Goal: Task Accomplishment & Management: Manage account settings

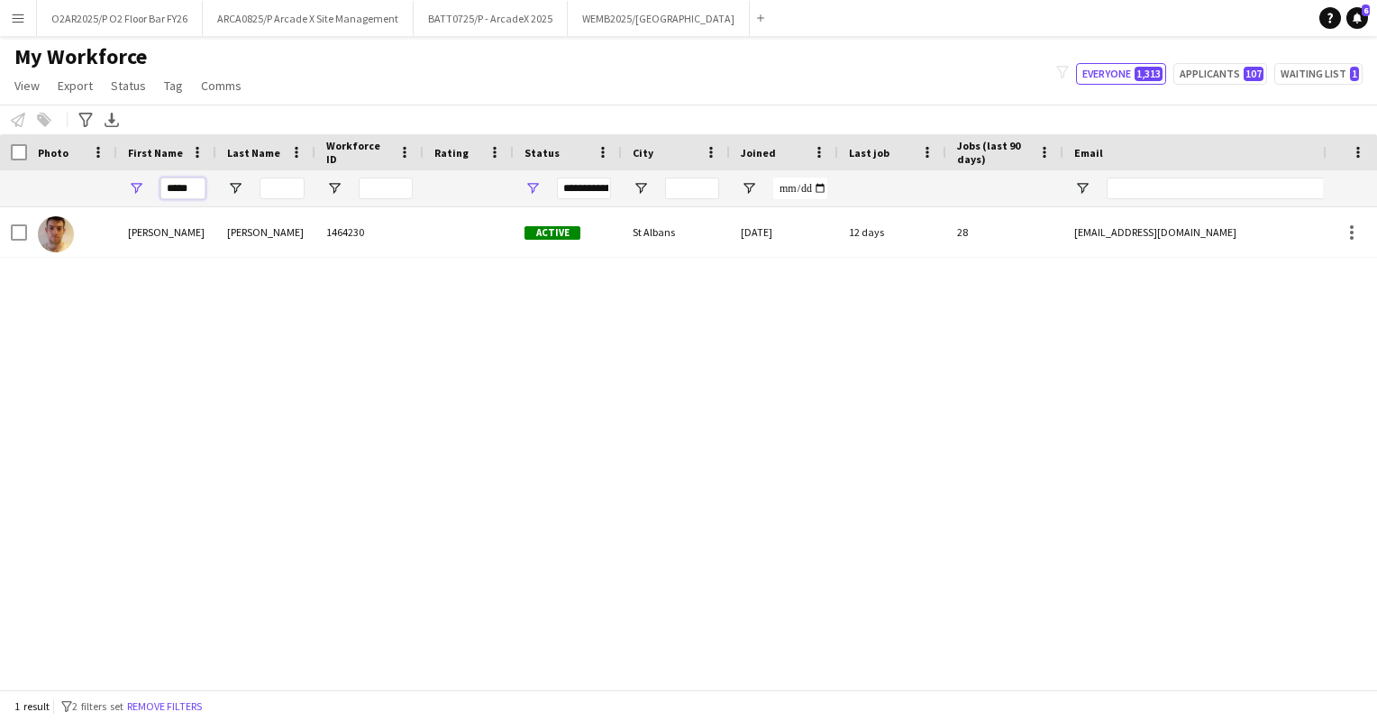
drag, startPoint x: 195, startPoint y: 187, endPoint x: 146, endPoint y: 187, distance: 48.7
click at [146, 187] on div "*****" at bounding box center [166, 188] width 99 height 36
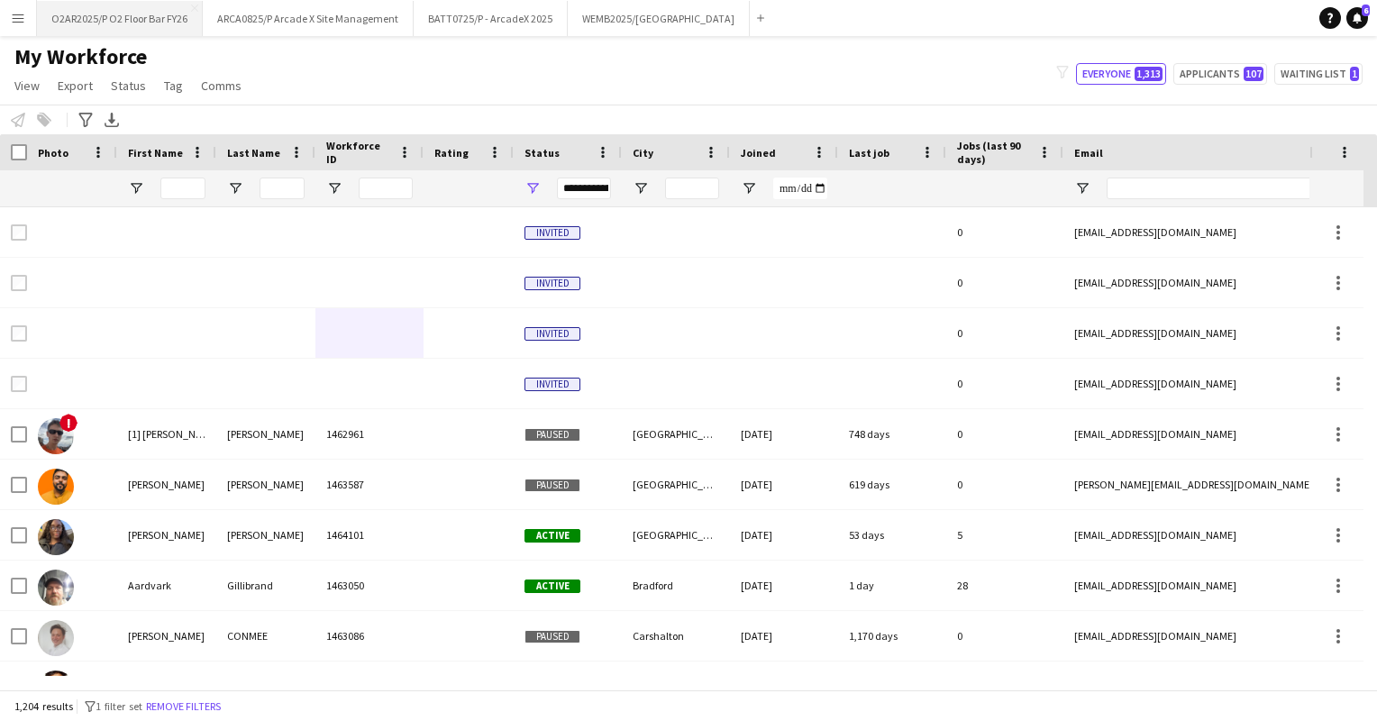
click at [143, 14] on button "O2AR2025/P O2 Floor Bar FY26 Close" at bounding box center [120, 18] width 166 height 35
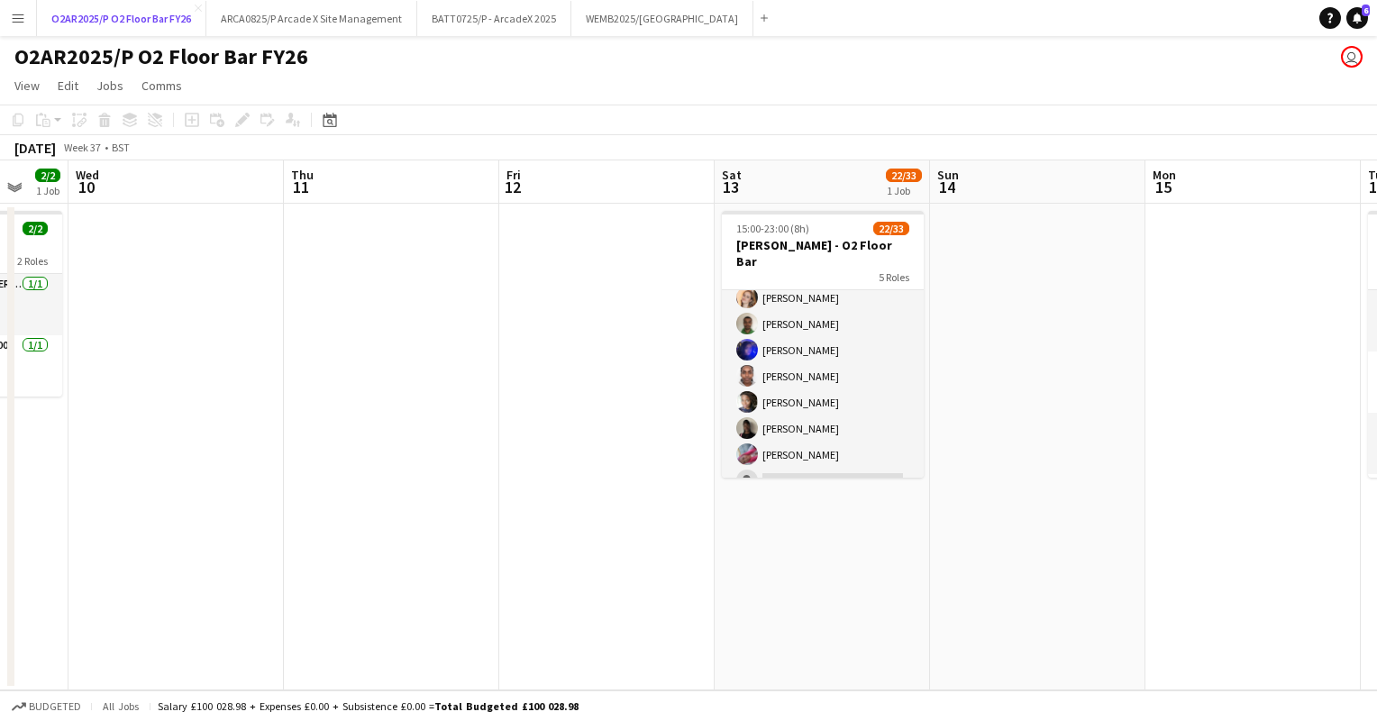
scroll to position [573, 0]
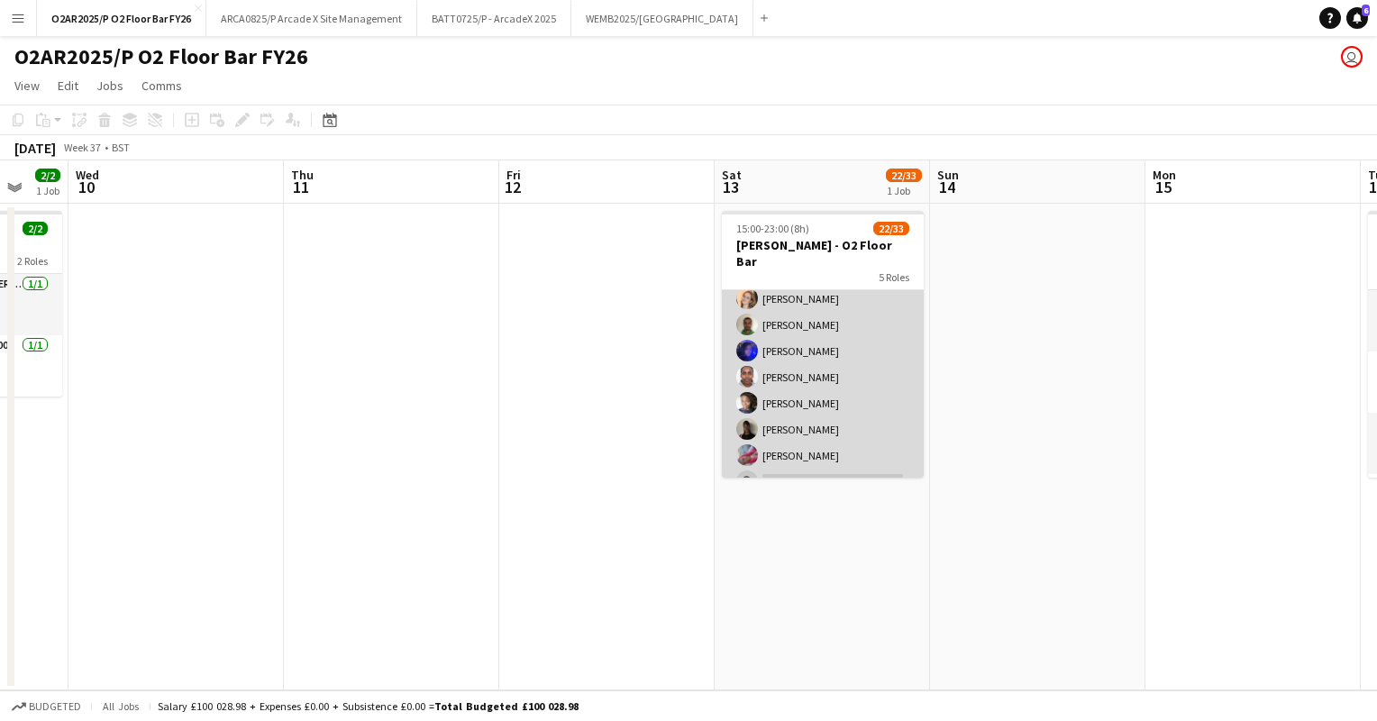
click at [828, 422] on app-card-role "Stadium Bar Staff 5008 2A [DATE] 18:00-23:00 (5h) [PERSON_NAME] [PERSON_NAME] […" at bounding box center [823, 508] width 202 height 506
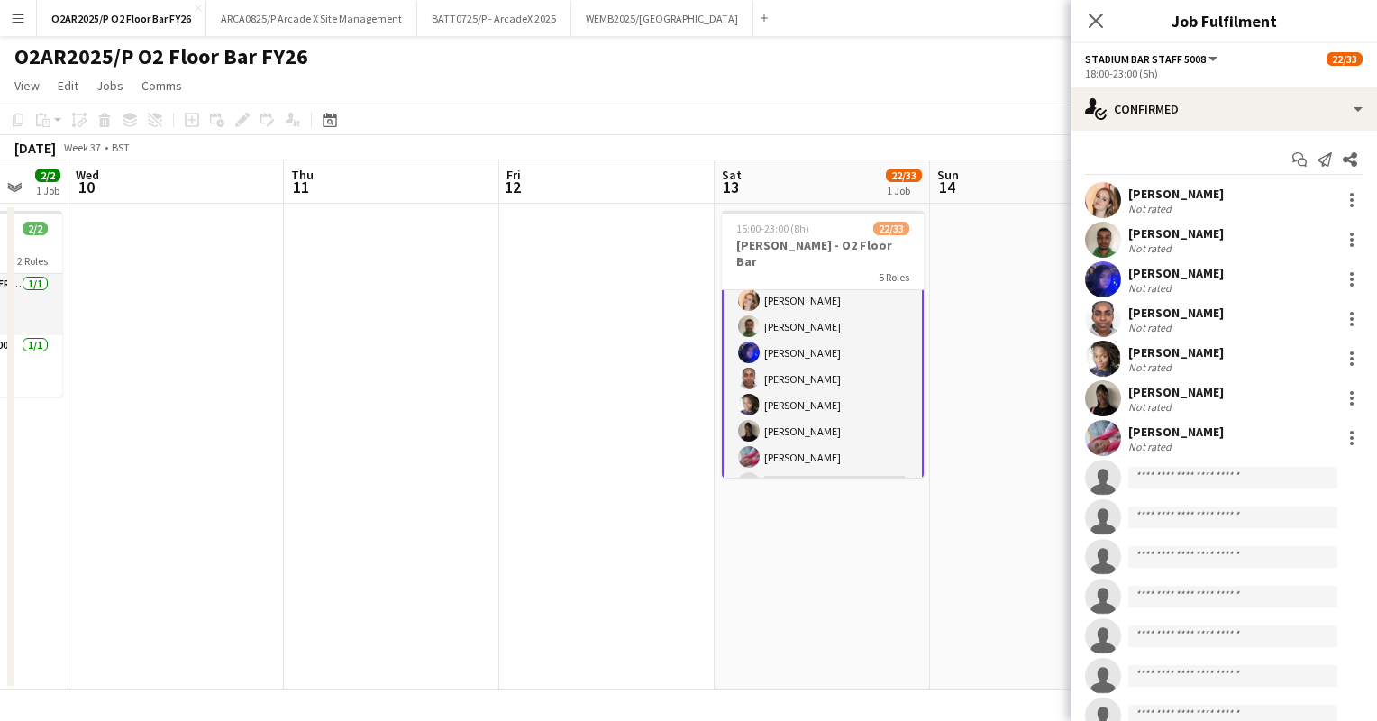
scroll to position [575, 0]
click at [1350, 363] on div at bounding box center [1352, 364] width 4 height 4
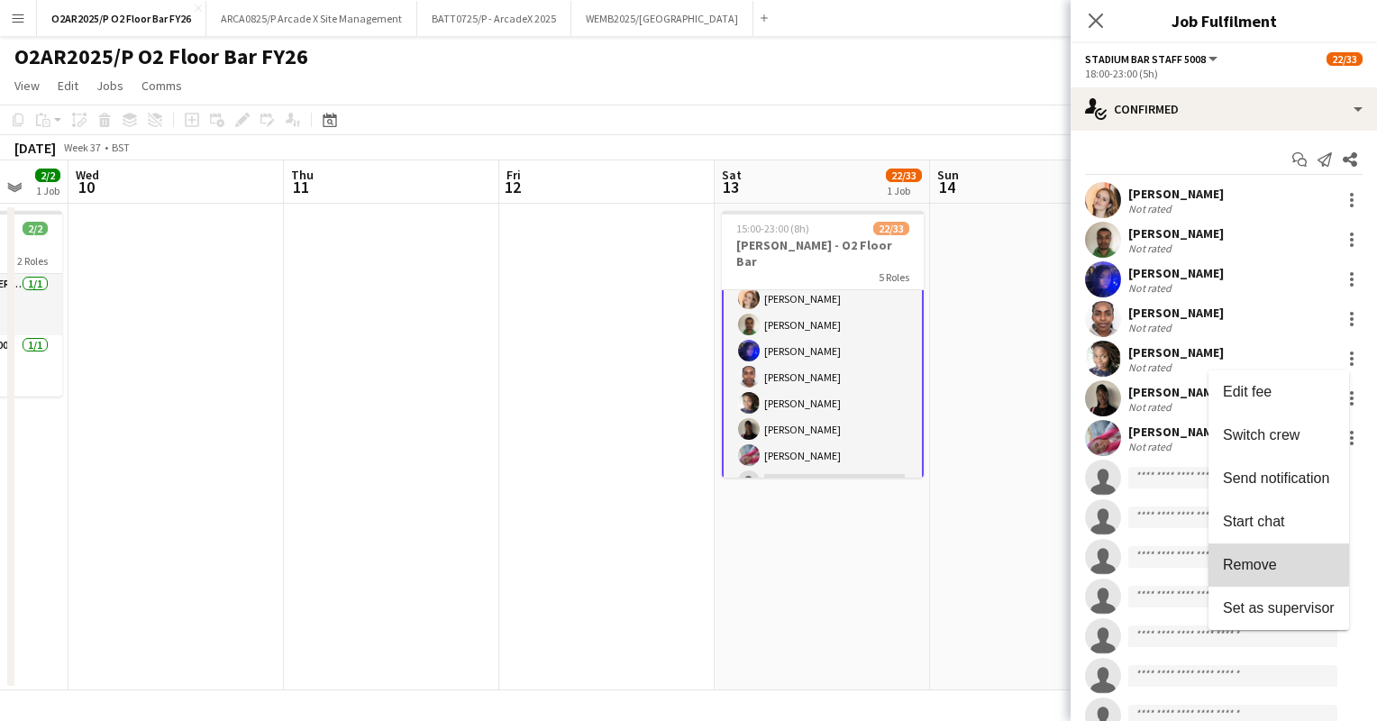
click at [1247, 561] on span "Remove" at bounding box center [1250, 564] width 54 height 15
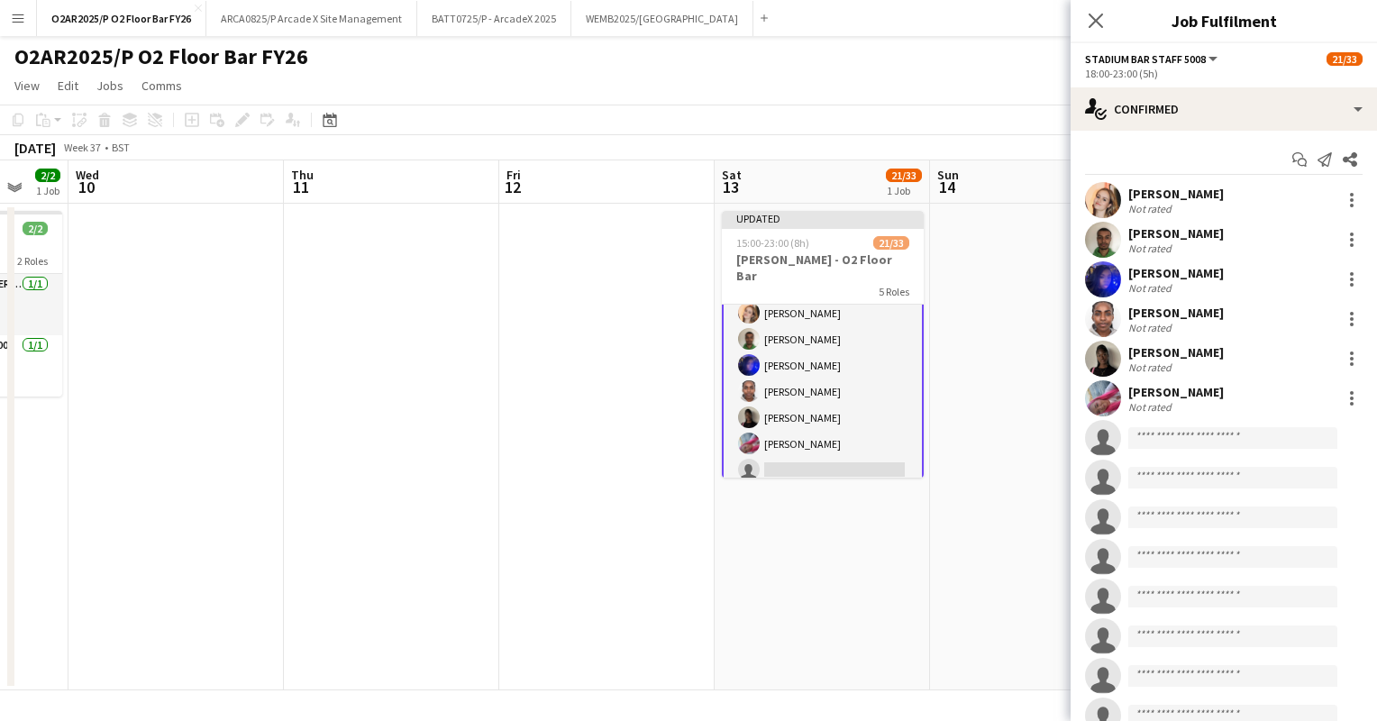
click at [1008, 147] on div "[DATE] Week 37 • BST Publish 1 job Revert 1 job" at bounding box center [688, 147] width 1377 height 25
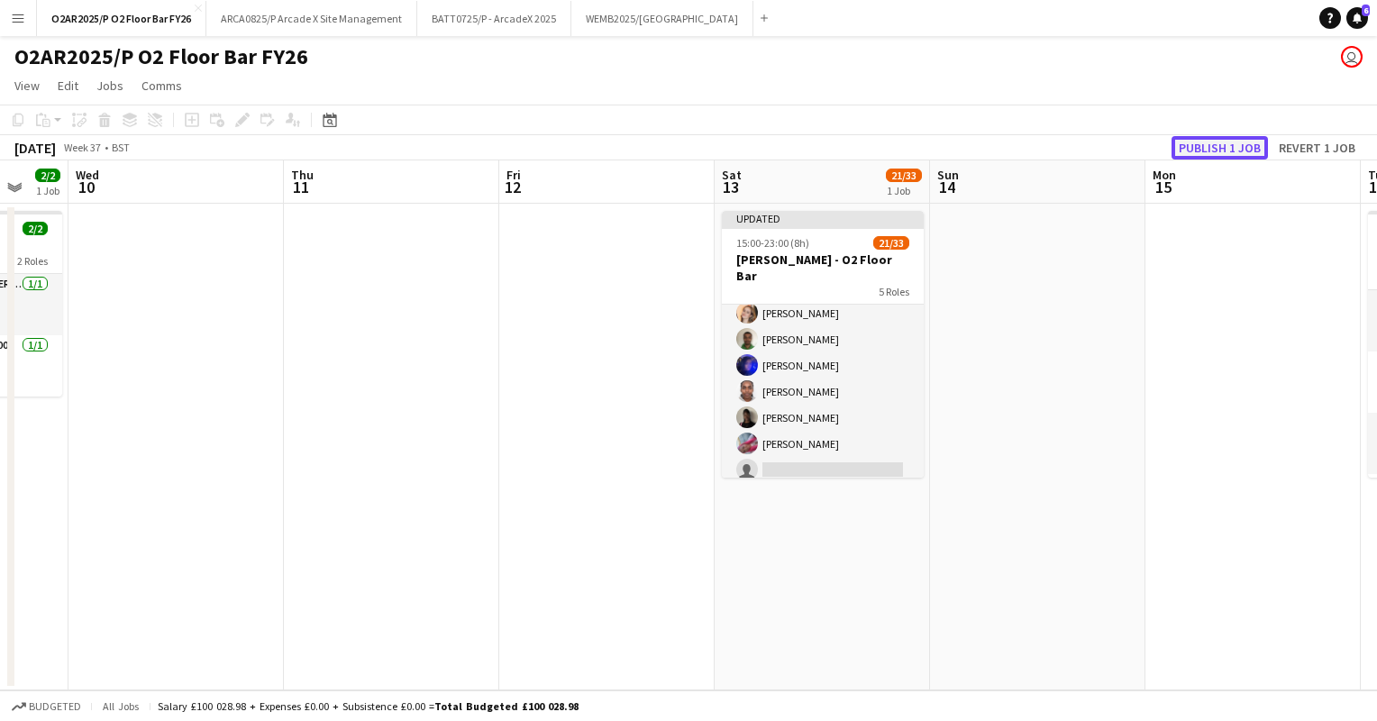
click at [1198, 151] on button "Publish 1 job" at bounding box center [1220, 147] width 96 height 23
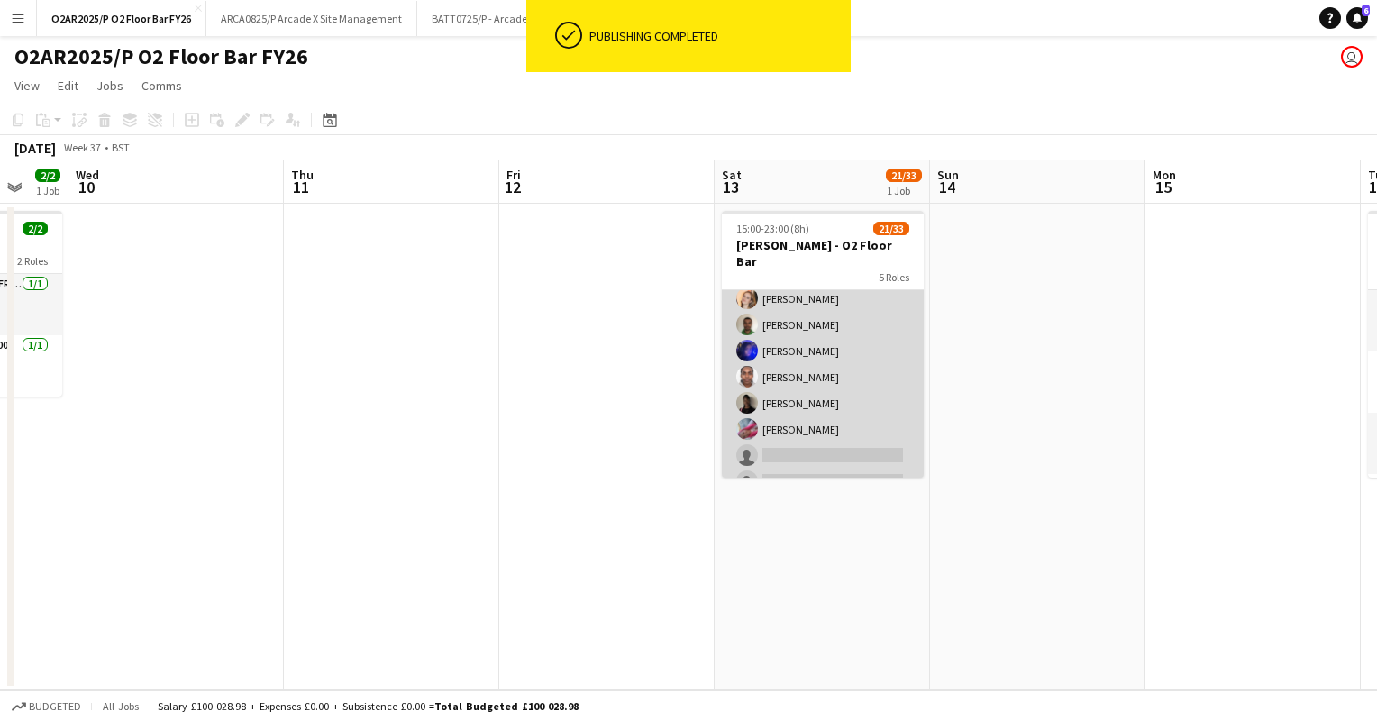
click at [868, 364] on app-card-role "Stadium Bar Staff 5008 2A [DATE] 18:00-23:00 (5h) [PERSON_NAME] [PERSON_NAME] […" at bounding box center [823, 508] width 202 height 506
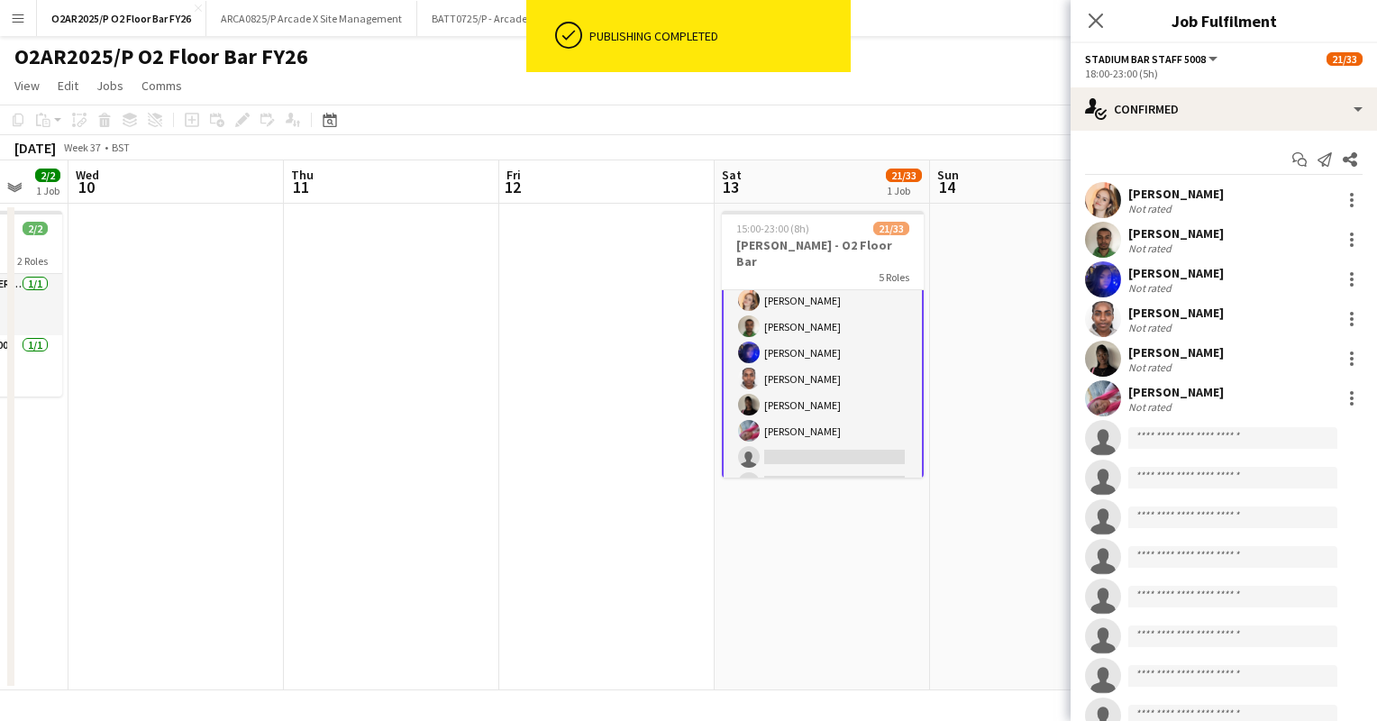
scroll to position [575, 0]
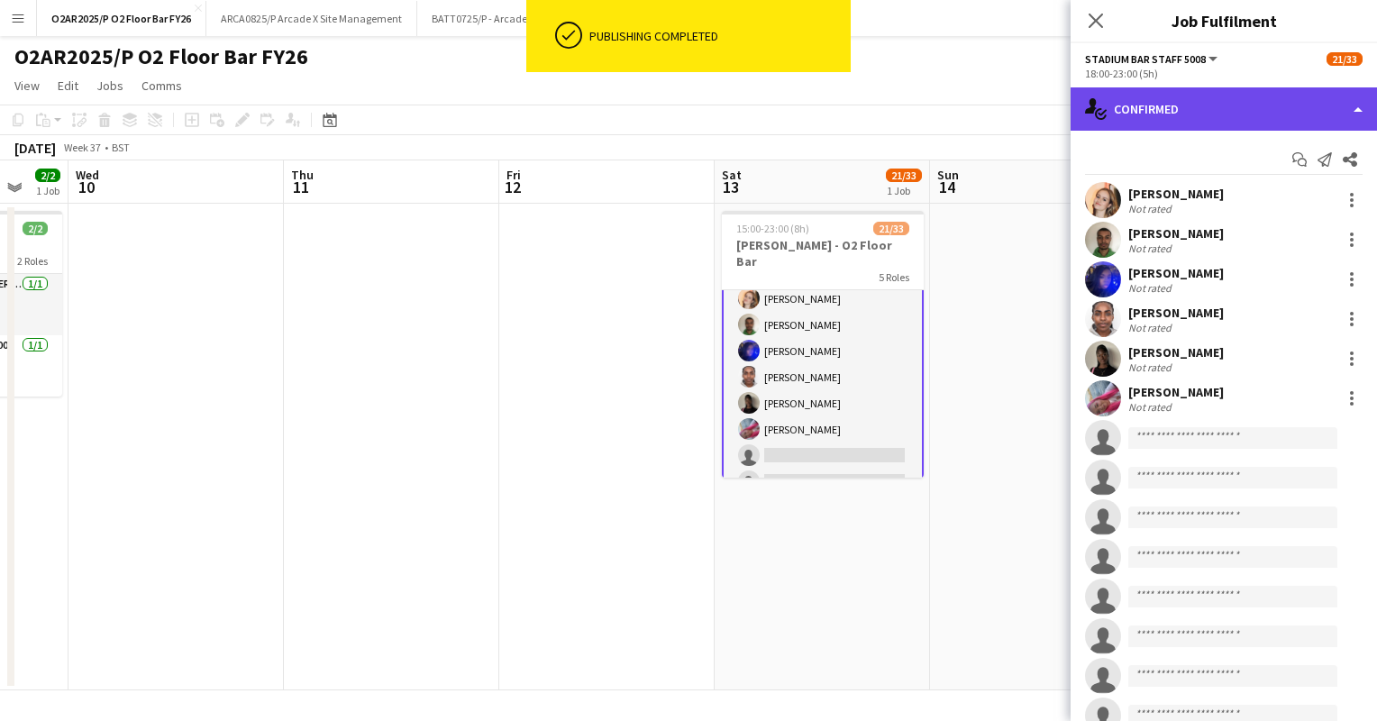
click at [1272, 111] on div "single-neutral-actions-check-2 Confirmed" at bounding box center [1224, 108] width 306 height 43
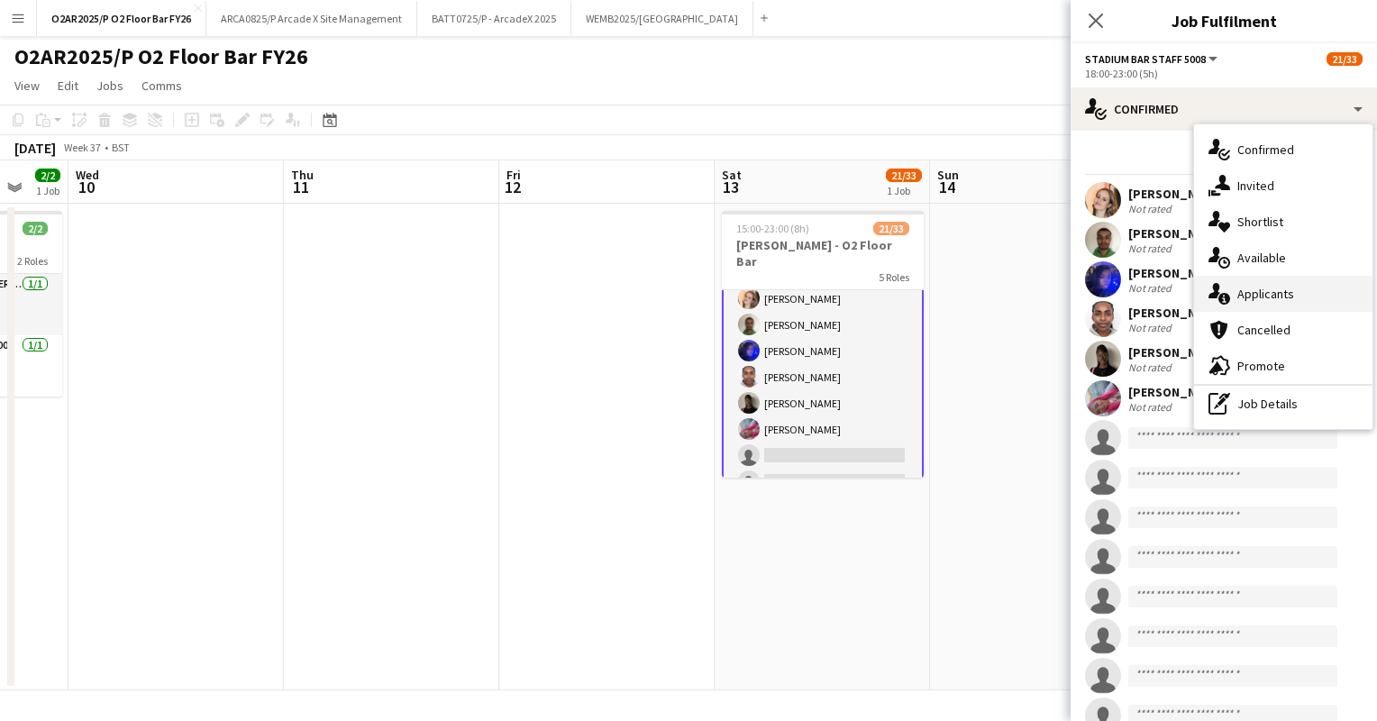
click at [1254, 295] on span "Applicants" at bounding box center [1265, 294] width 57 height 16
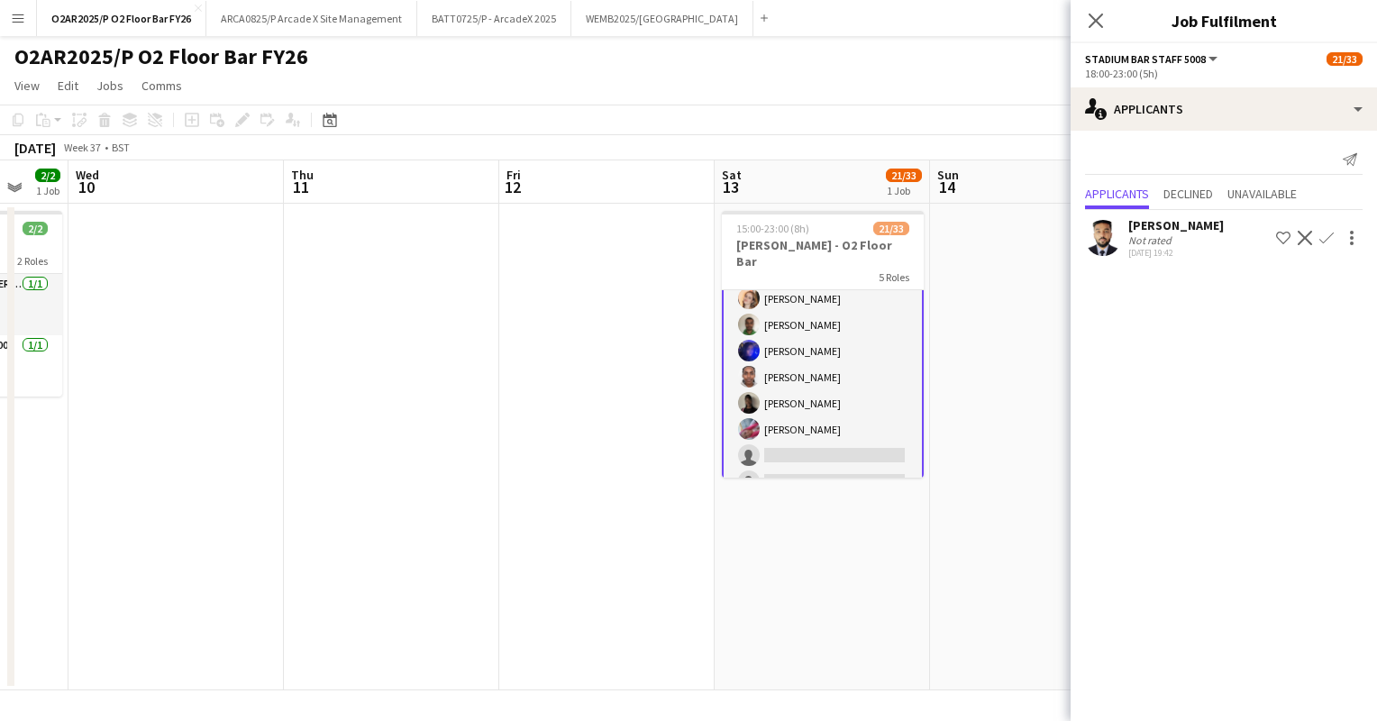
click at [862, 123] on app-toolbar "Copy Paste Paste Ctrl+V Paste with crew Ctrl+Shift+V Paste linked Job [GEOGRAPH…" at bounding box center [688, 120] width 1377 height 31
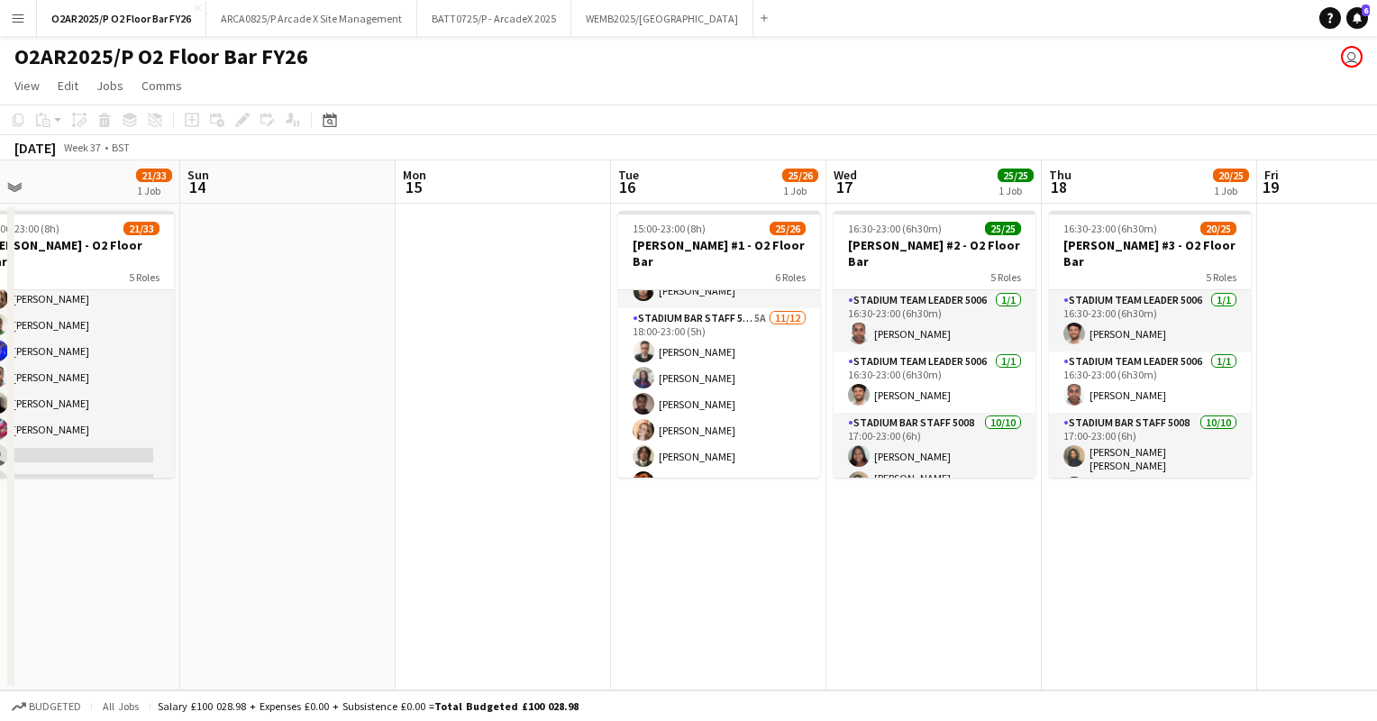
scroll to position [530, 0]
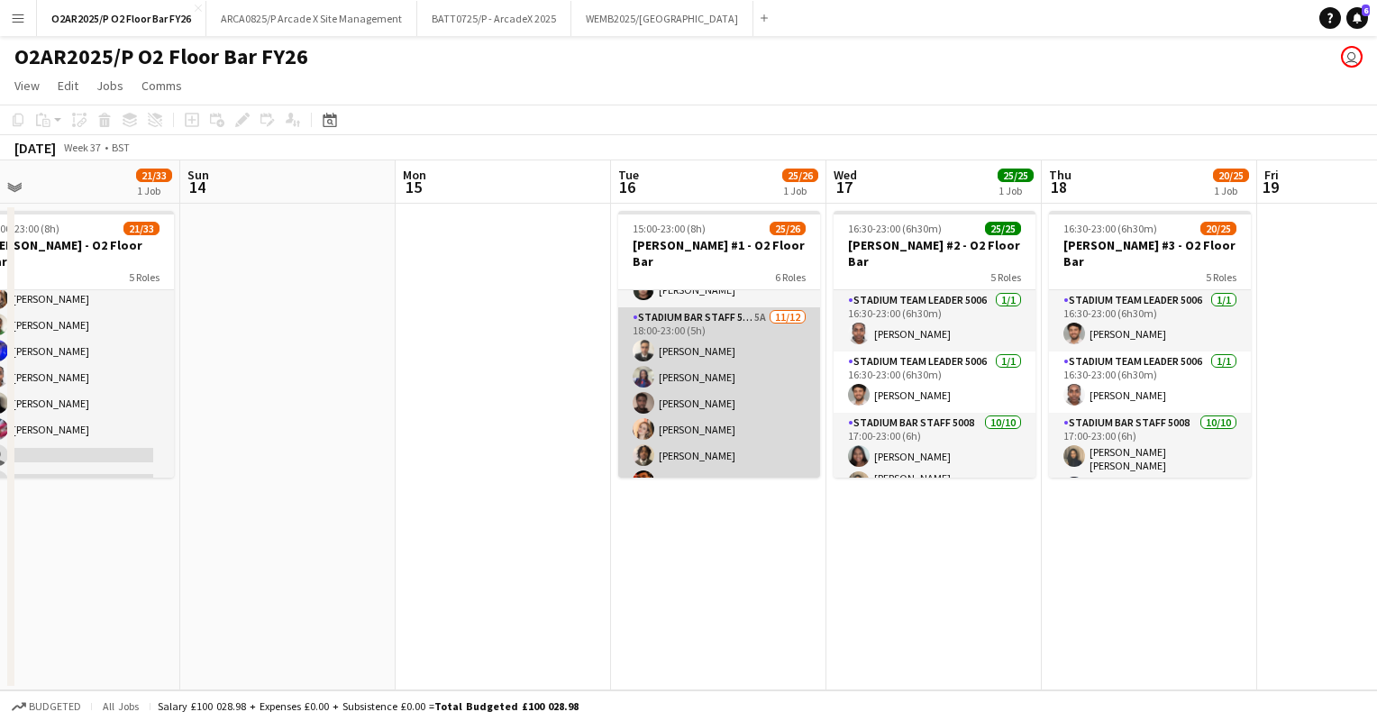
click at [753, 339] on app-card-role "Stadium Bar Staff 5008 5A [DATE] 18:00-23:00 (5h) [PERSON_NAME] [PERSON_NAME] […" at bounding box center [719, 481] width 202 height 349
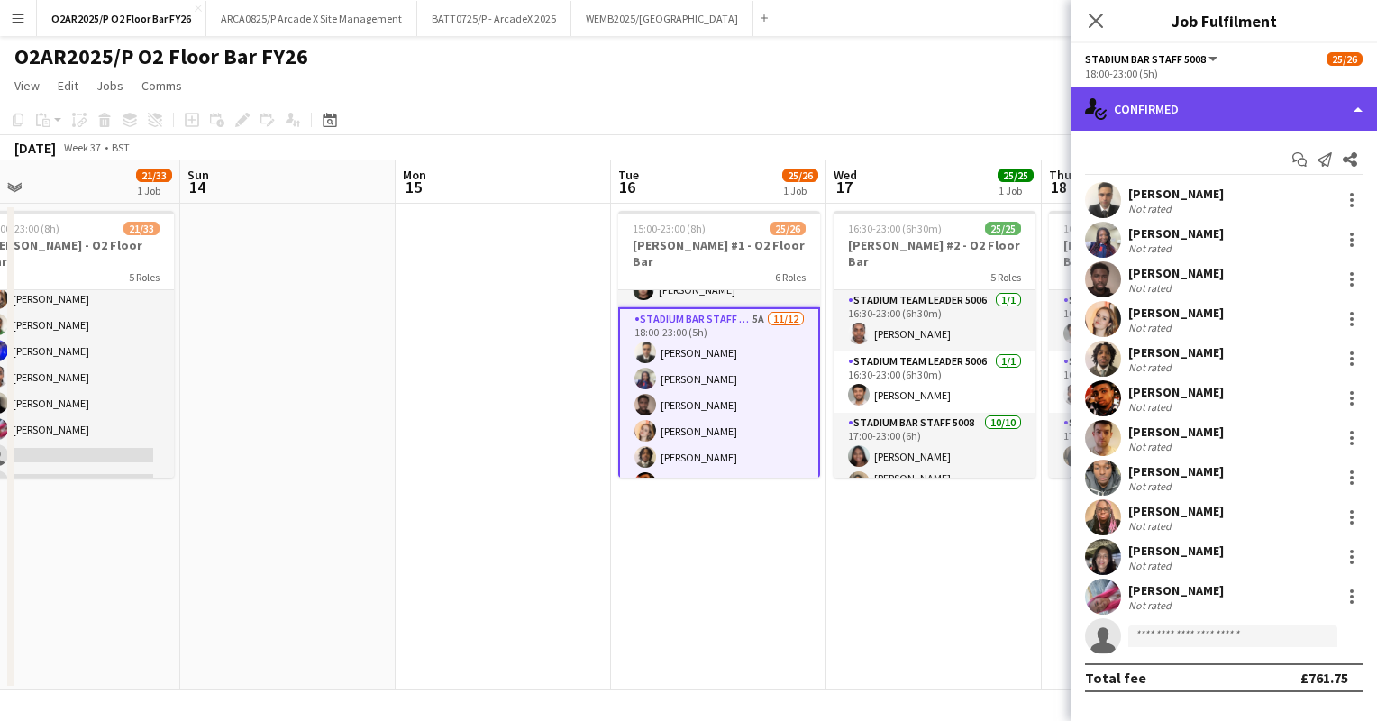
click at [1310, 112] on div "single-neutral-actions-check-2 Confirmed" at bounding box center [1224, 108] width 306 height 43
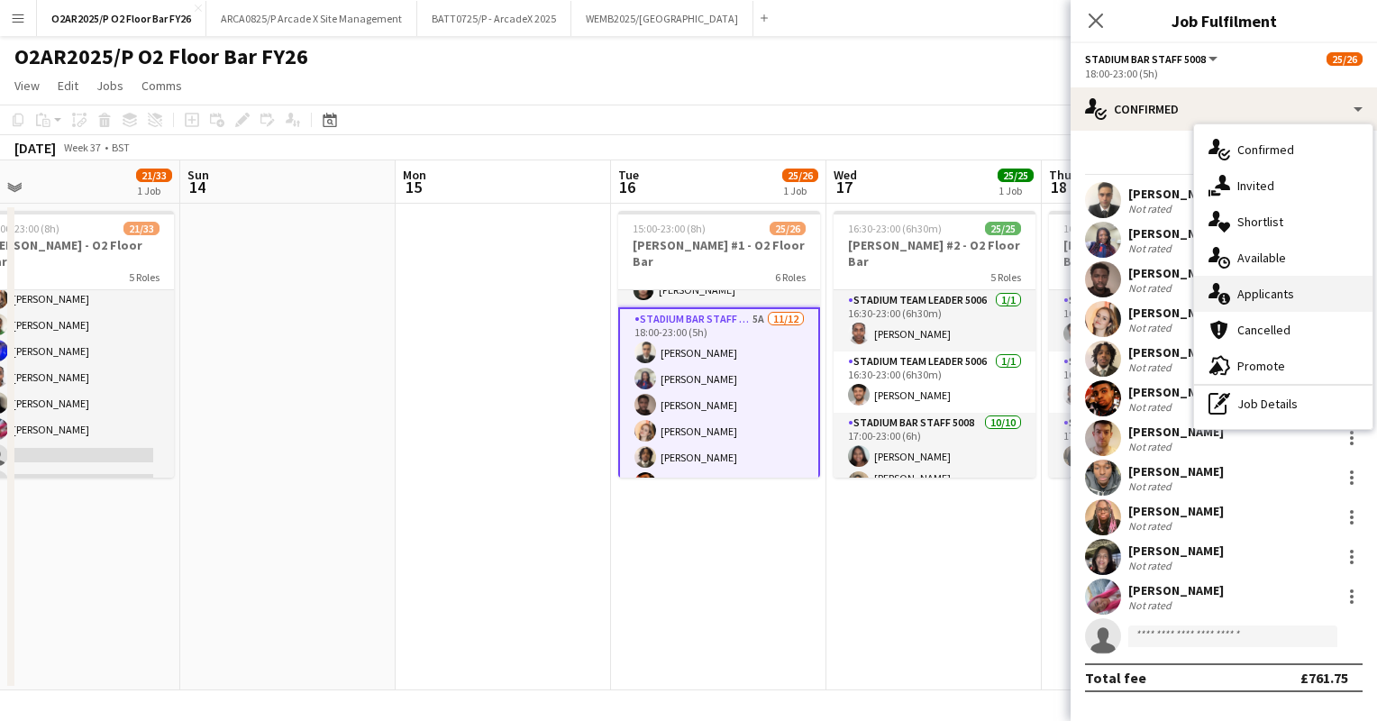
click at [1254, 303] on div "single-neutral-actions-information Applicants" at bounding box center [1283, 294] width 178 height 36
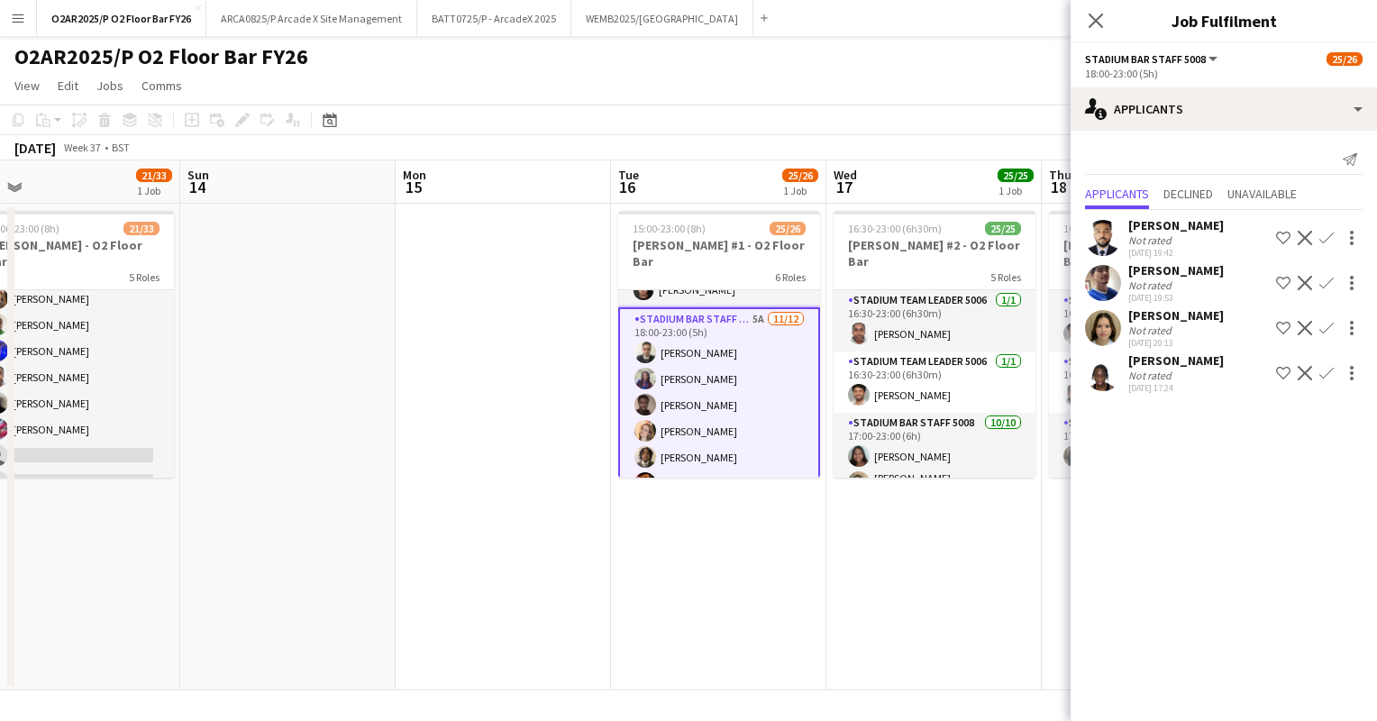
click at [1322, 281] on app-icon "Confirm" at bounding box center [1326, 283] width 14 height 14
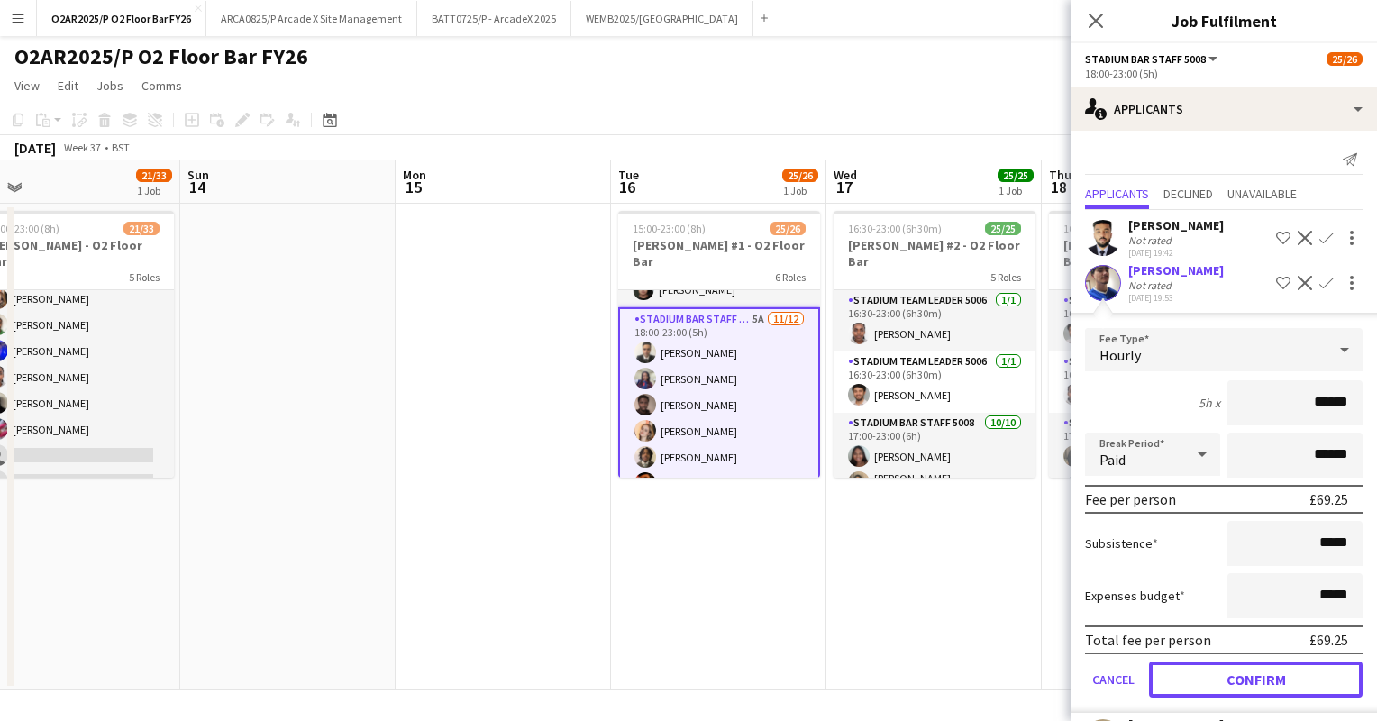
drag, startPoint x: 1222, startPoint y: 669, endPoint x: 1226, endPoint y: 678, distance: 10.1
click at [1226, 678] on button "Confirm" at bounding box center [1256, 679] width 214 height 36
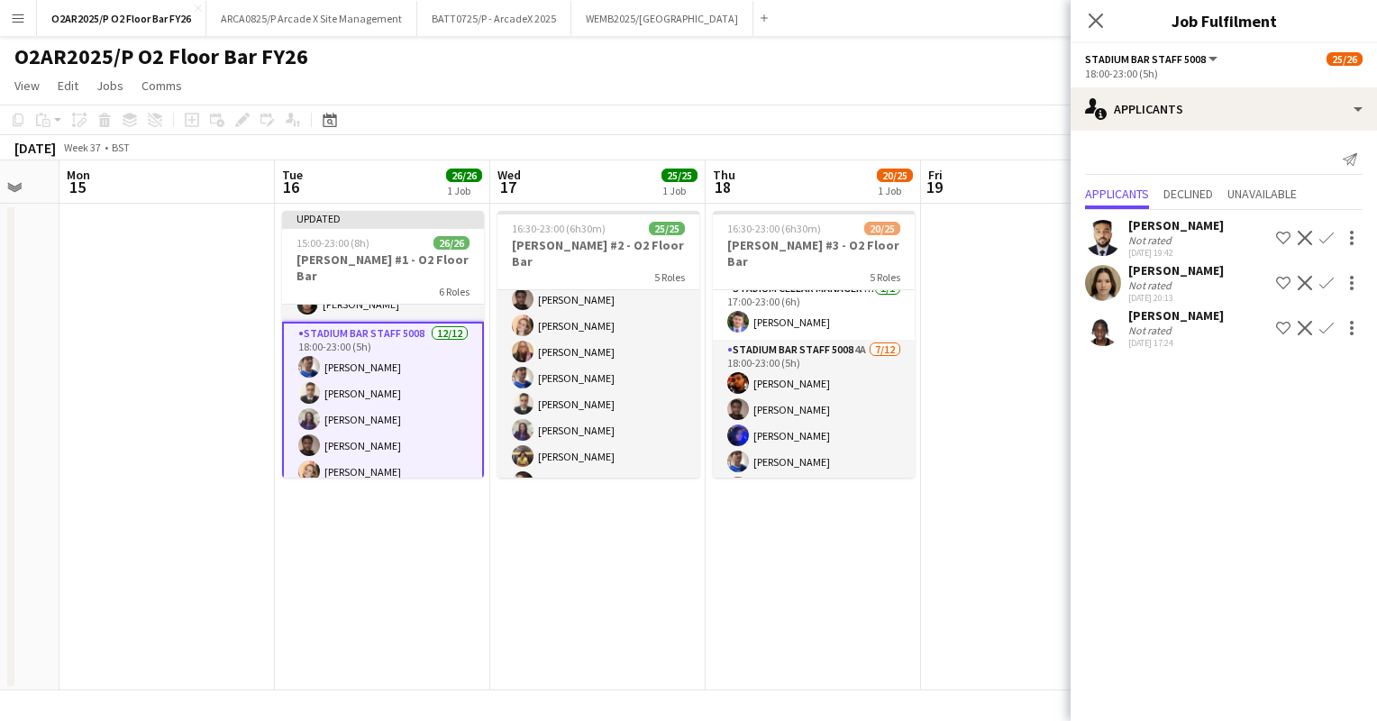
scroll to position [457, 0]
click at [811, 404] on app-card-role "Stadium Bar Staff 5008 4A [DATE] 18:00-23:00 (5h) [PERSON_NAME] [PERSON_NAME] […" at bounding box center [814, 493] width 202 height 349
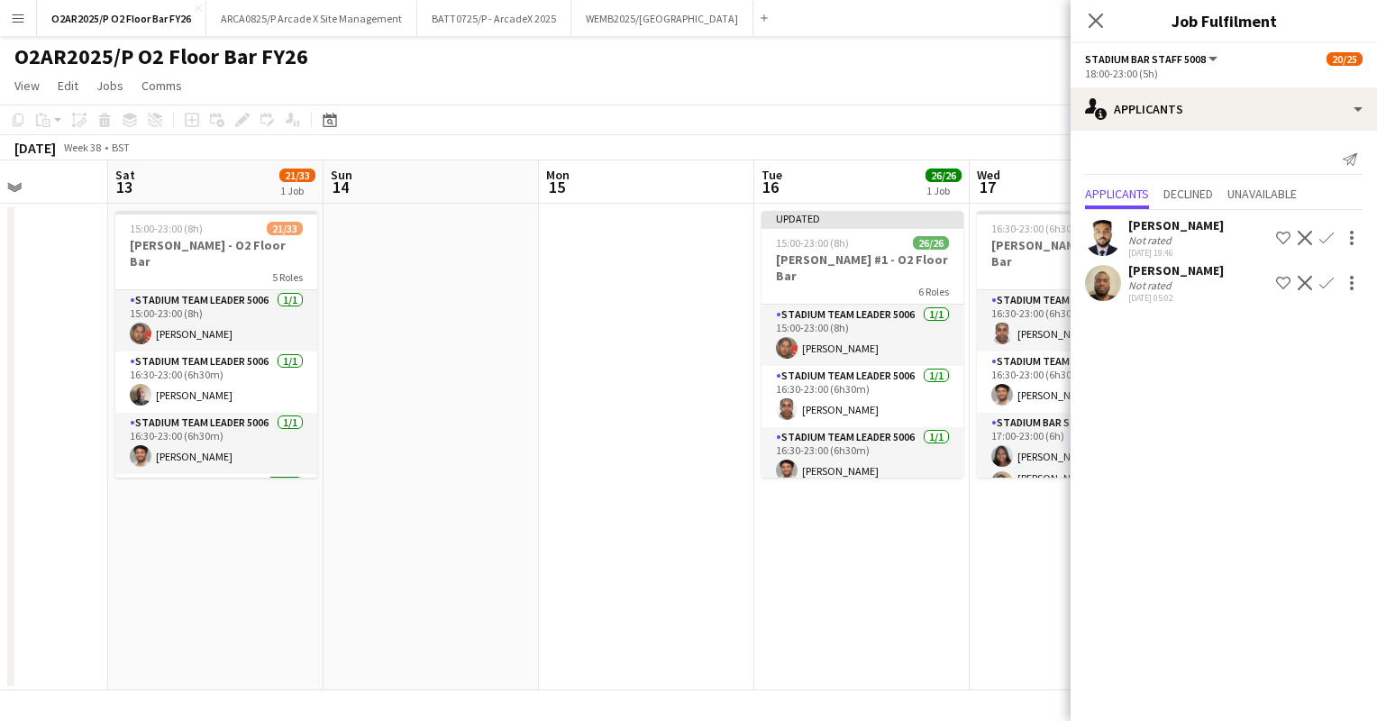
scroll to position [0, 541]
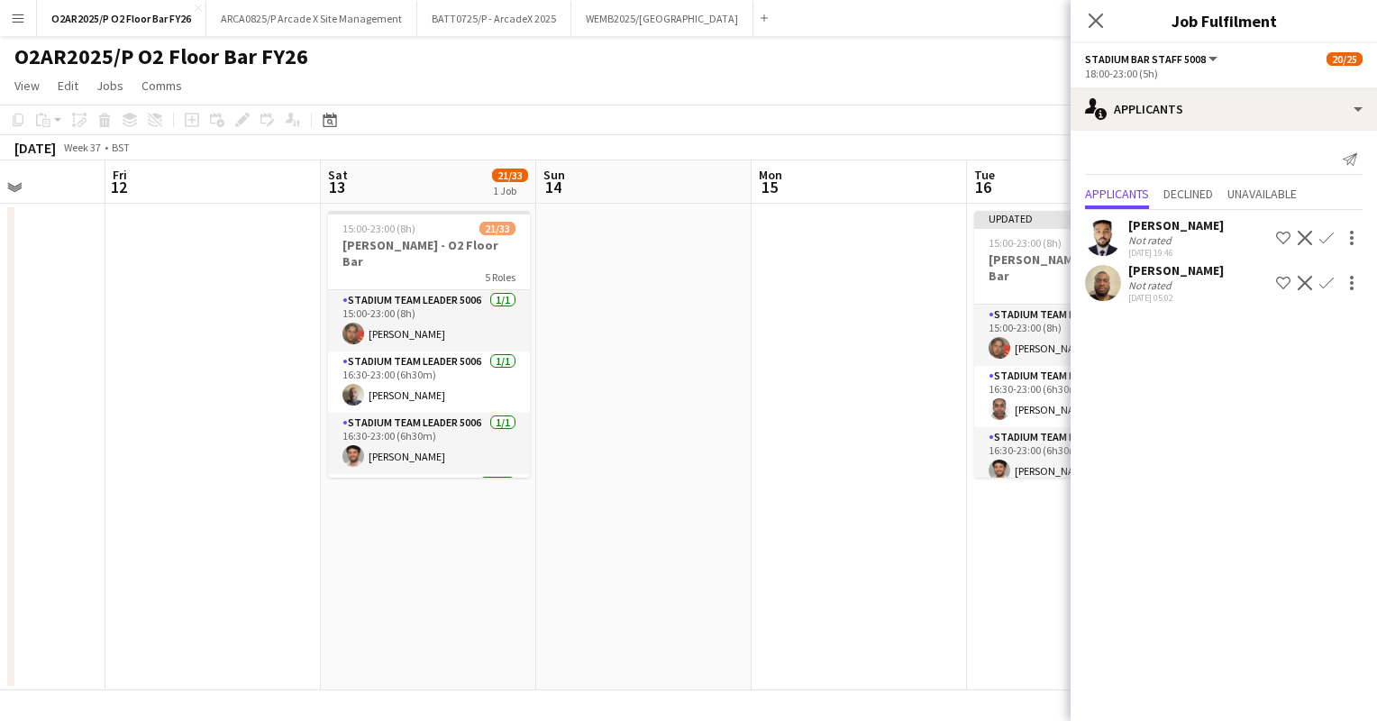
click at [714, 122] on app-toolbar "Copy Paste Paste Ctrl+V Paste with crew Ctrl+Shift+V Paste linked Job [GEOGRAPH…" at bounding box center [688, 120] width 1377 height 31
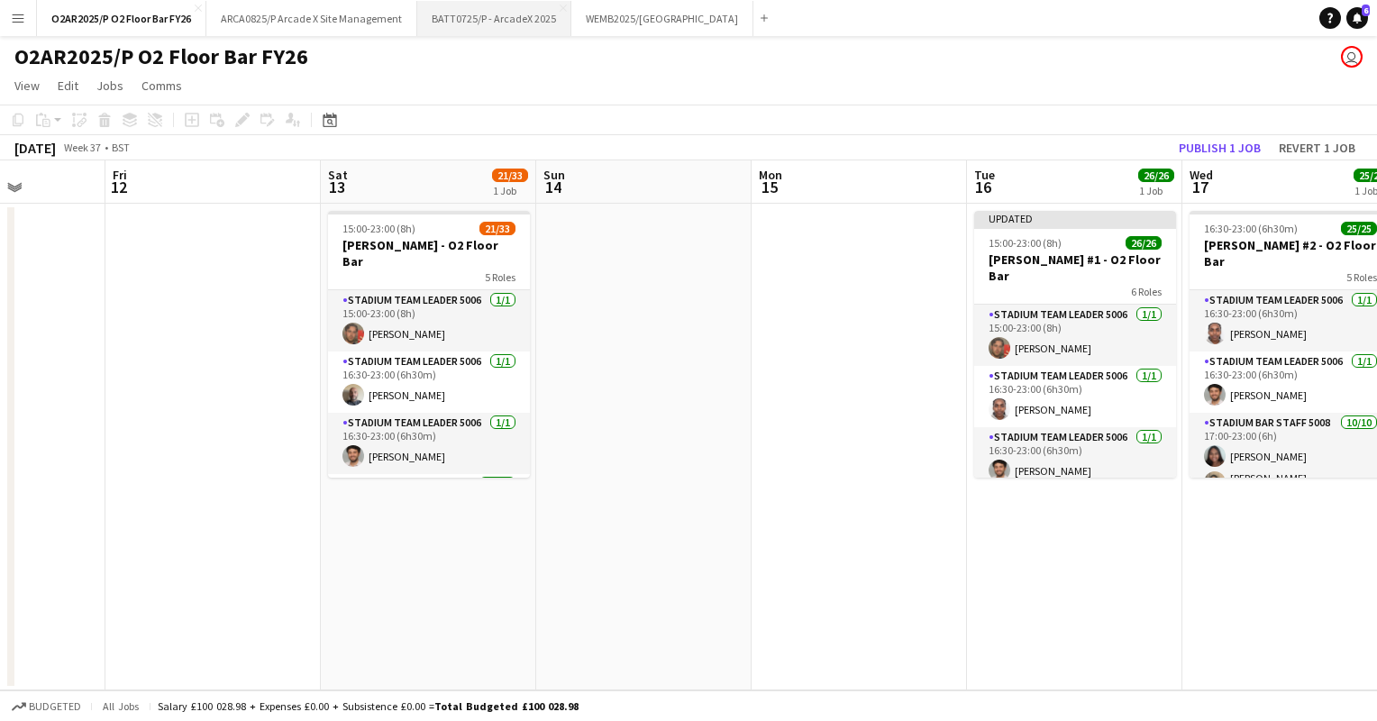
click at [478, 21] on button "BATT0725/P - ArcadeX 2025 Close" at bounding box center [494, 18] width 154 height 35
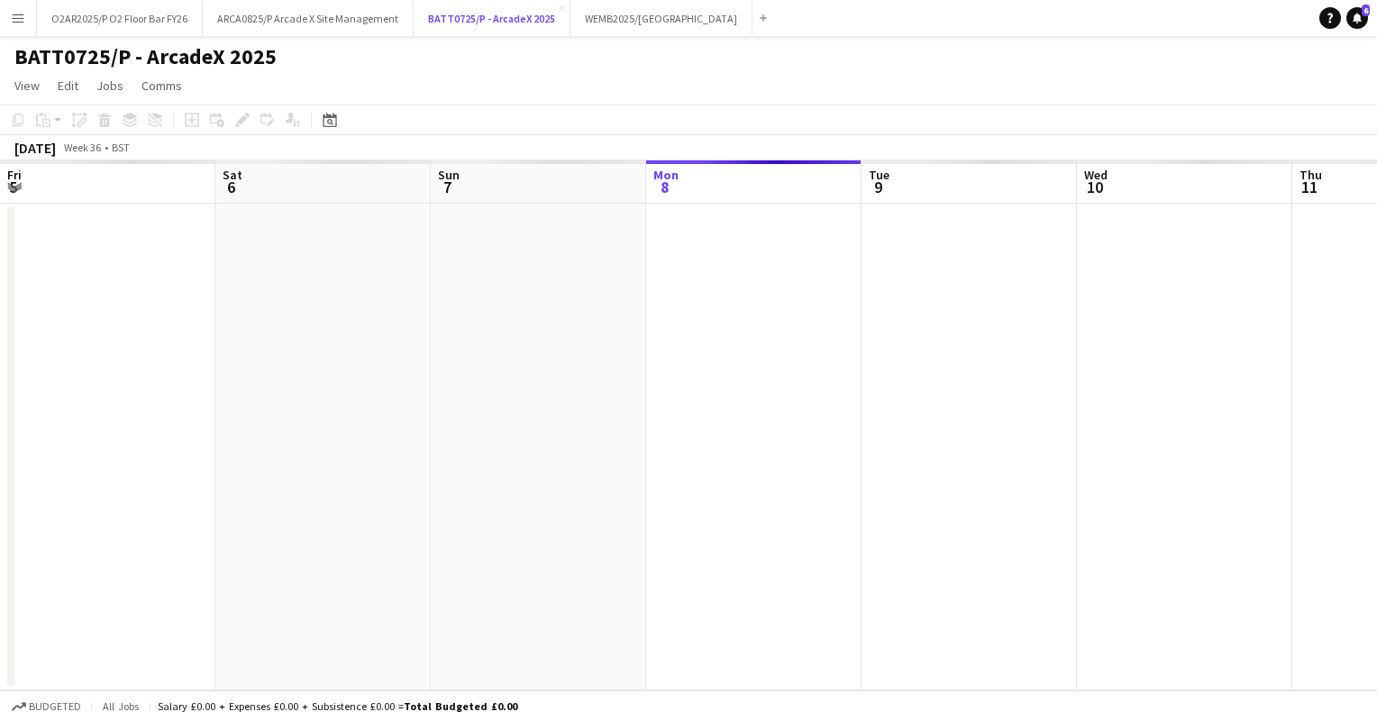
scroll to position [0, 431]
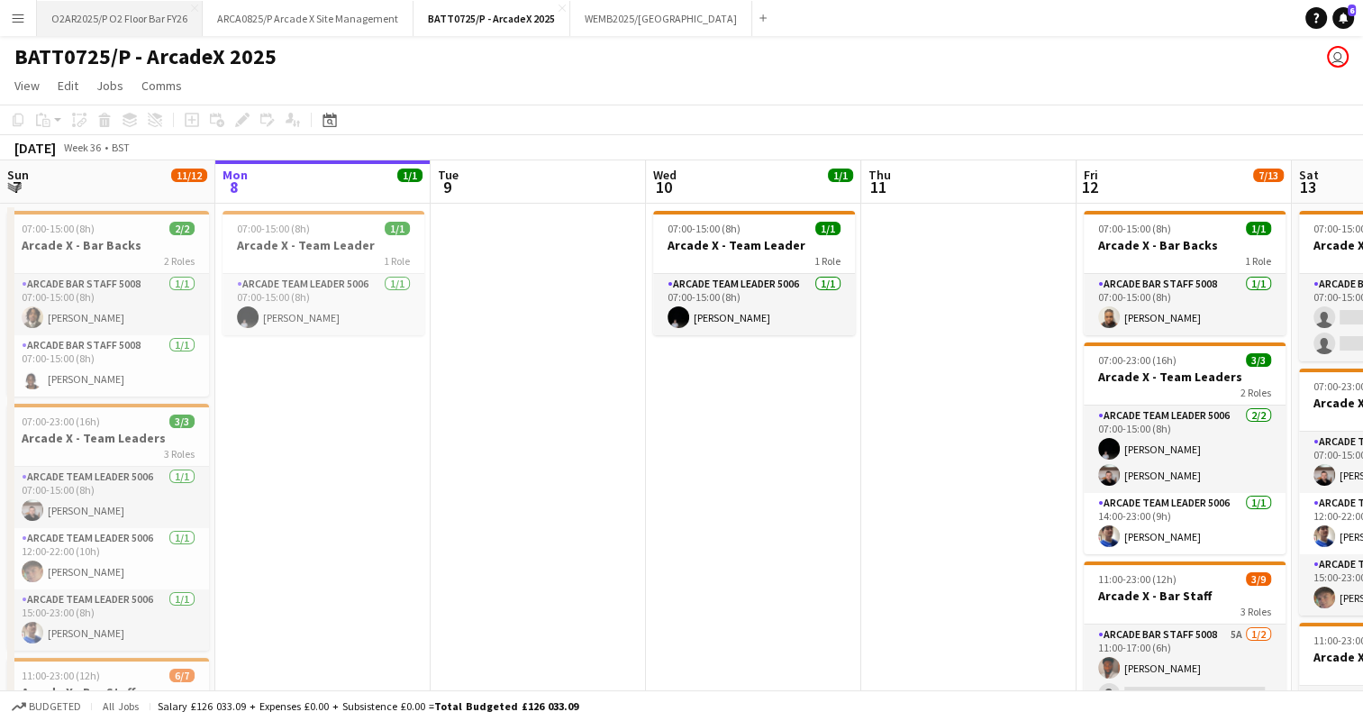
click at [123, 24] on button "O2AR2025/P O2 Floor Bar FY26 Close" at bounding box center [120, 18] width 166 height 35
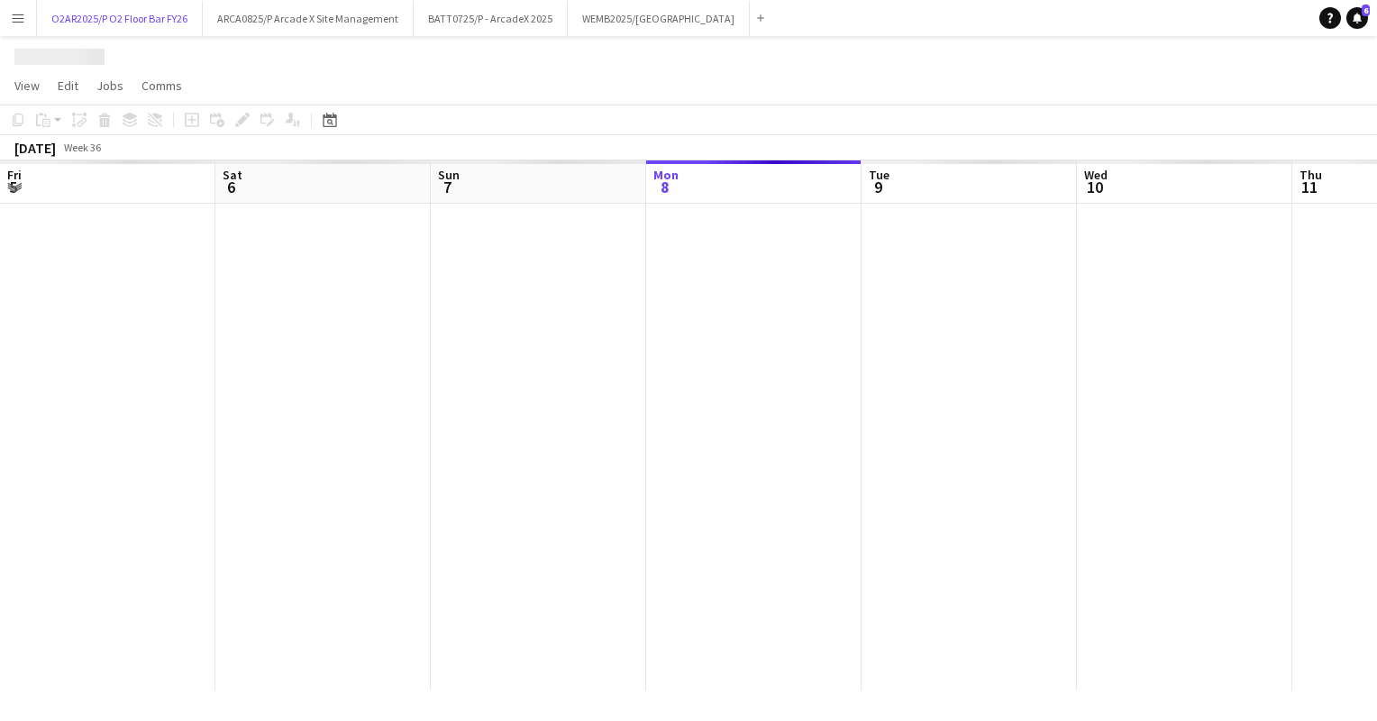
scroll to position [0, 431]
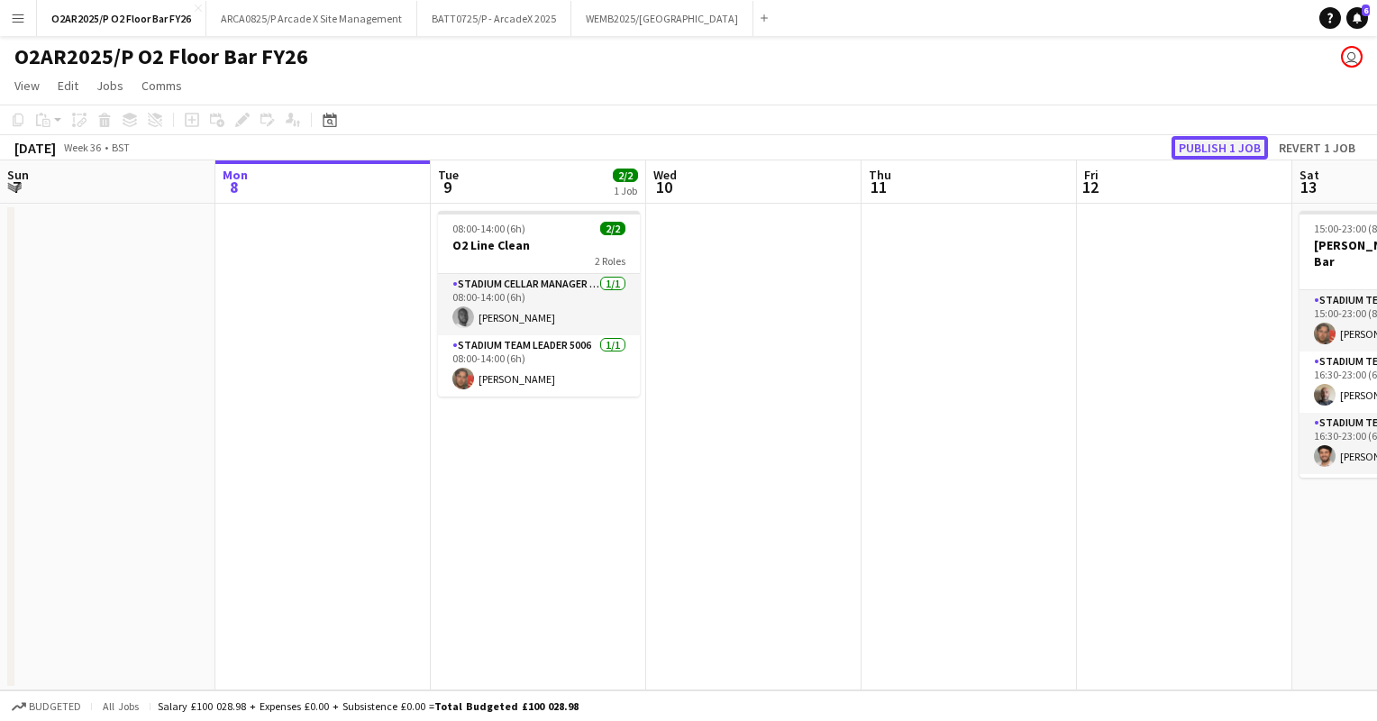
click at [1226, 152] on button "Publish 1 job" at bounding box center [1220, 147] width 96 height 23
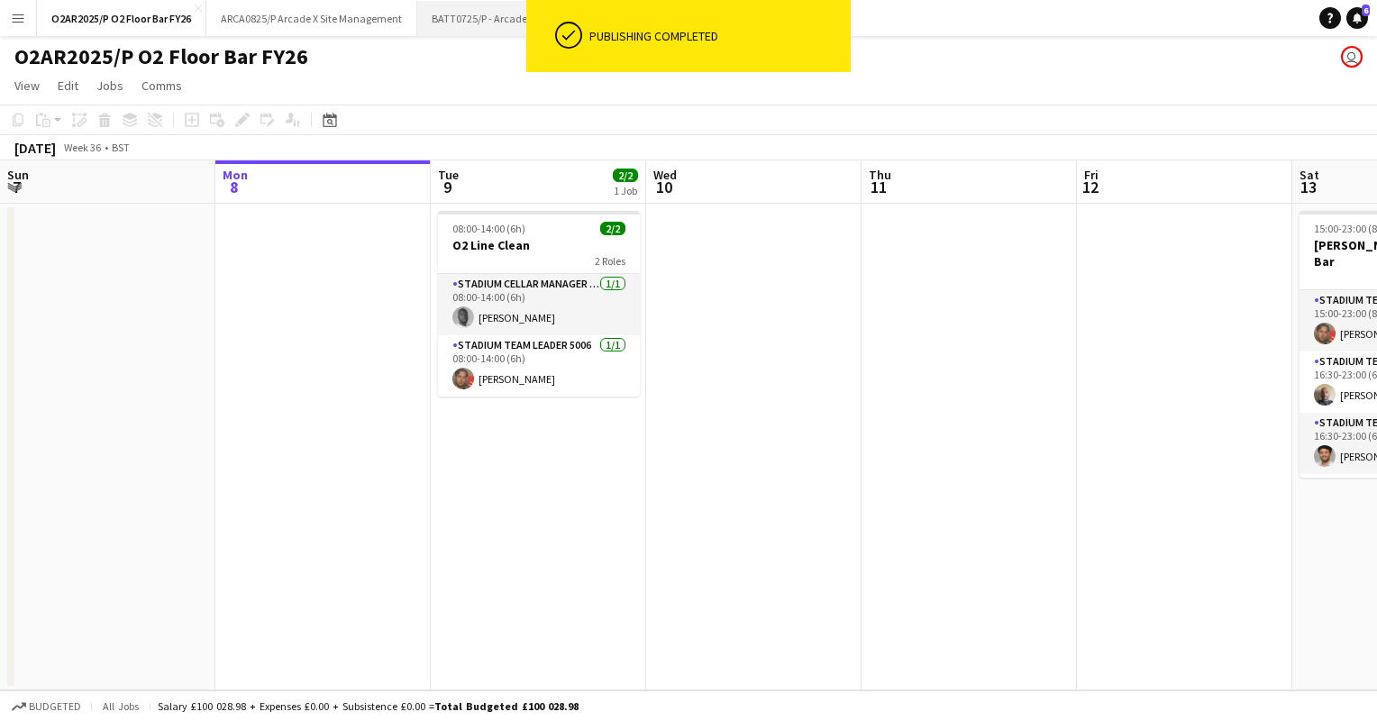
click at [488, 4] on button "BATT0725/P - ArcadeX 2025 Close" at bounding box center [494, 18] width 154 height 35
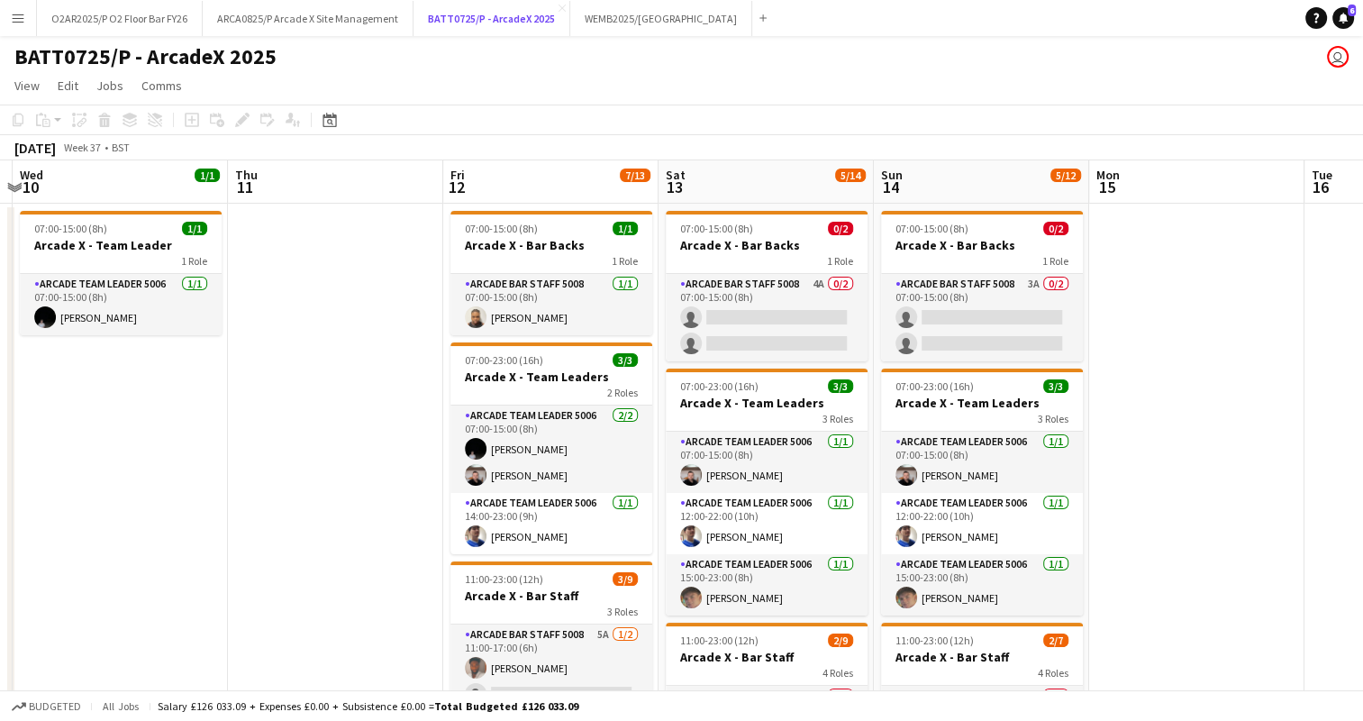
scroll to position [0, 634]
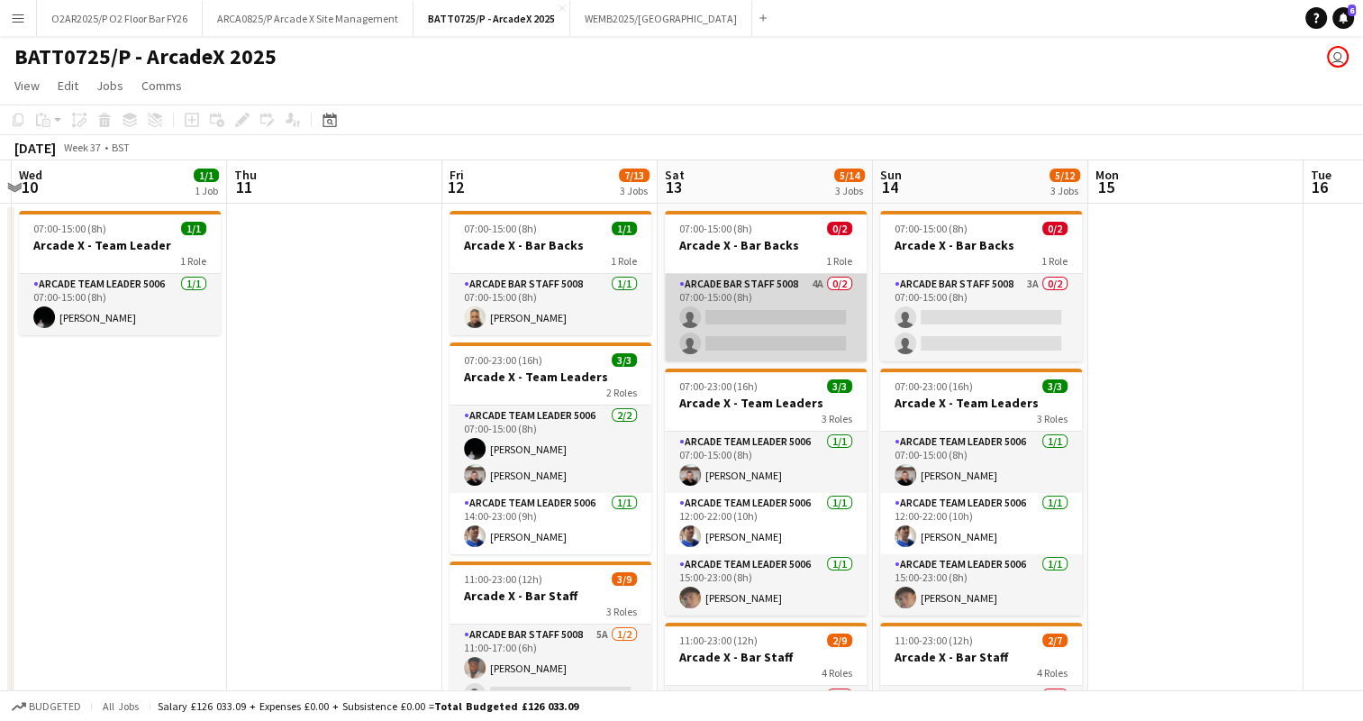
click at [735, 318] on app-card-role "Arcade Bar Staff 5008 4A 0/2 07:00-15:00 (8h) single-neutral-actions single-neu…" at bounding box center [766, 317] width 202 height 87
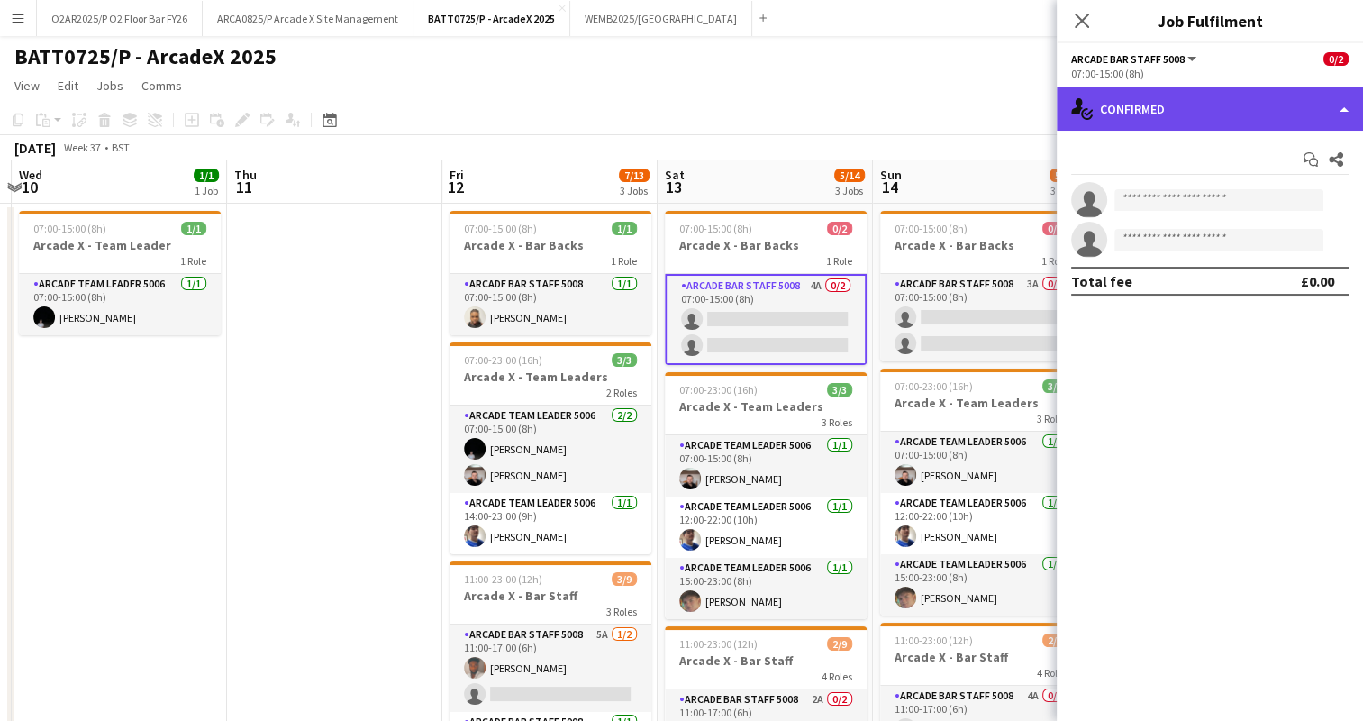
click at [1193, 105] on div "single-neutral-actions-check-2 Confirmed" at bounding box center [1210, 108] width 306 height 43
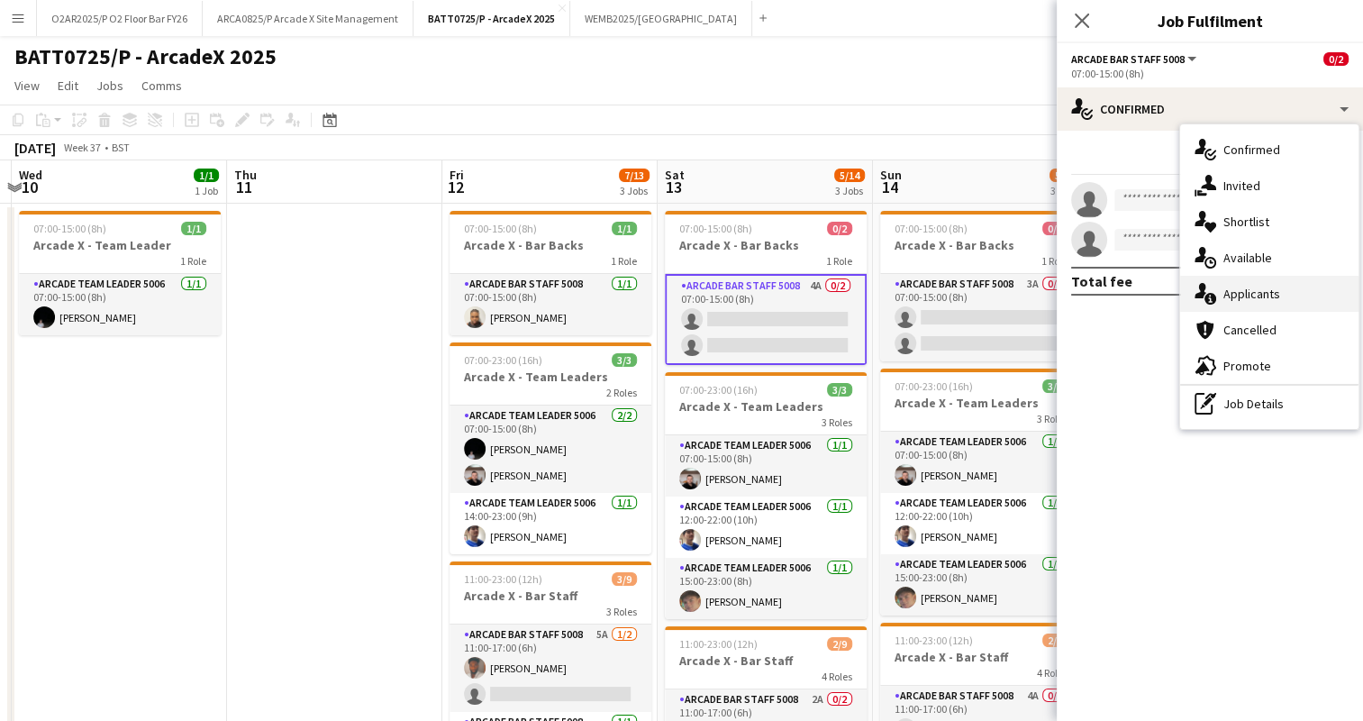
click at [1231, 303] on div "single-neutral-actions-information Applicants" at bounding box center [1270, 294] width 178 height 36
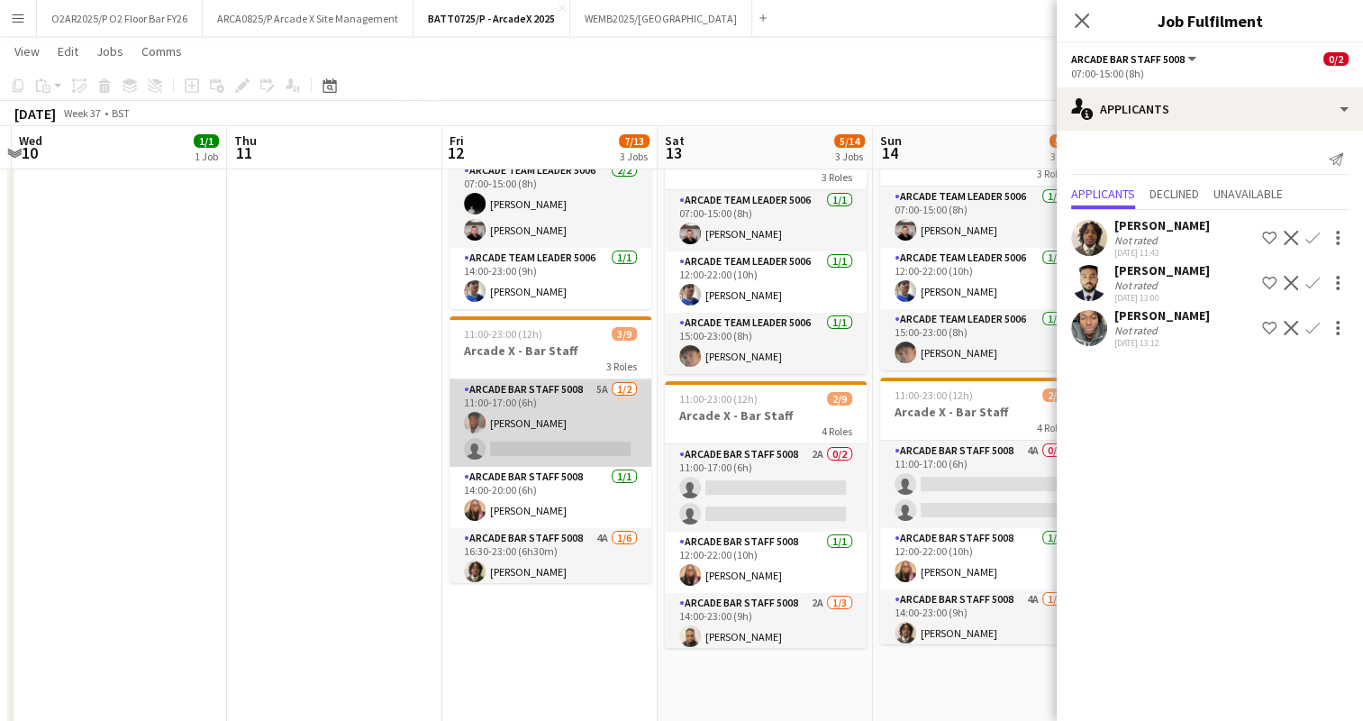
scroll to position [137, 0]
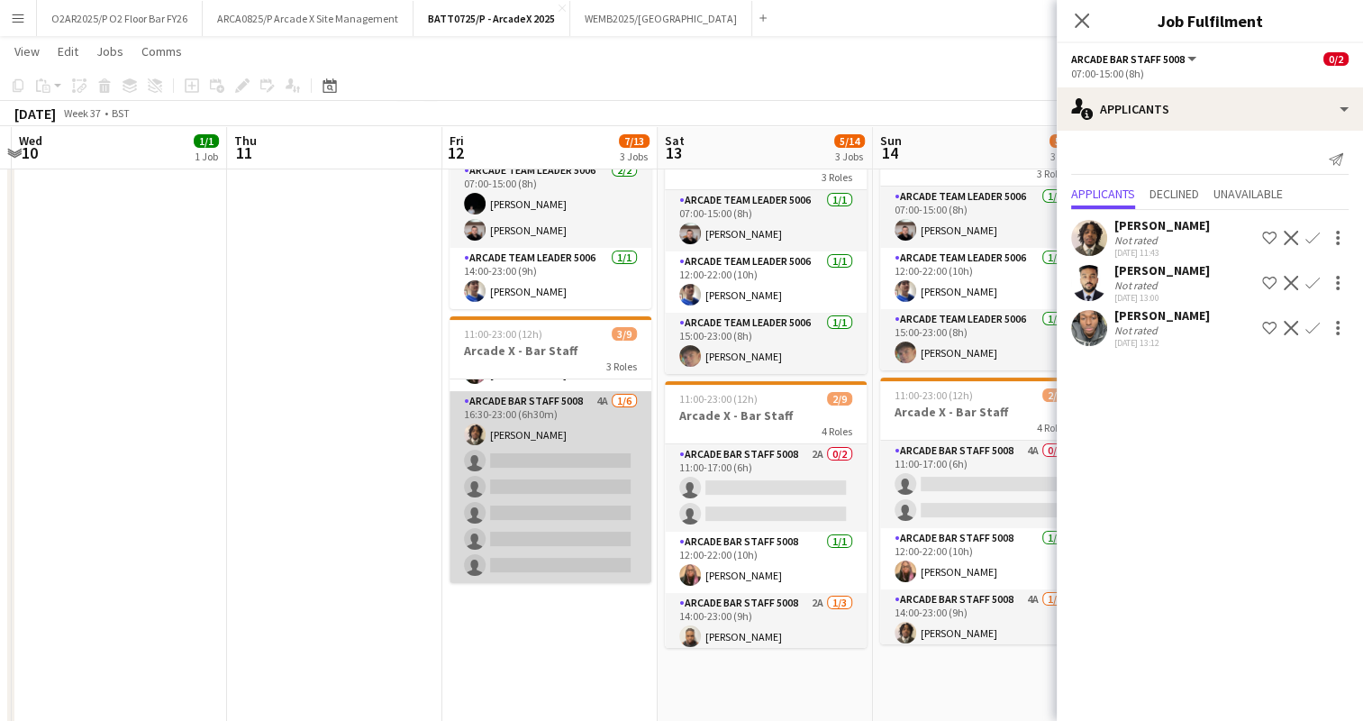
click at [573, 474] on app-card-role "Arcade Bar Staff 5008 4A [DATE] 16:30-23:00 (6h30m) [PERSON_NAME] single-neutra…" at bounding box center [551, 487] width 202 height 192
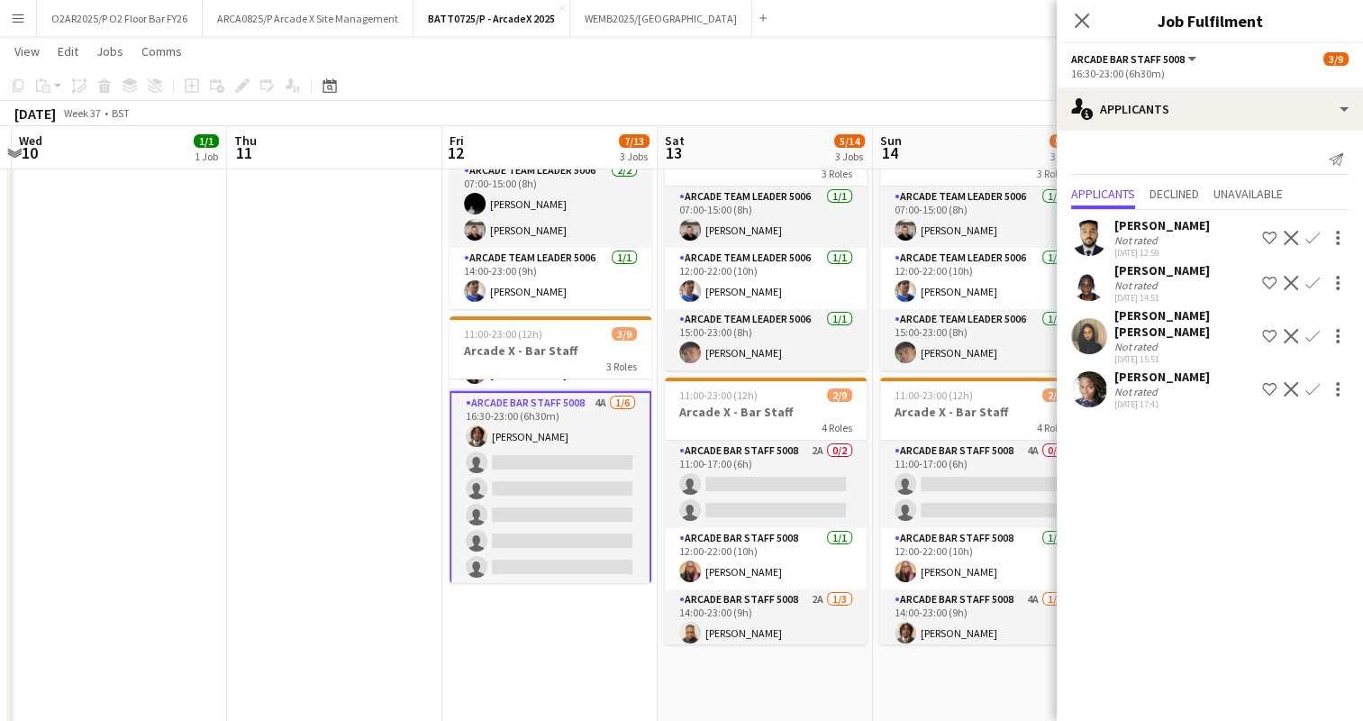
click at [1311, 330] on app-icon "Confirm" at bounding box center [1313, 336] width 14 height 14
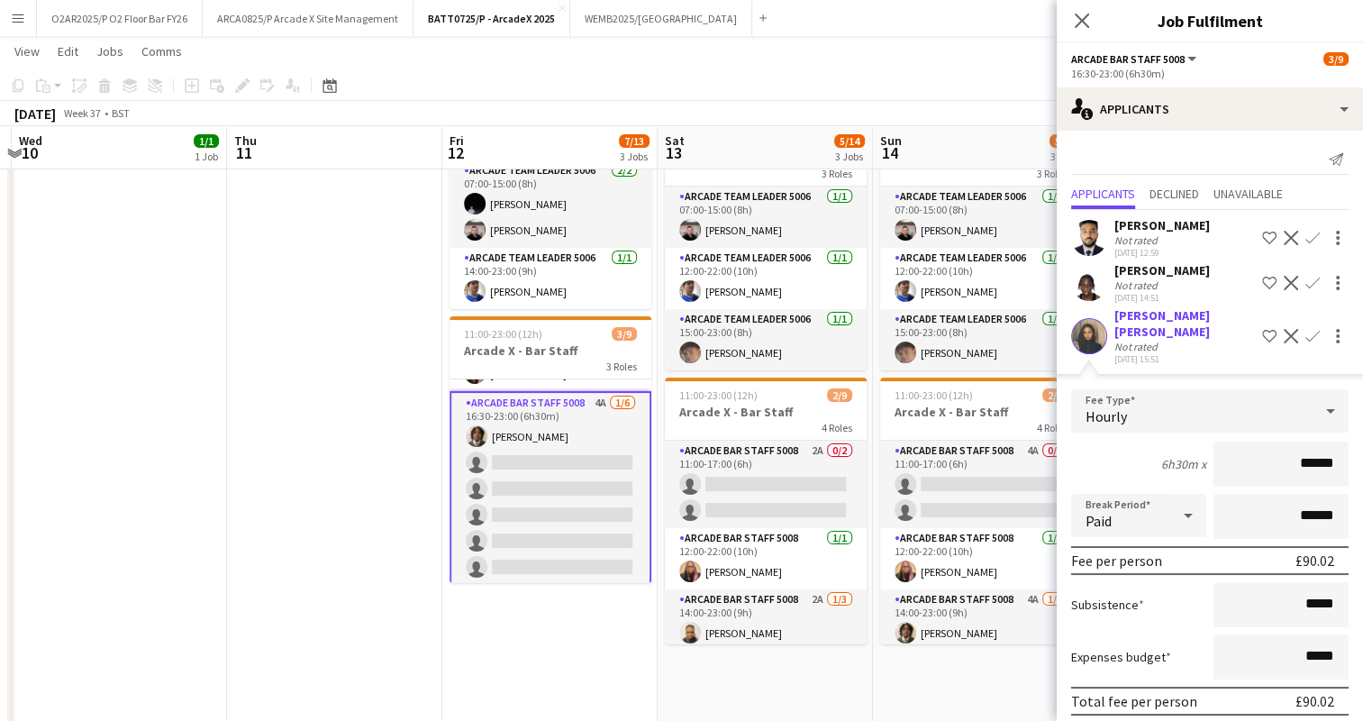
scroll to position [97, 0]
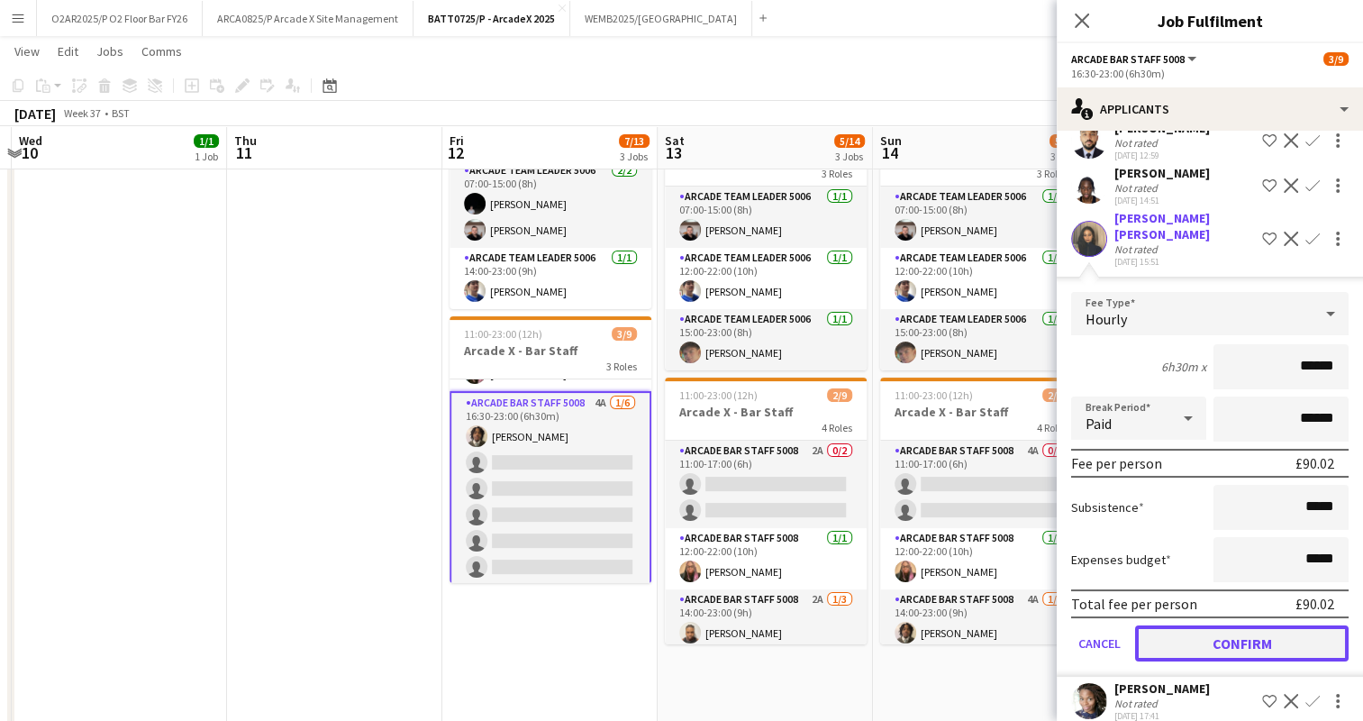
click at [1205, 625] on button "Confirm" at bounding box center [1242, 643] width 214 height 36
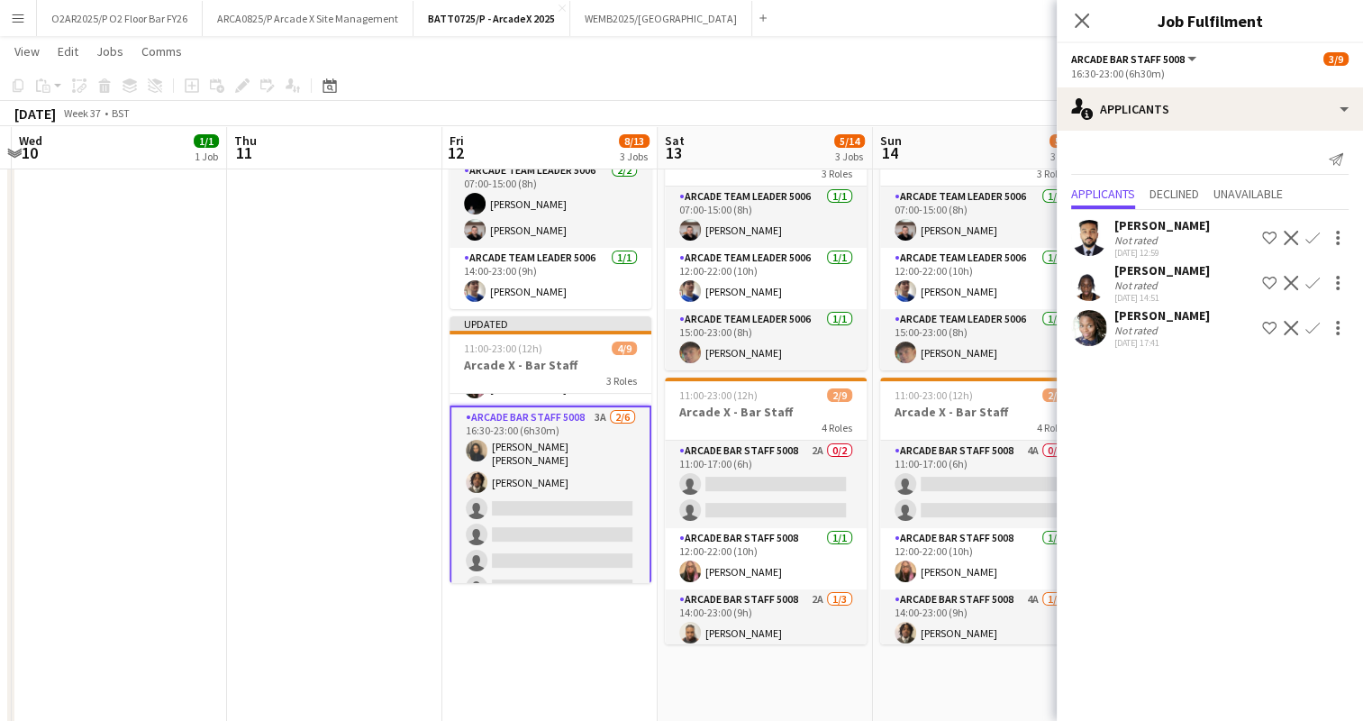
scroll to position [0, 0]
click at [1314, 326] on app-icon "Confirm" at bounding box center [1313, 328] width 14 height 14
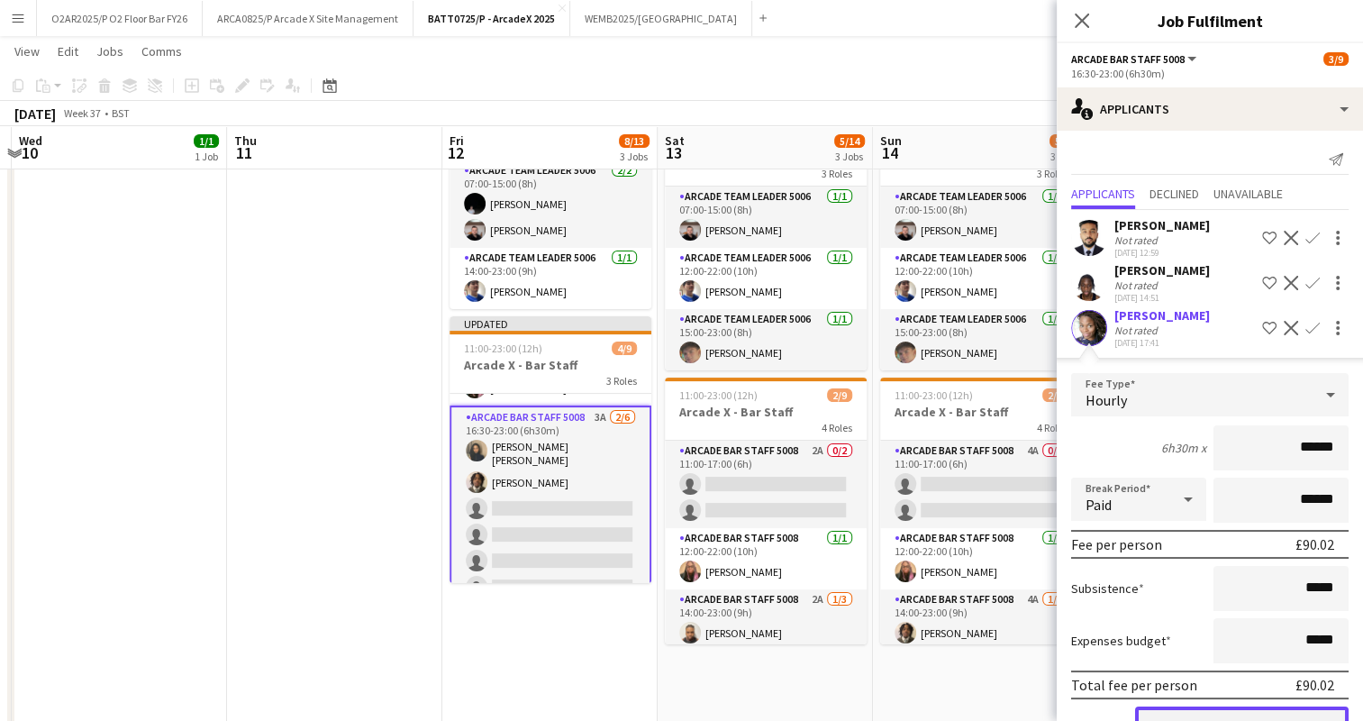
click at [1211, 710] on button "Confirm" at bounding box center [1242, 725] width 214 height 36
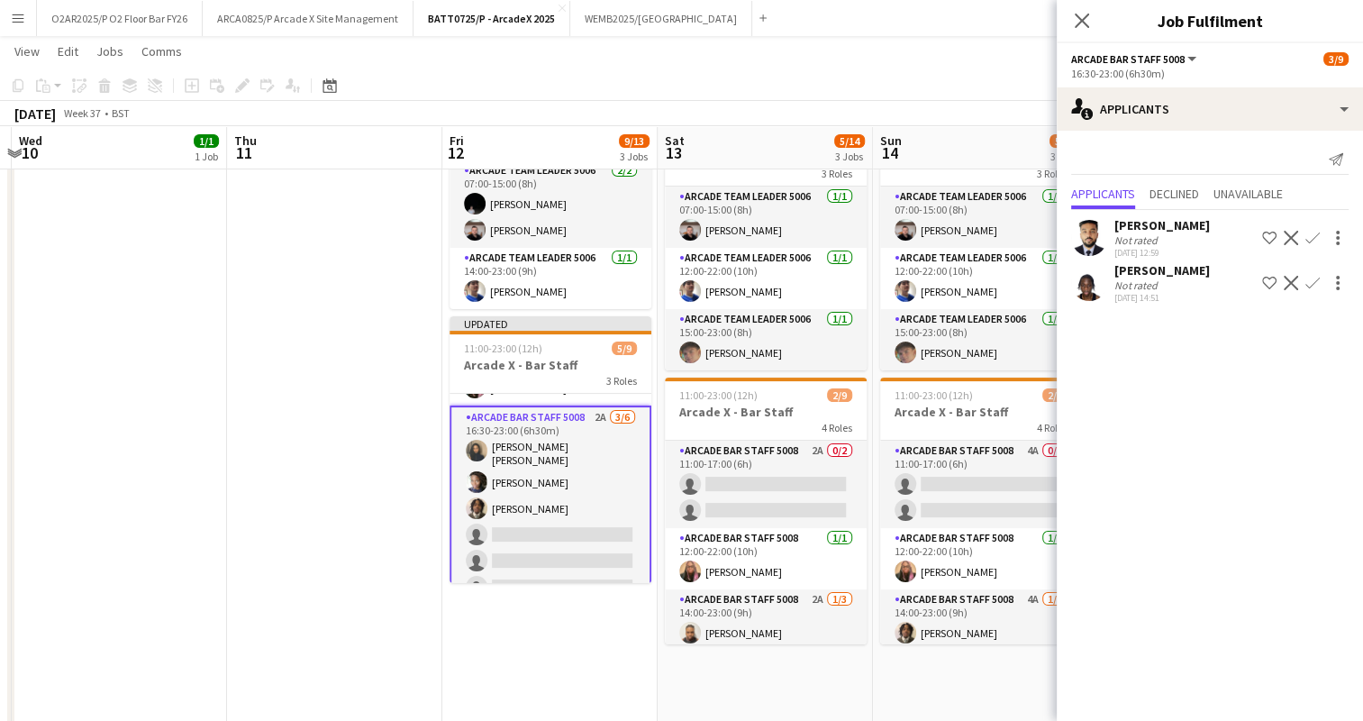
click at [1310, 280] on app-icon "Confirm" at bounding box center [1313, 283] width 14 height 14
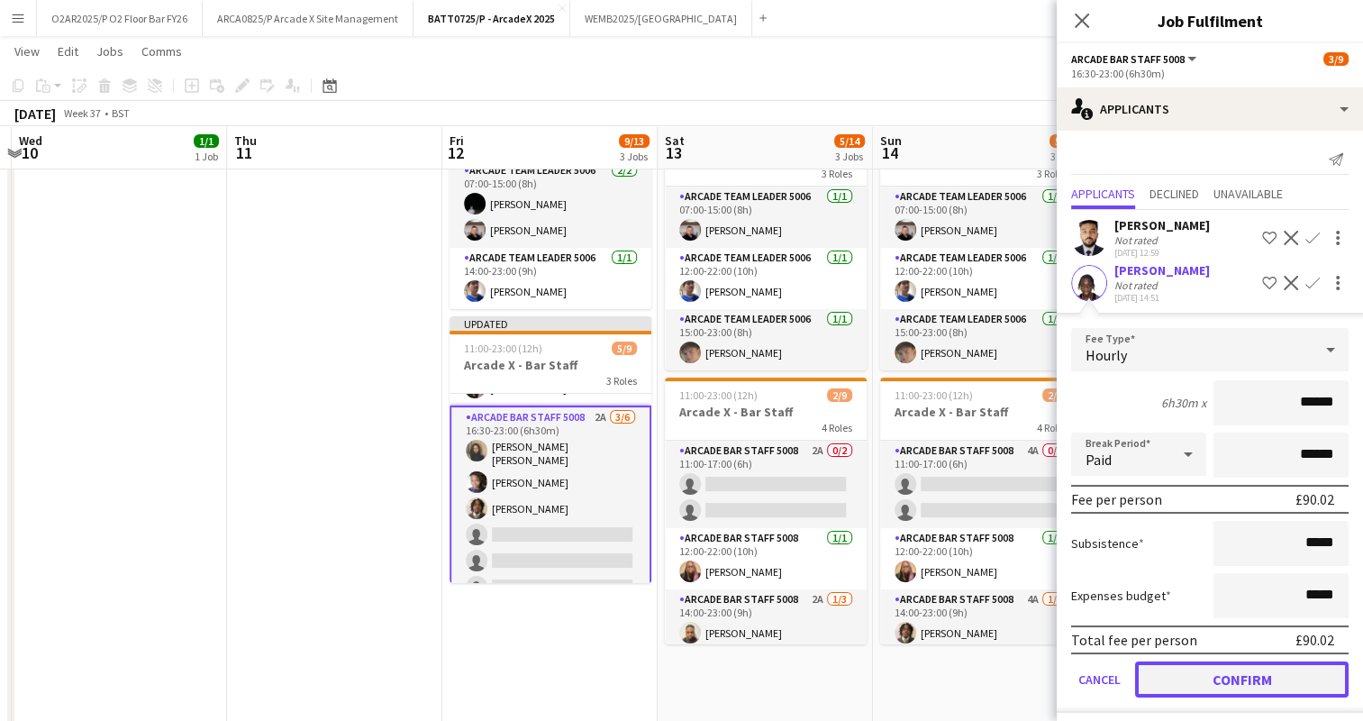
click at [1199, 663] on button "Confirm" at bounding box center [1242, 679] width 214 height 36
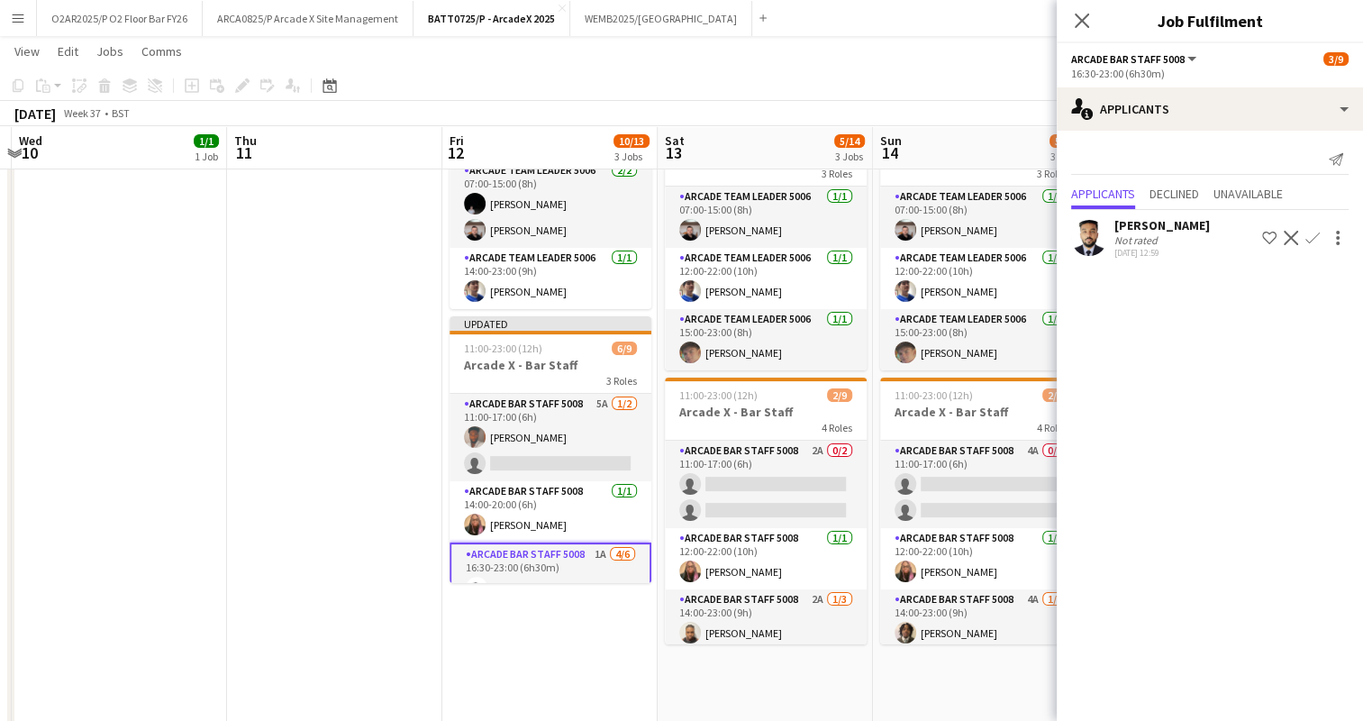
click at [562, 443] on app-card-role "Arcade Bar Staff 5008 5A [DATE] 11:00-17:00 (6h) [PERSON_NAME] single-neutral-a…" at bounding box center [551, 437] width 202 height 87
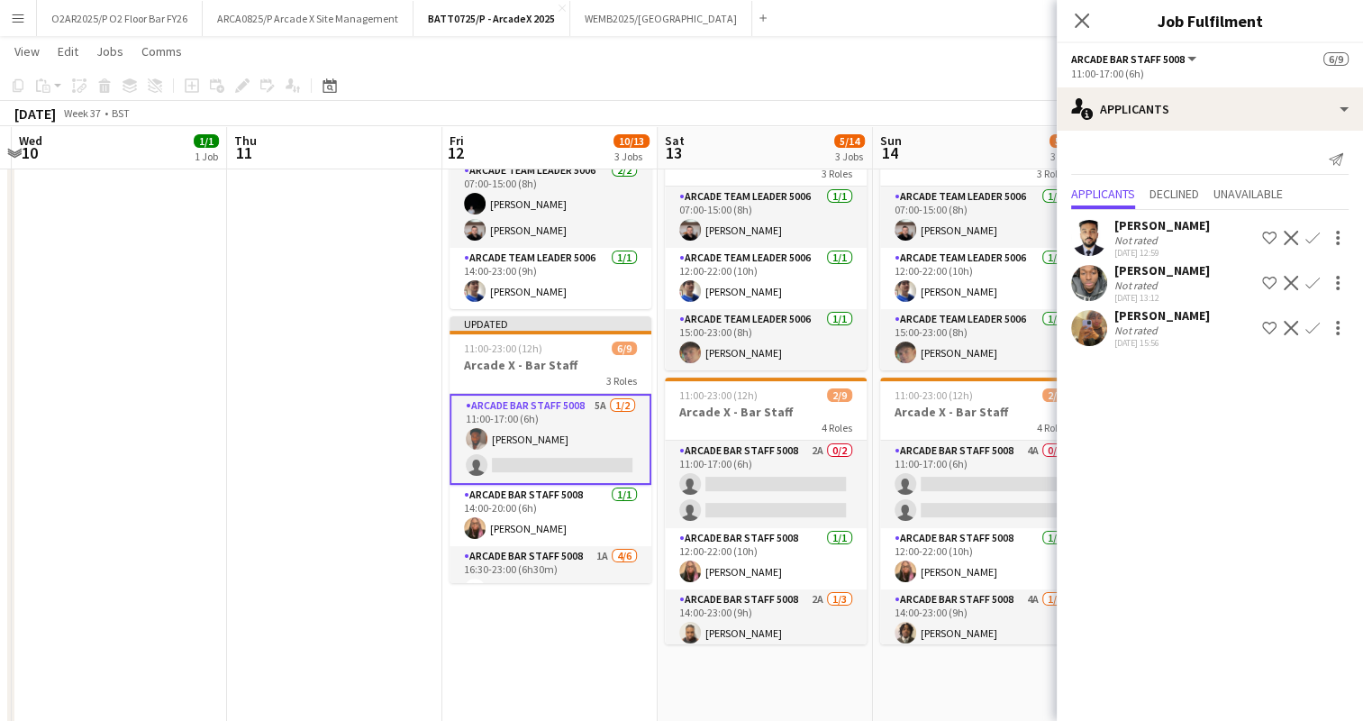
click at [1312, 329] on app-icon "Confirm" at bounding box center [1313, 328] width 14 height 14
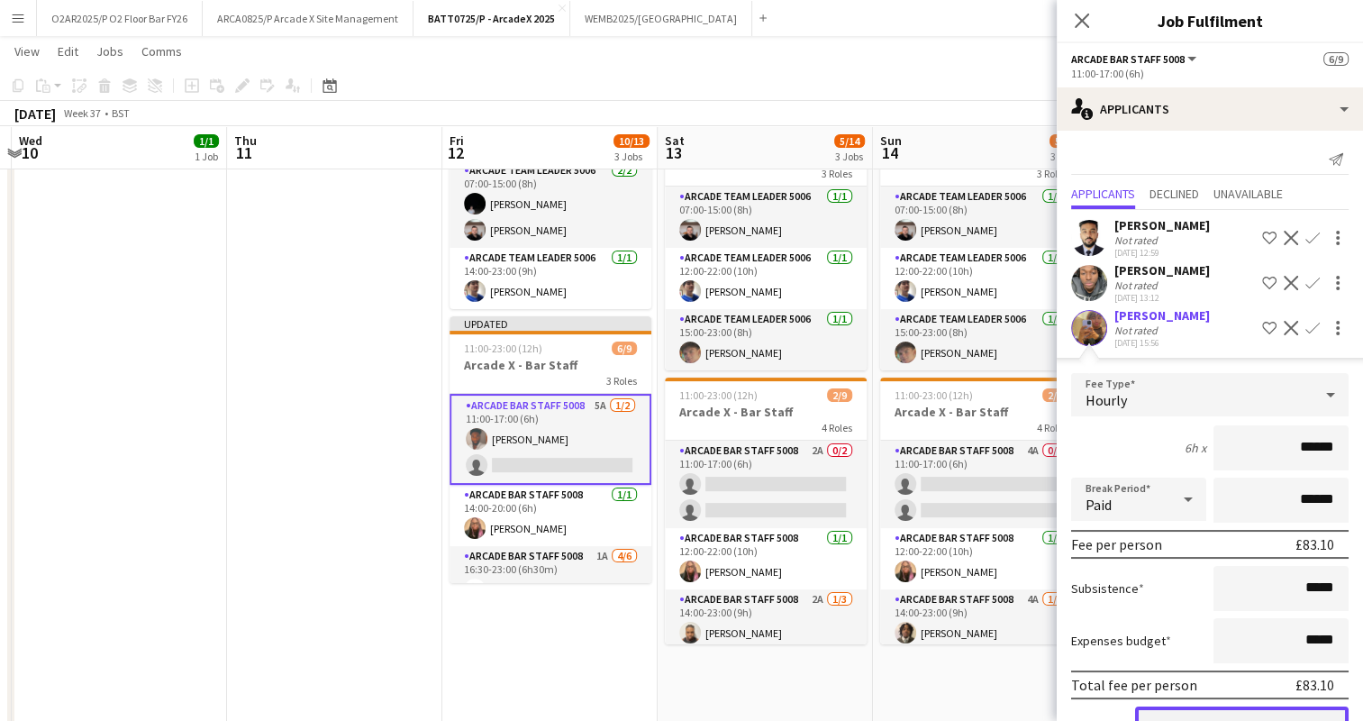
click at [1211, 714] on button "Confirm" at bounding box center [1242, 725] width 214 height 36
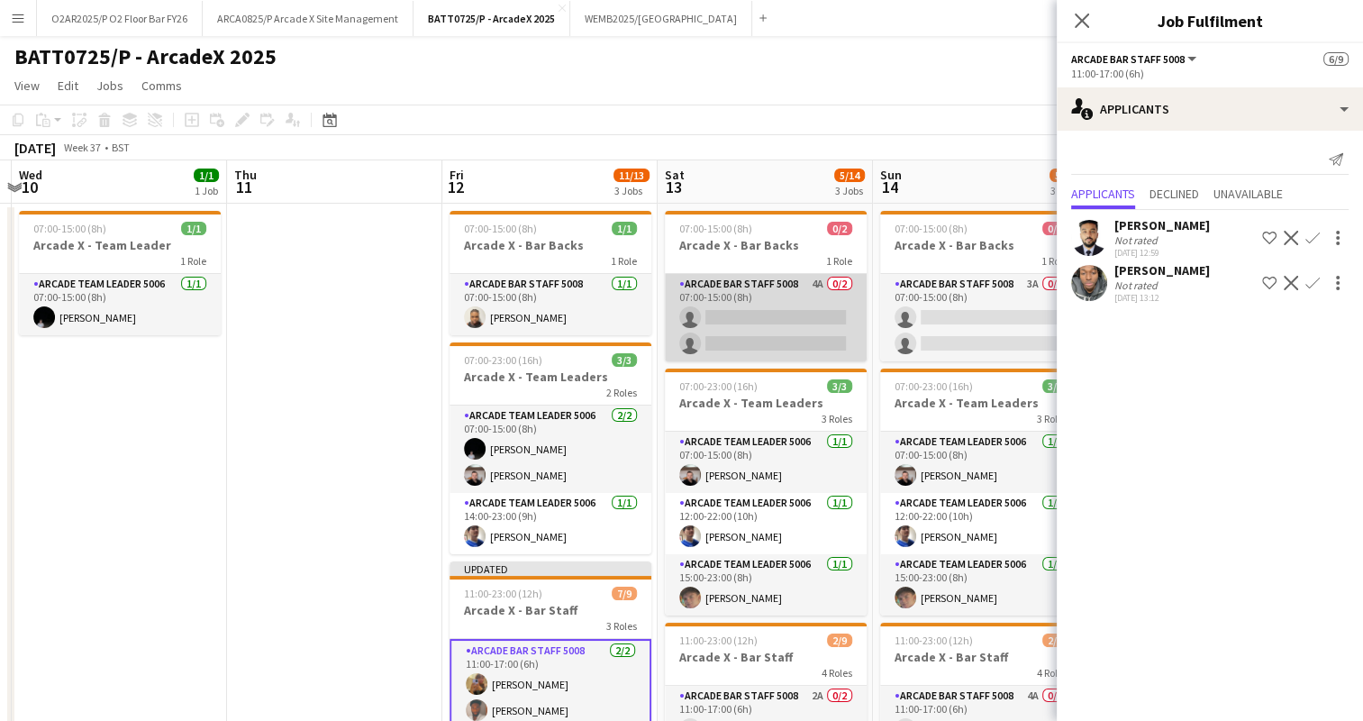
click at [781, 324] on app-card-role "Arcade Bar Staff 5008 4A 0/2 07:00-15:00 (8h) single-neutral-actions single-neu…" at bounding box center [766, 317] width 202 height 87
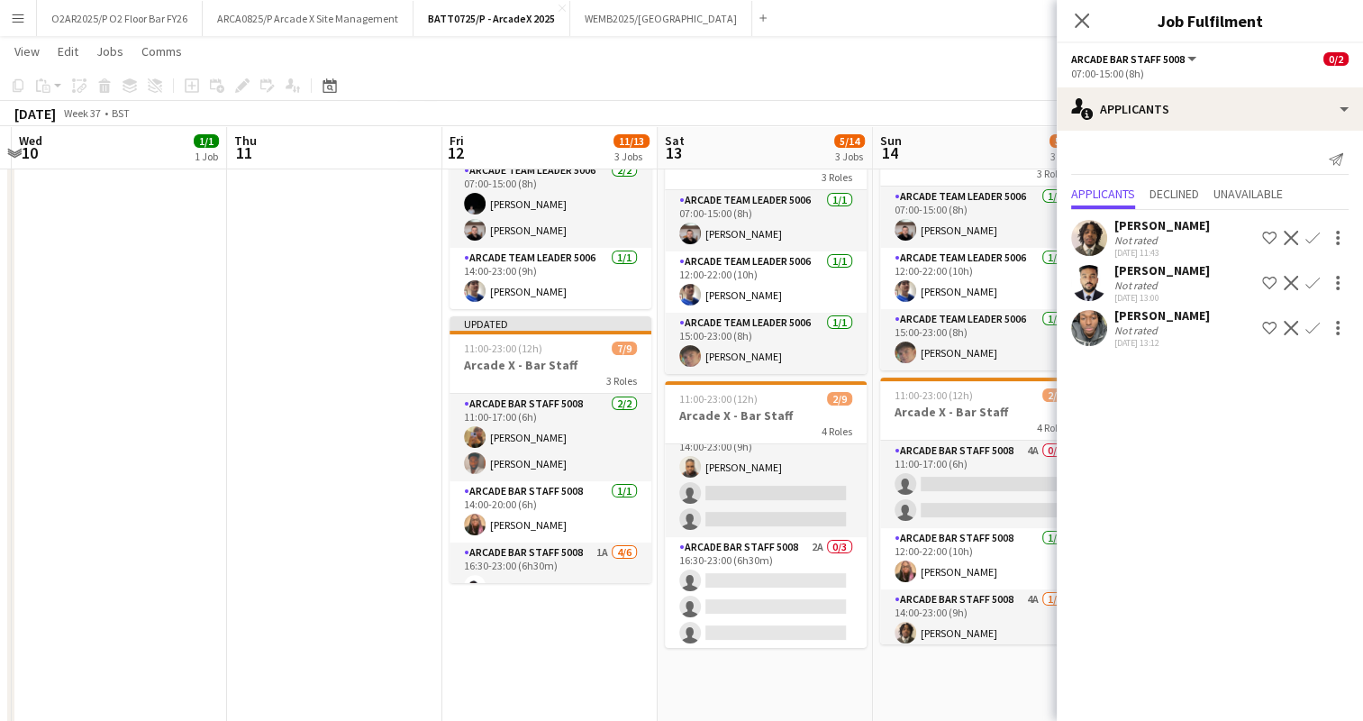
scroll to position [177, 0]
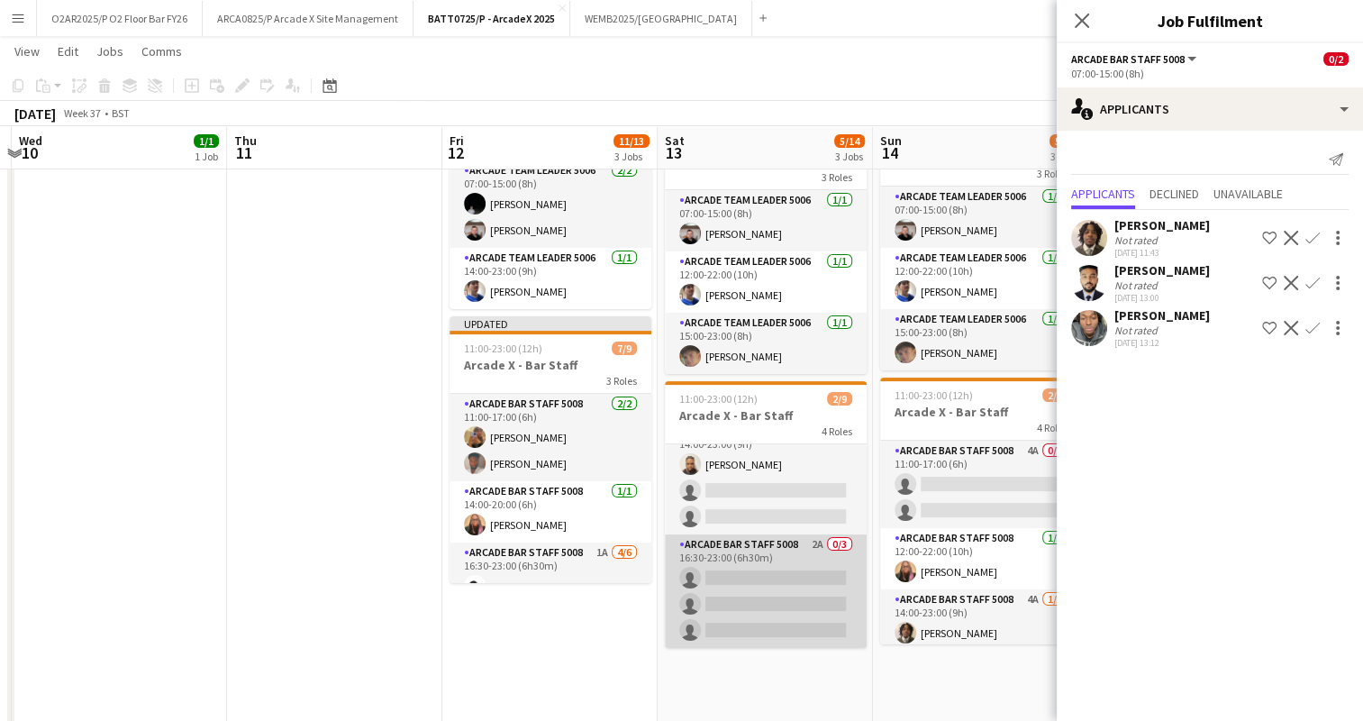
click at [793, 534] on app-card-role "Arcade Bar Staff 5008 2A 0/3 16:30-23:00 (6h30m) single-neutral-actions single-…" at bounding box center [766, 591] width 202 height 114
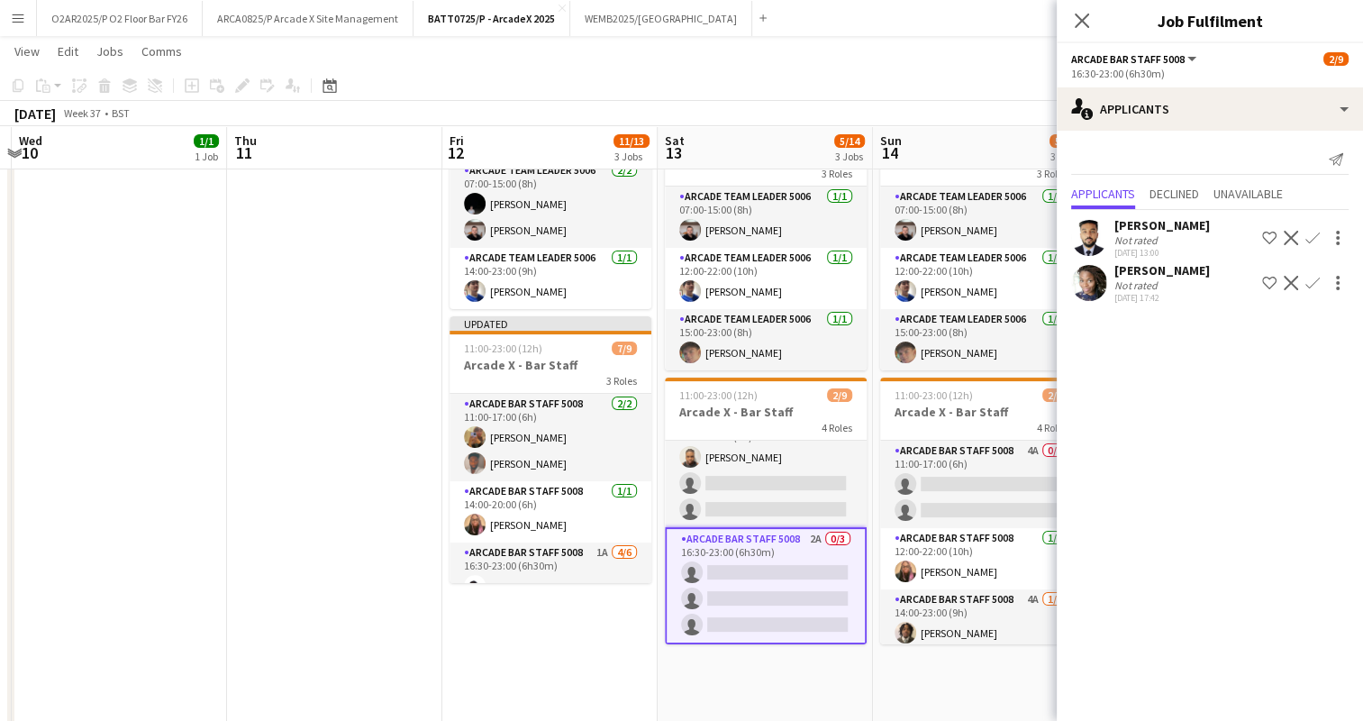
click at [1308, 285] on app-icon "Confirm" at bounding box center [1313, 283] width 14 height 14
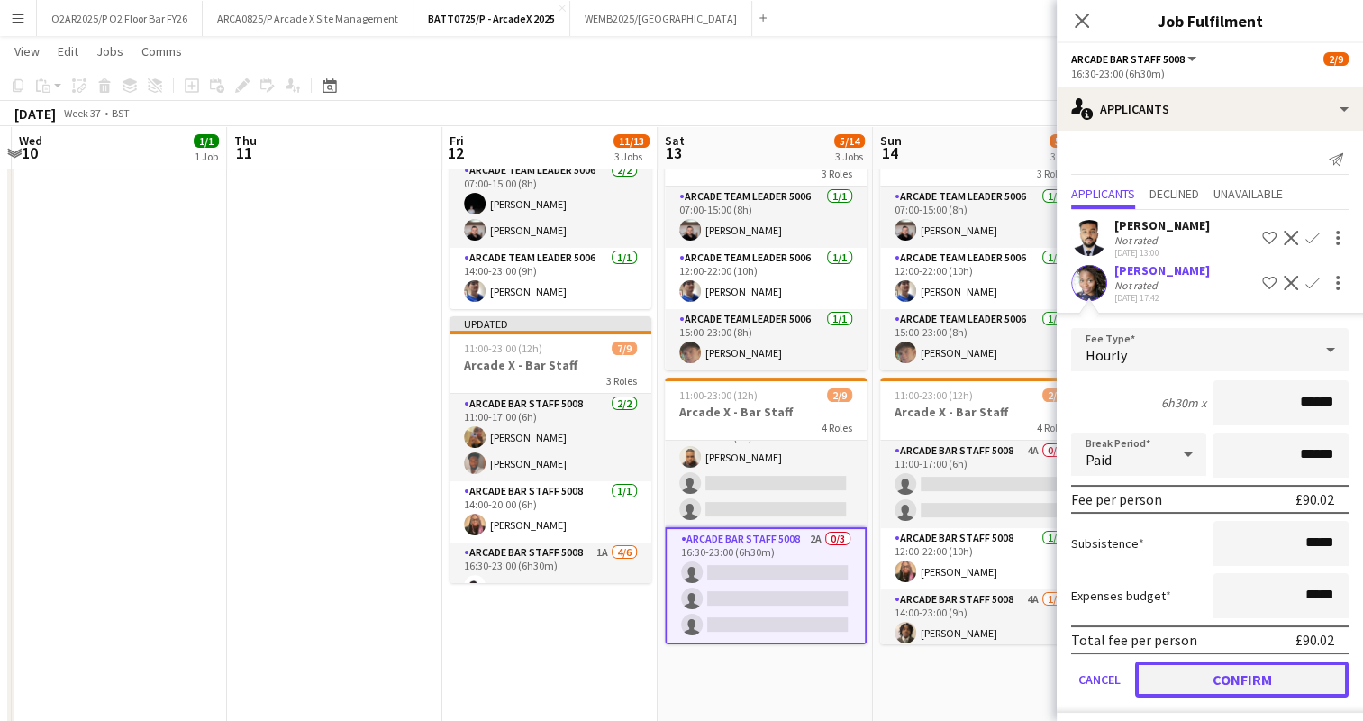
click at [1195, 674] on button "Confirm" at bounding box center [1242, 679] width 214 height 36
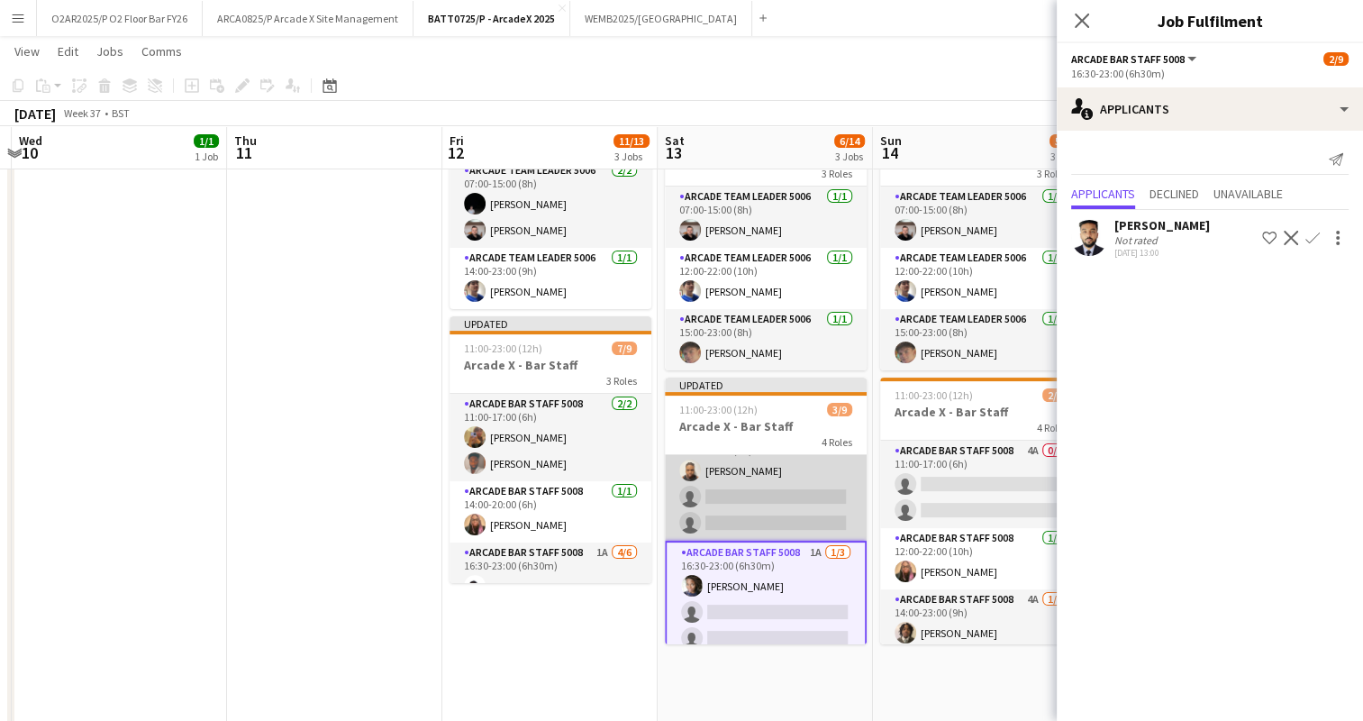
scroll to position [0, 0]
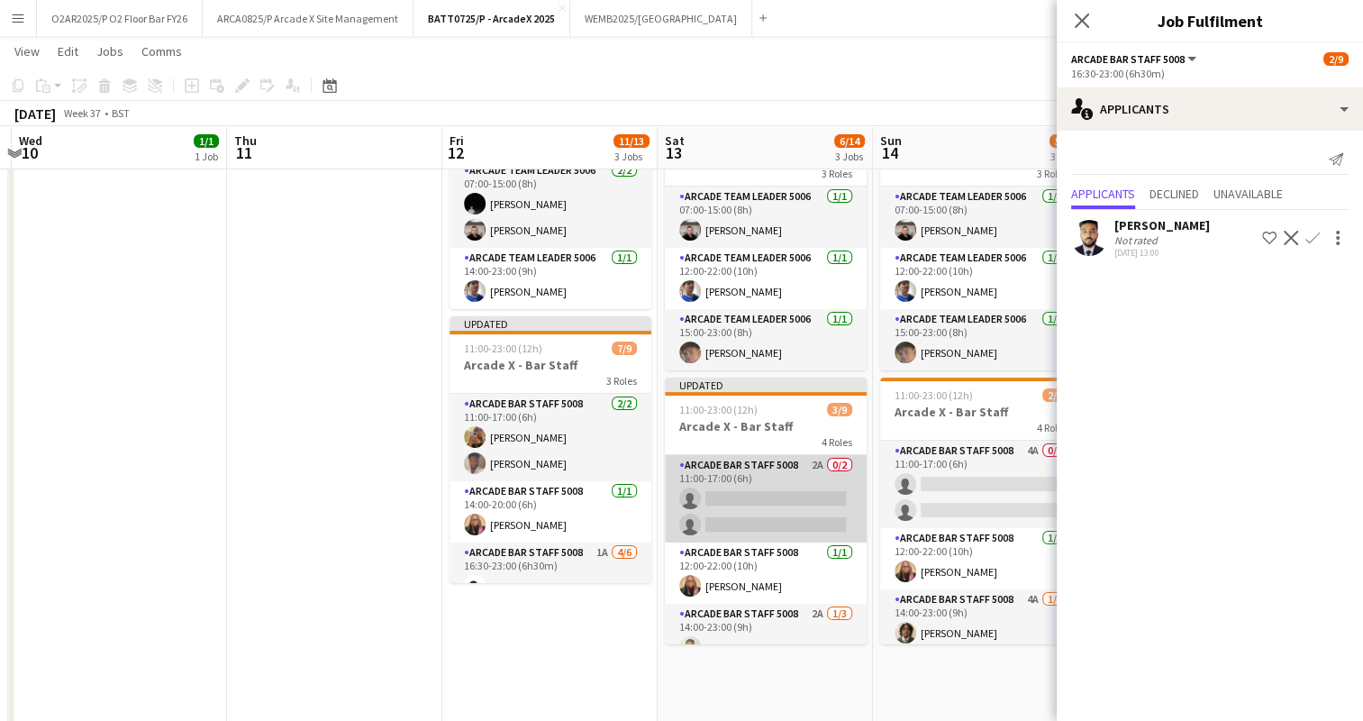
click at [745, 488] on app-card-role "Arcade Bar Staff 5008 2A 0/2 11:00-17:00 (6h) single-neutral-actions single-neu…" at bounding box center [766, 498] width 202 height 87
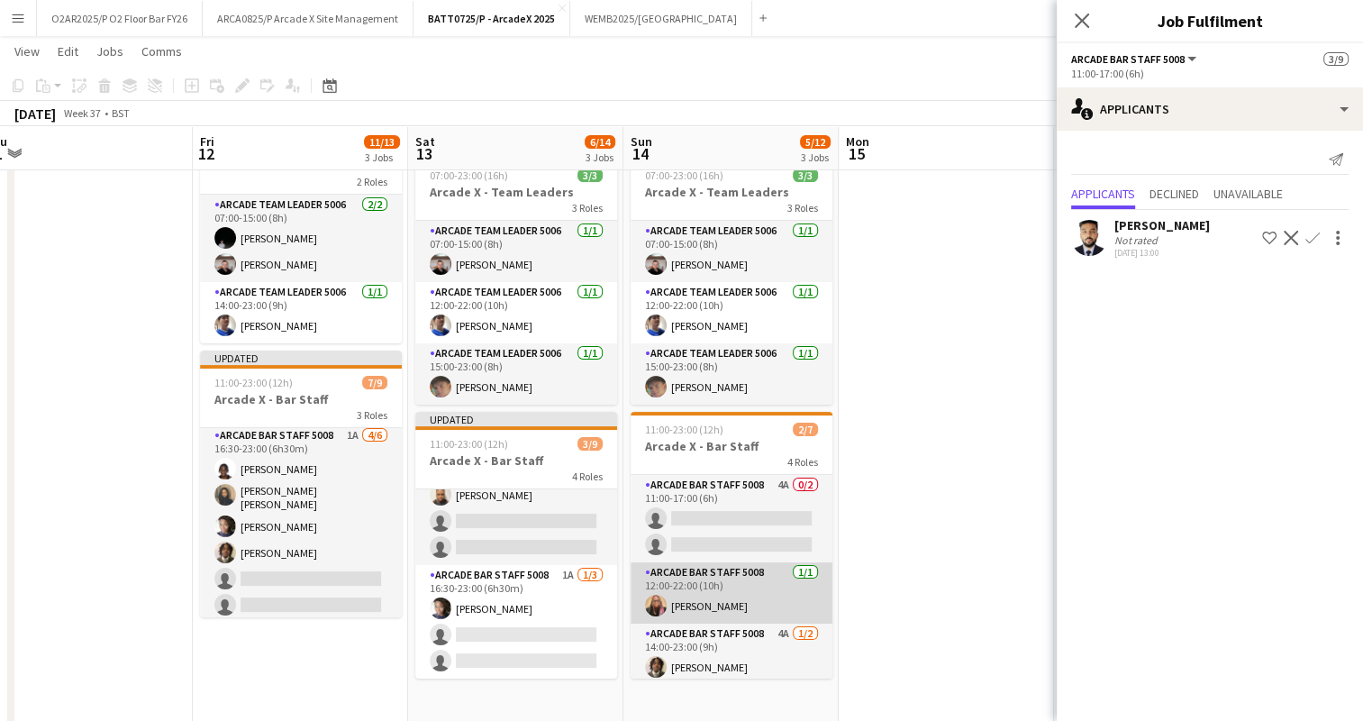
scroll to position [119, 0]
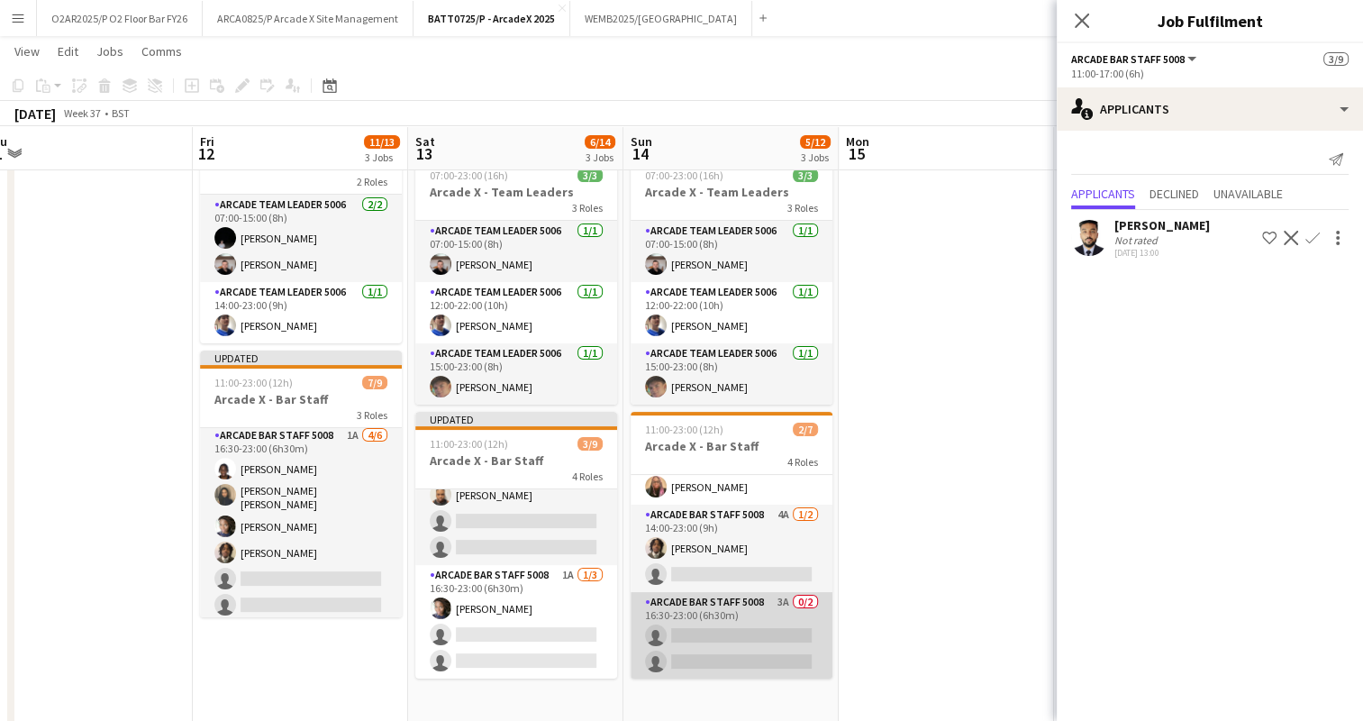
click at [738, 649] on app-card-role "Arcade Bar Staff 5008 3A 0/2 16:30-23:00 (6h30m) single-neutral-actions single-…" at bounding box center [732, 635] width 202 height 87
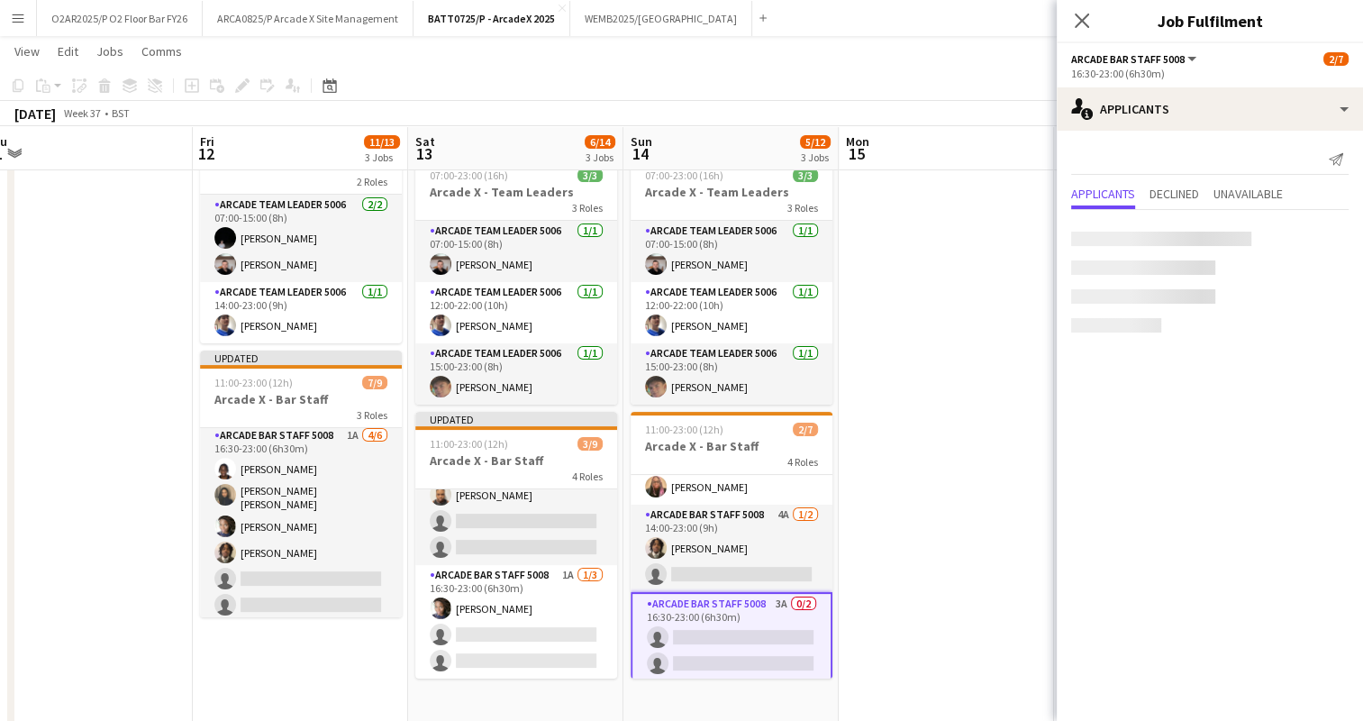
scroll to position [191, 0]
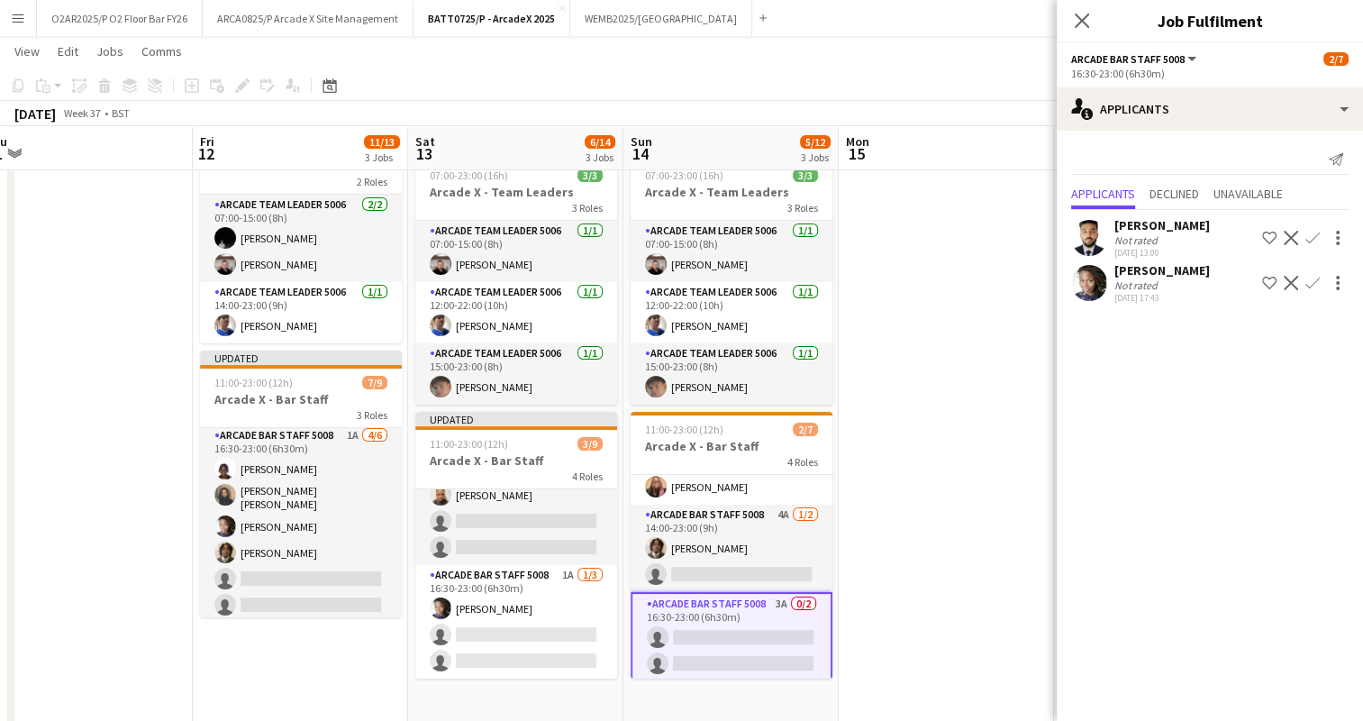
click at [1308, 281] on app-icon "Confirm" at bounding box center [1313, 283] width 14 height 14
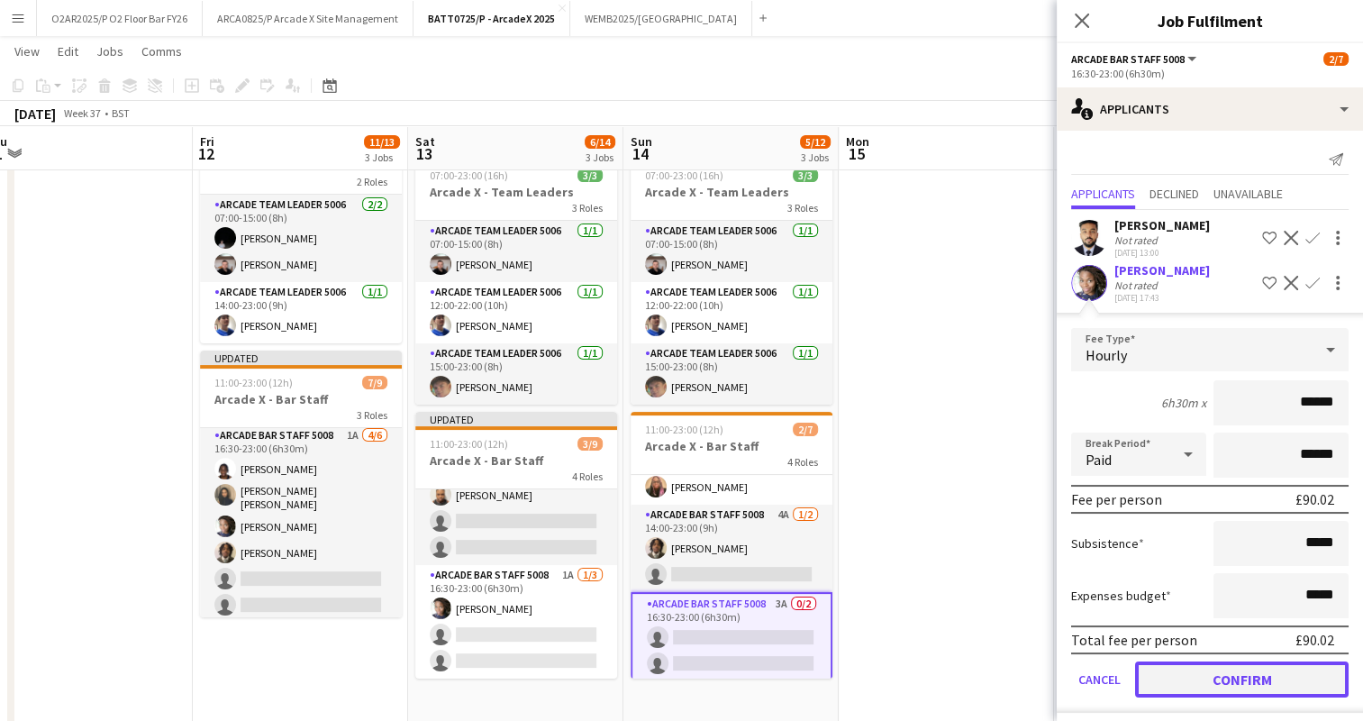
click at [1200, 671] on button "Confirm" at bounding box center [1242, 679] width 214 height 36
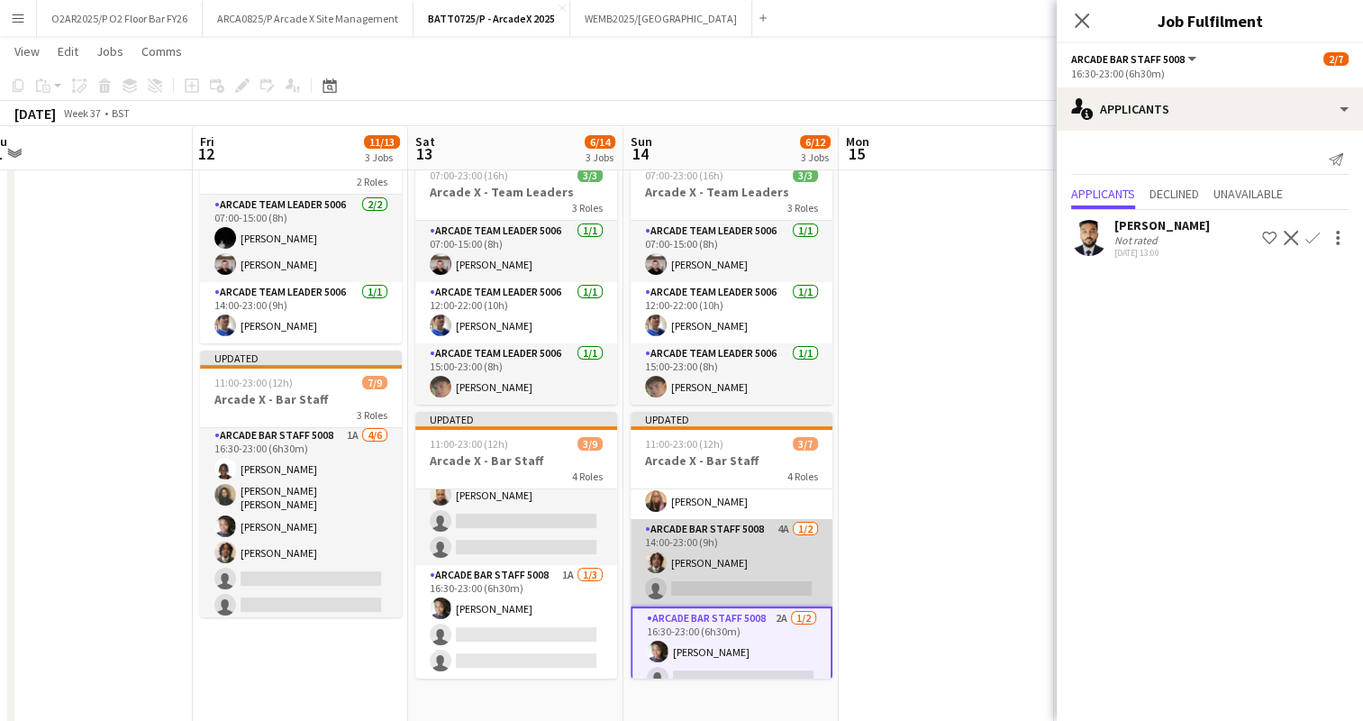
click at [753, 570] on app-card-role "Arcade Bar Staff 5008 4A [DATE] 14:00-23:00 (9h) [PERSON_NAME] single-neutral-a…" at bounding box center [732, 562] width 202 height 87
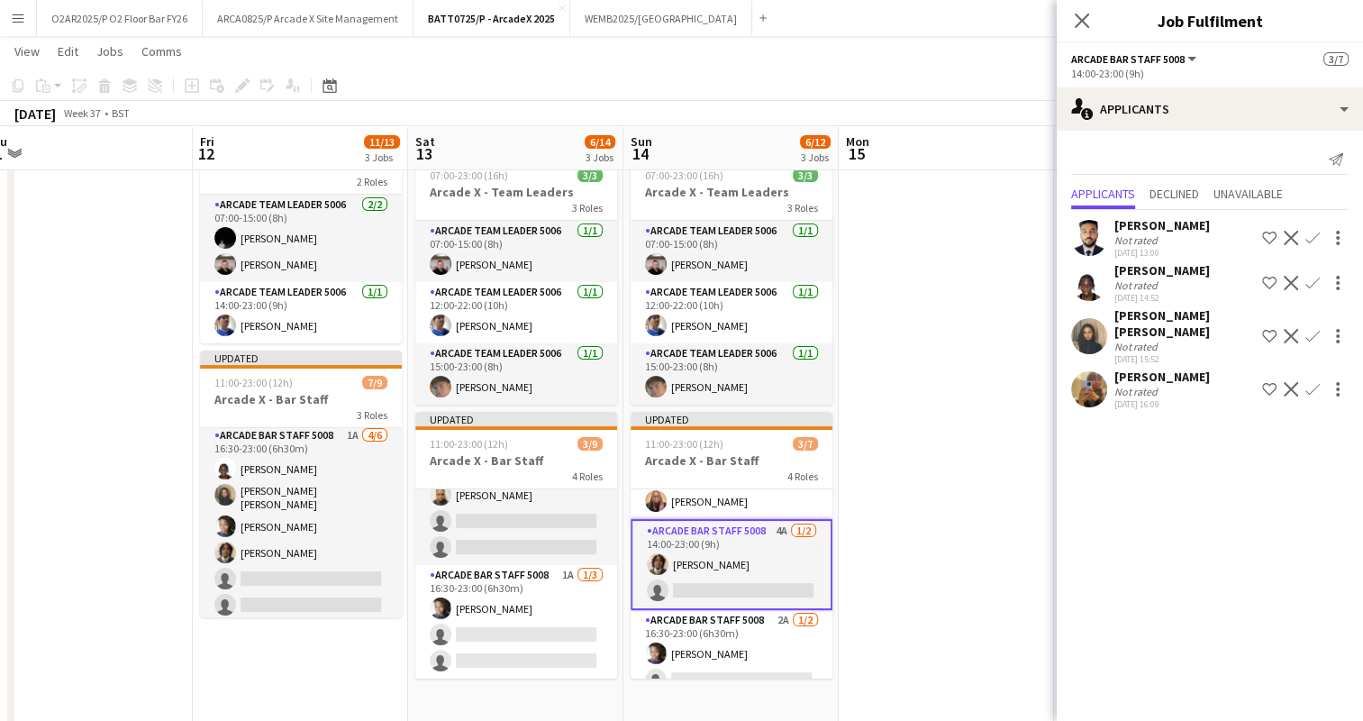
click at [1311, 329] on app-icon "Confirm" at bounding box center [1313, 336] width 14 height 14
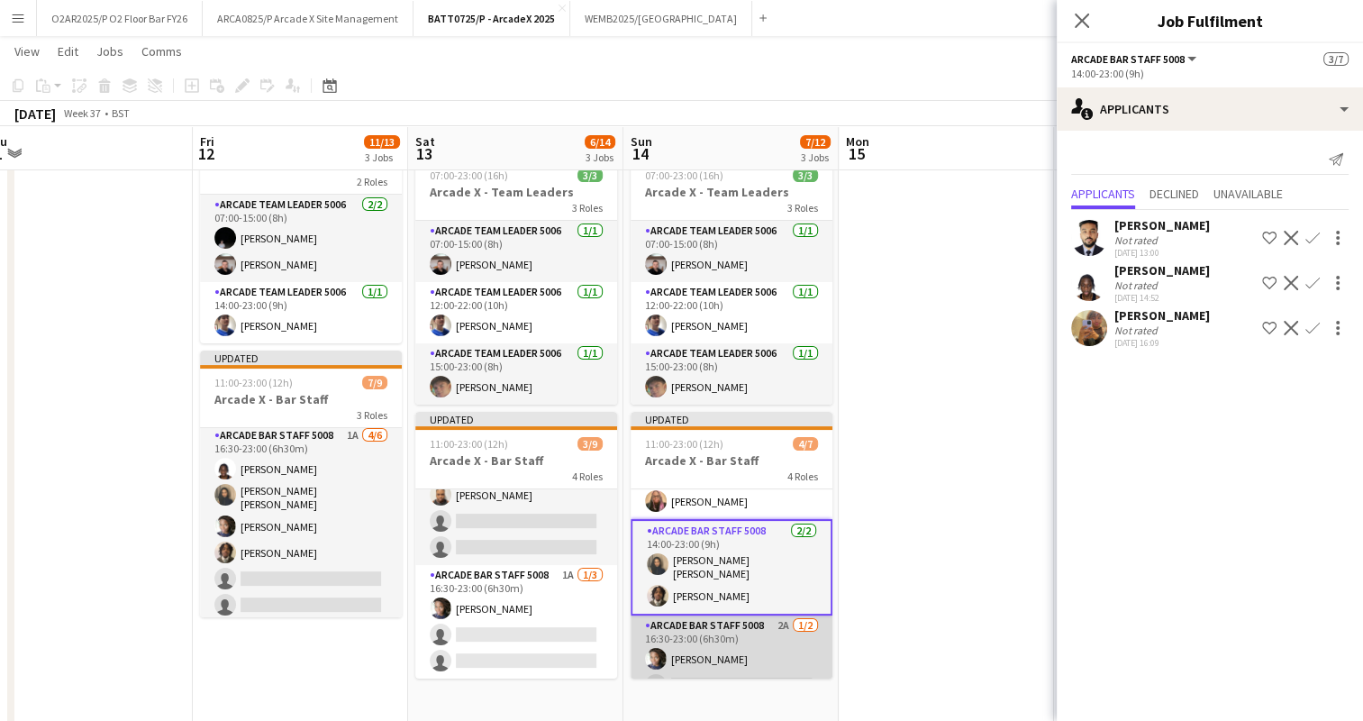
scroll to position [28, 0]
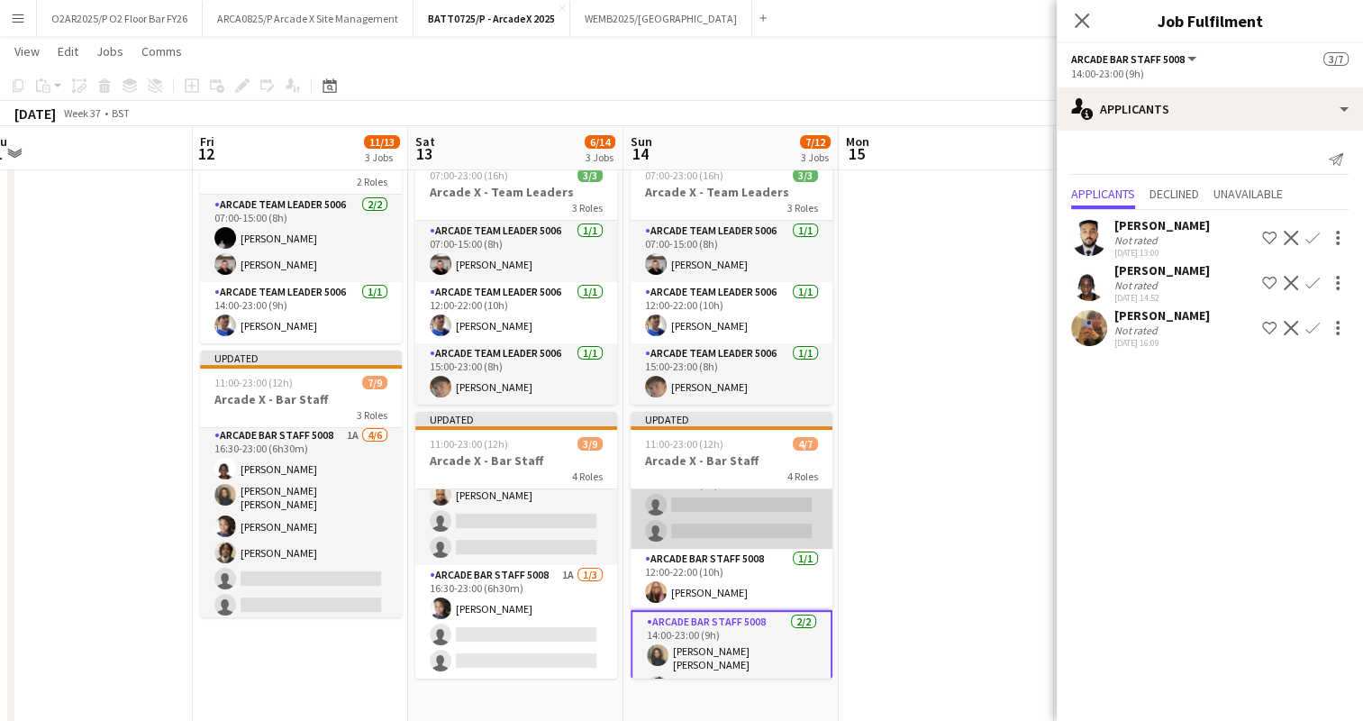
click at [755, 524] on app-card-role "Arcade Bar Staff 5008 4A 0/2 11:00-17:00 (6h) single-neutral-actions single-neu…" at bounding box center [732, 504] width 202 height 87
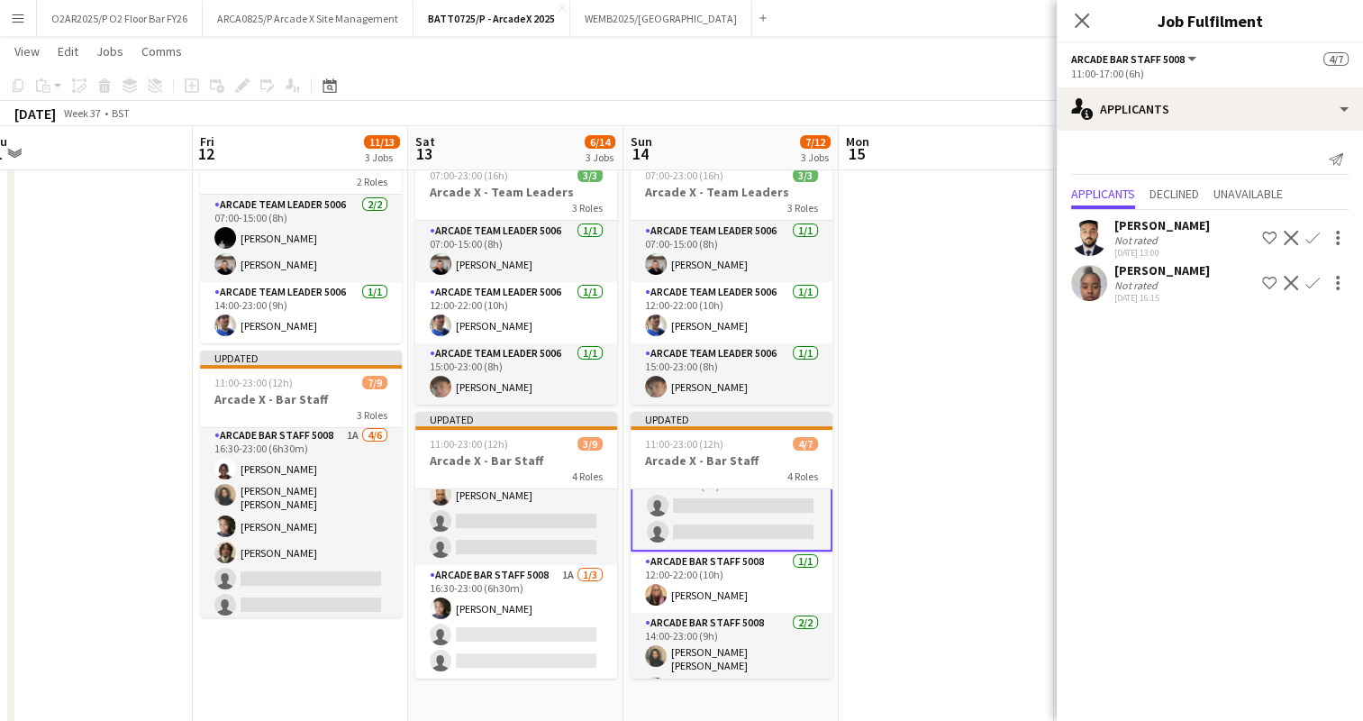
click at [1310, 284] on app-icon "Confirm" at bounding box center [1313, 283] width 14 height 14
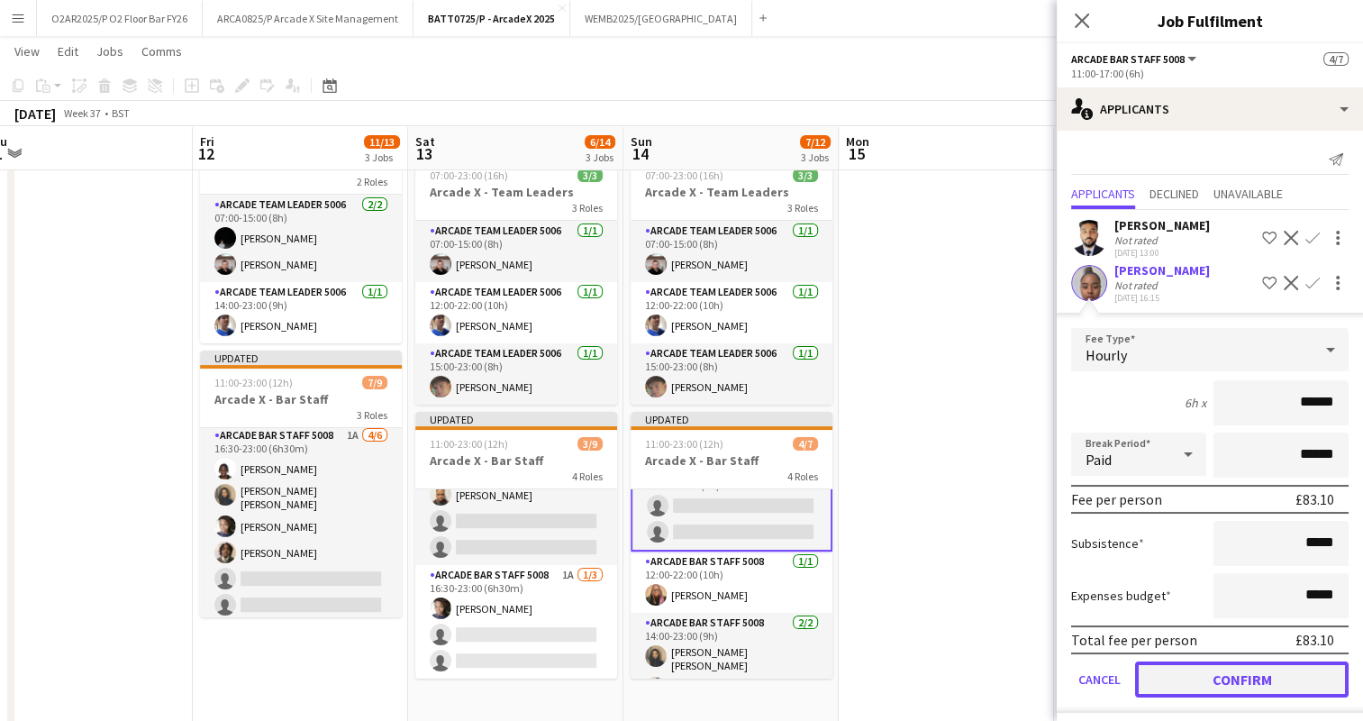
click at [1221, 687] on button "Confirm" at bounding box center [1242, 679] width 214 height 36
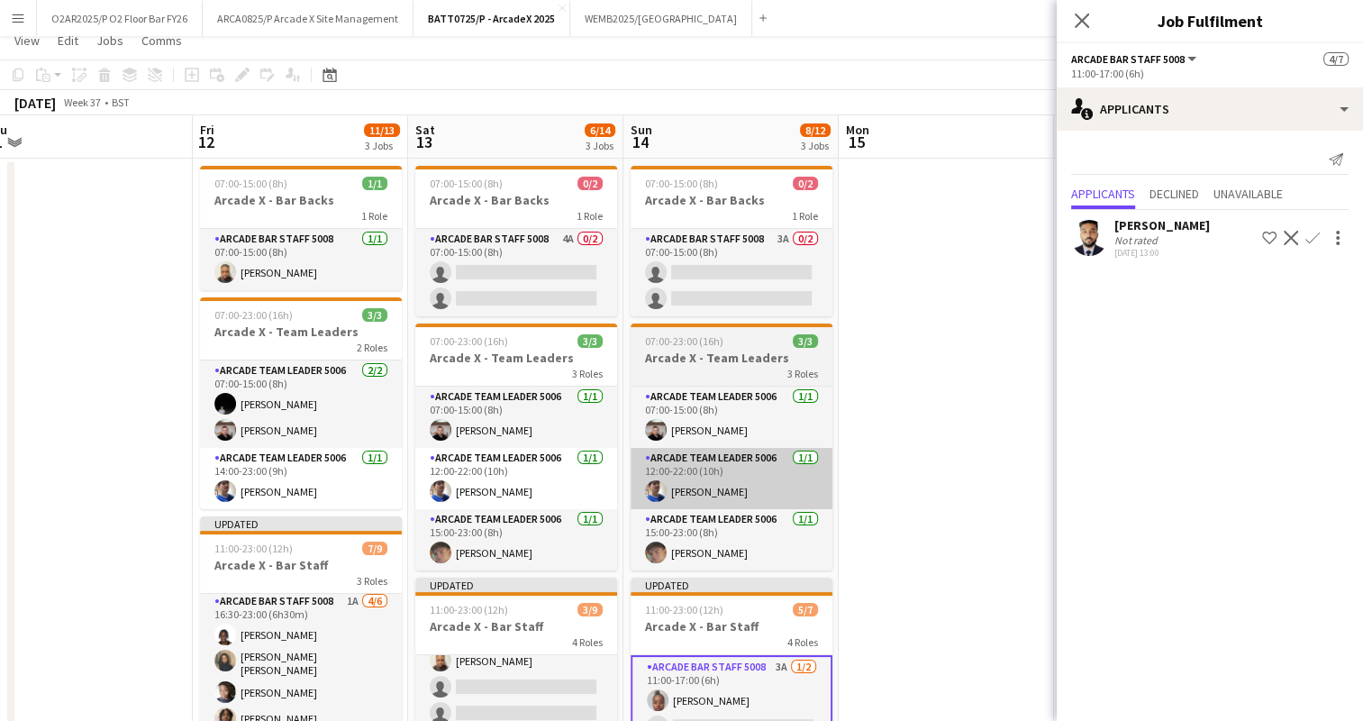
scroll to position [4, 0]
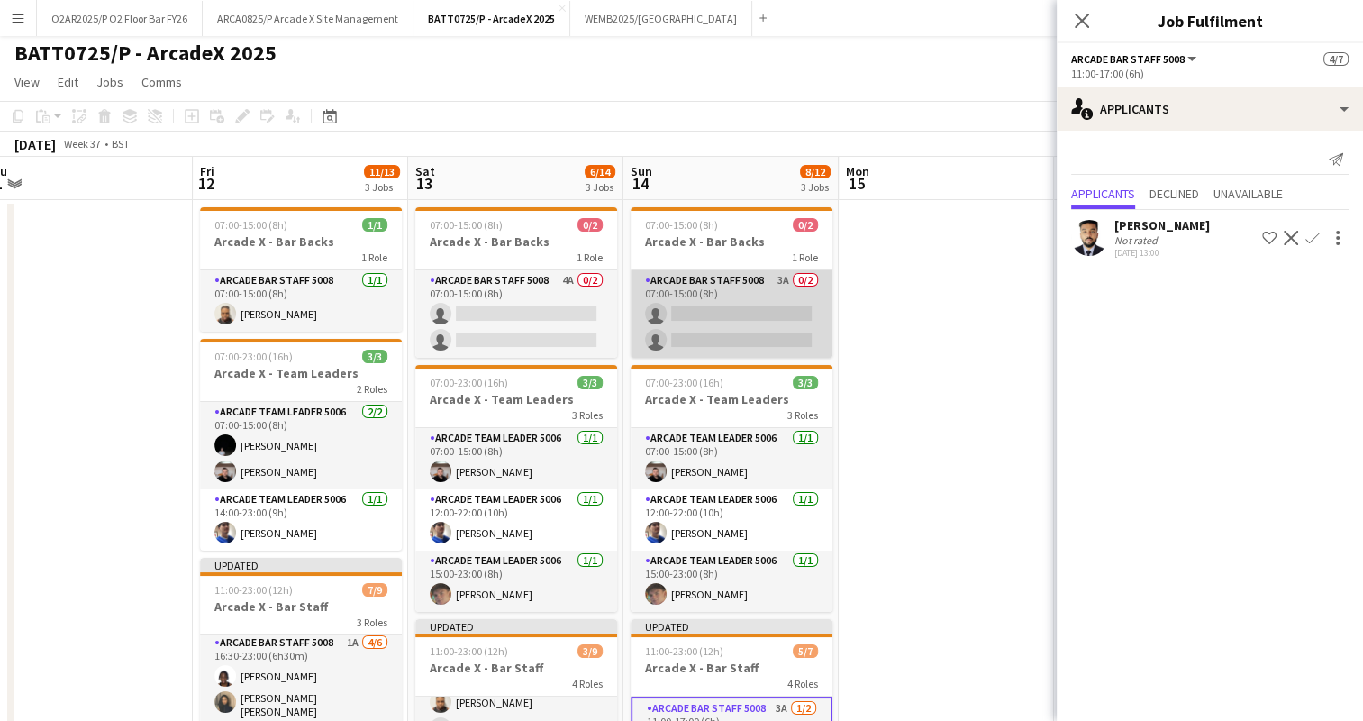
click at [728, 300] on app-card-role "Arcade Bar Staff 5008 3A 0/2 07:00-15:00 (8h) single-neutral-actions single-neu…" at bounding box center [732, 313] width 202 height 87
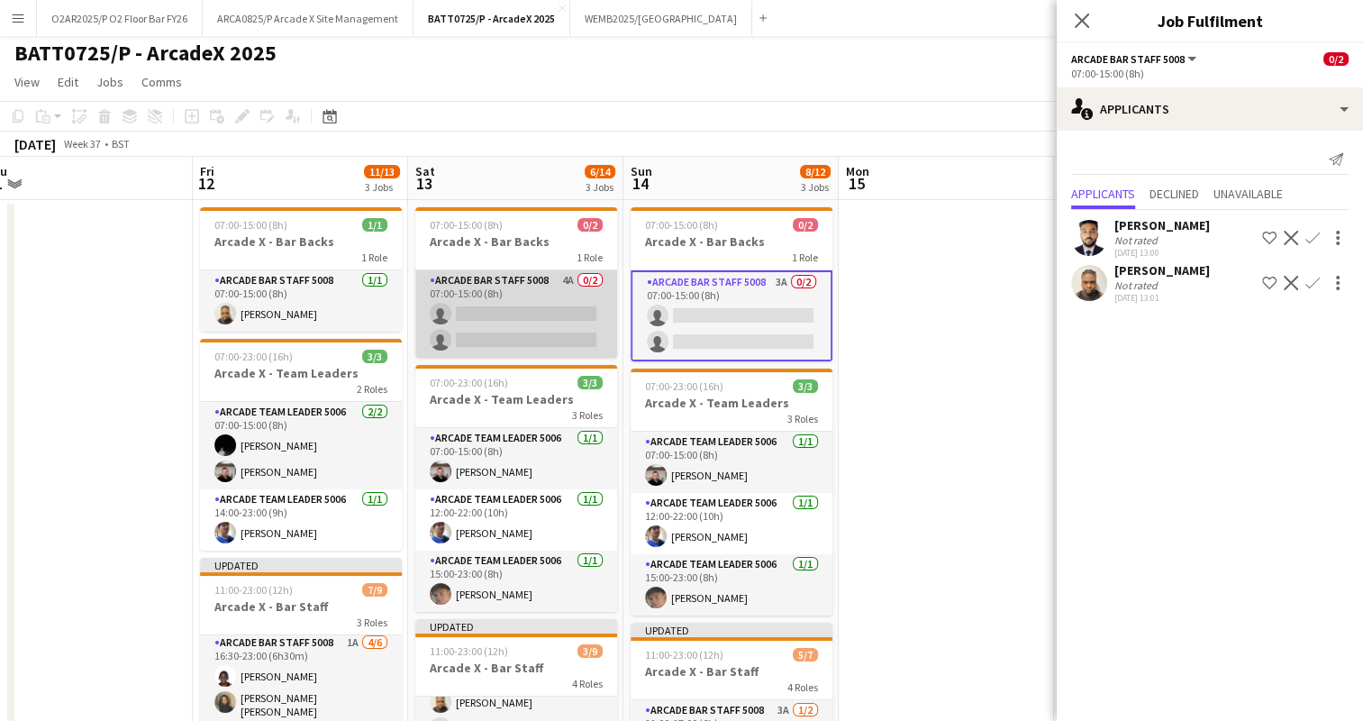
click at [537, 316] on app-card-role "Arcade Bar Staff 5008 4A 0/2 07:00-15:00 (8h) single-neutral-actions single-neu…" at bounding box center [516, 313] width 202 height 87
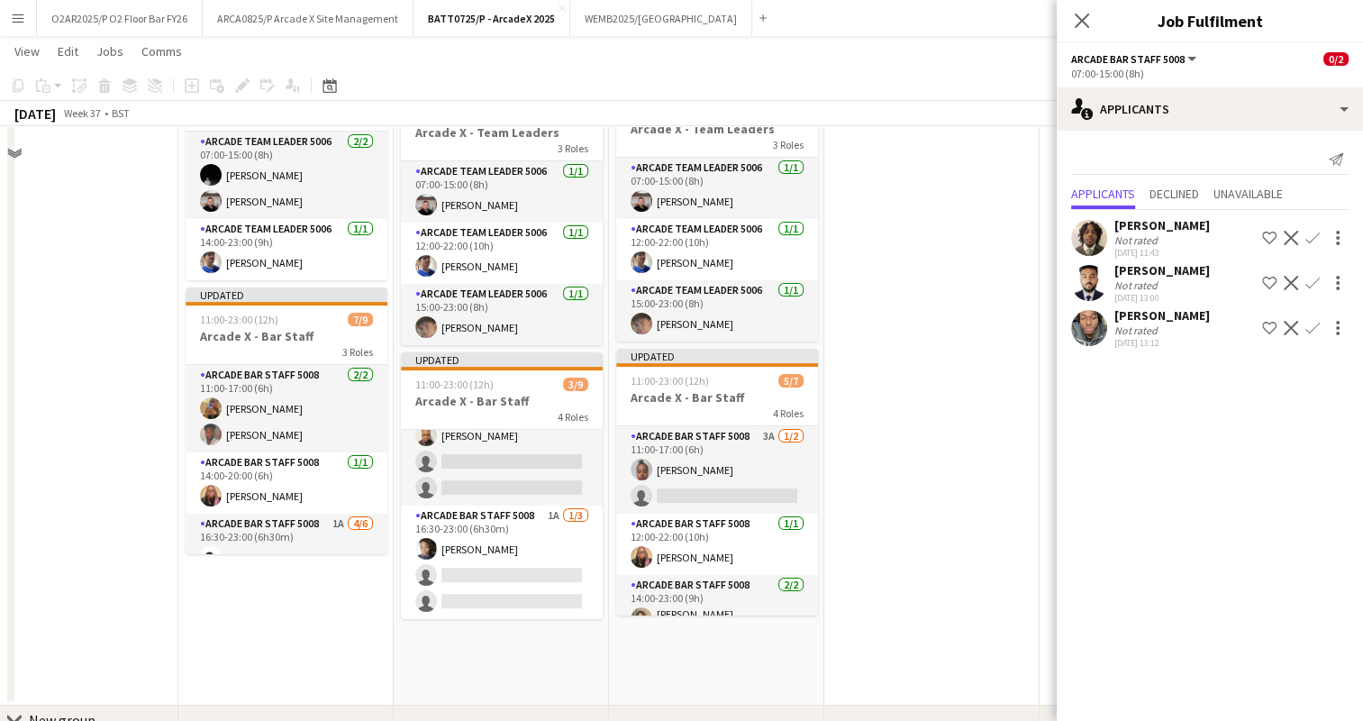
scroll to position [74, 0]
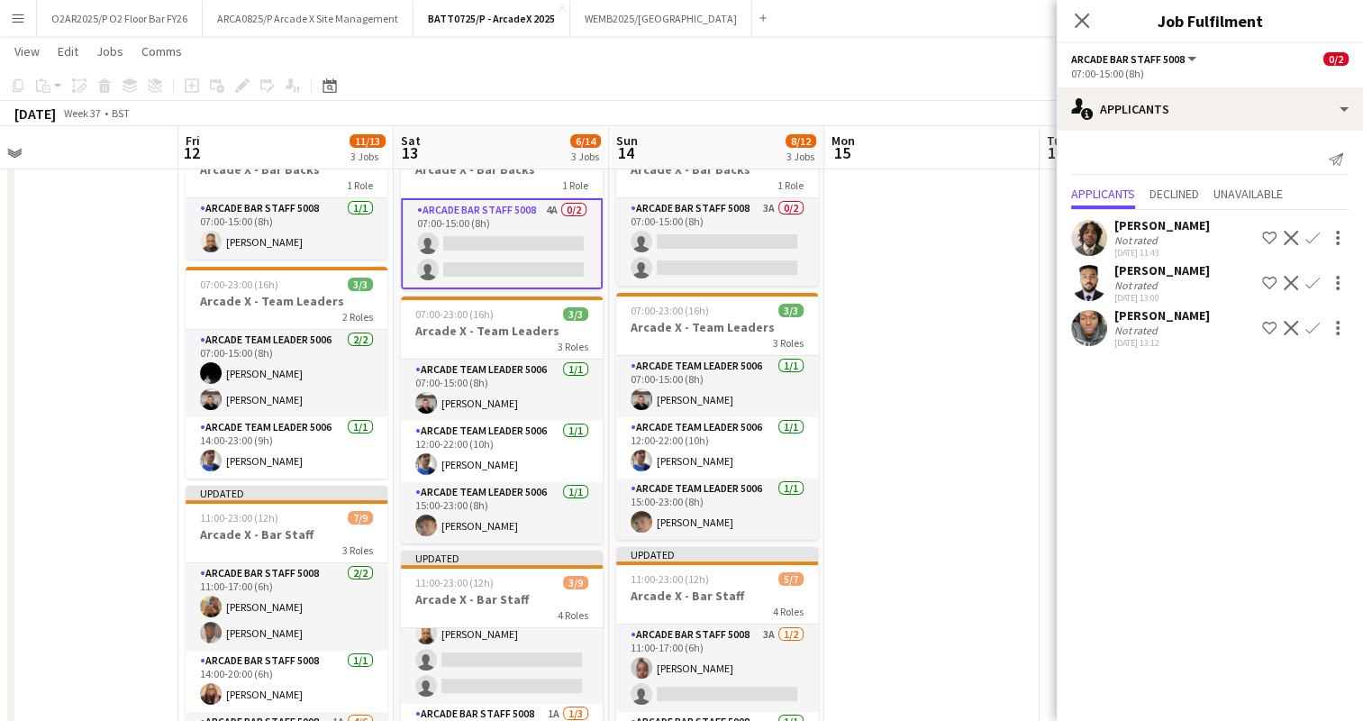
click at [1312, 327] on app-icon "Confirm" at bounding box center [1313, 328] width 14 height 14
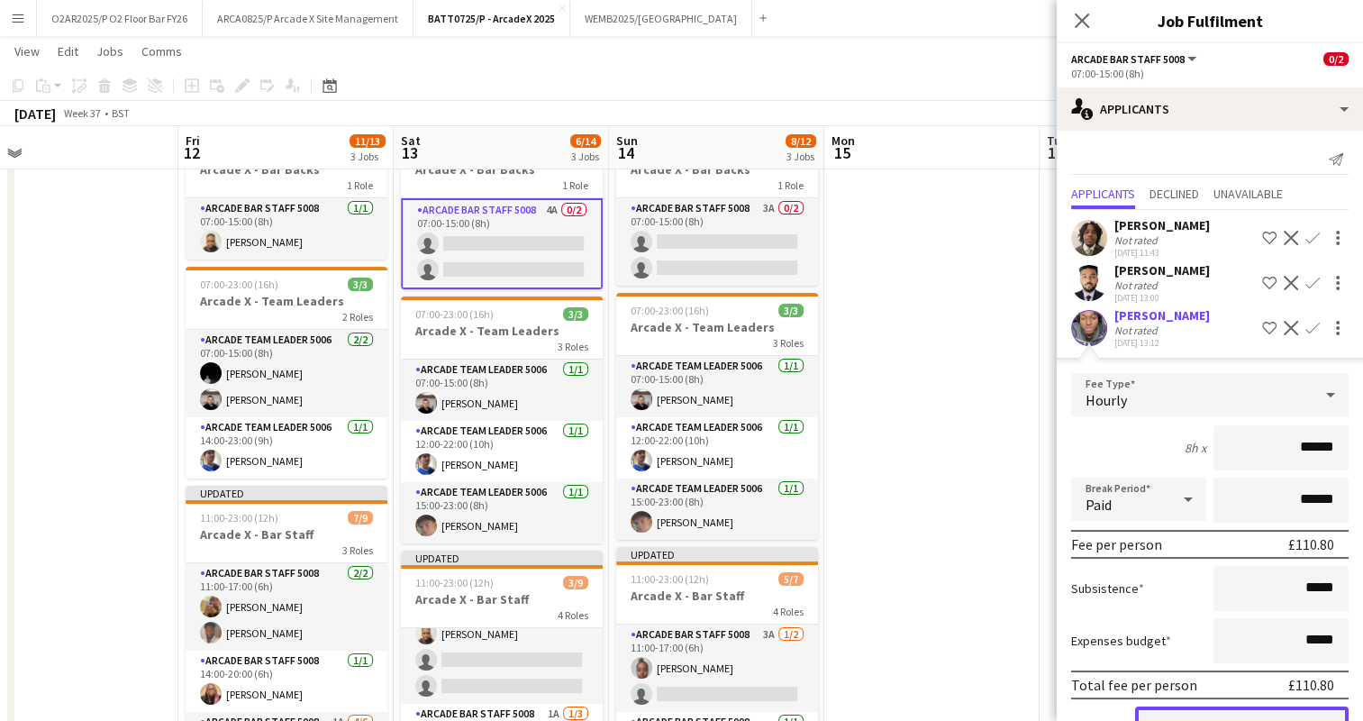
click at [1218, 709] on button "Confirm" at bounding box center [1242, 725] width 214 height 36
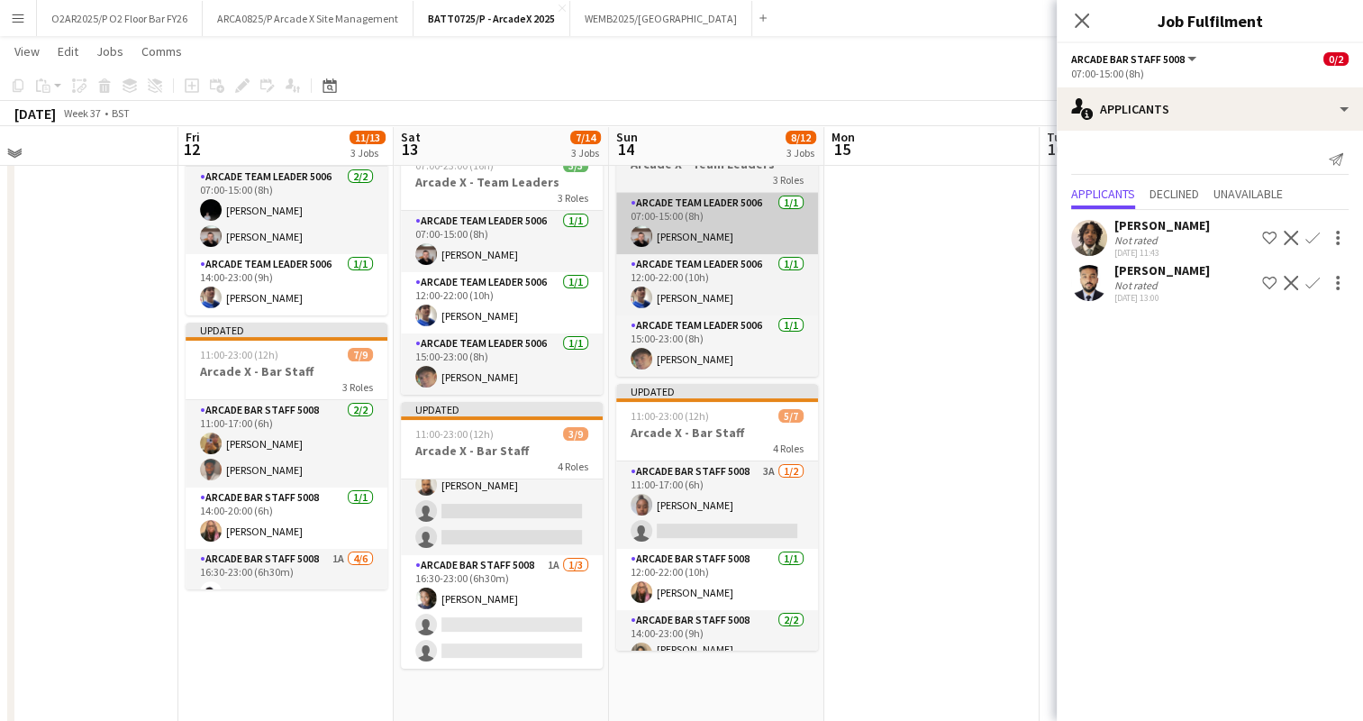
scroll to position [241, 0]
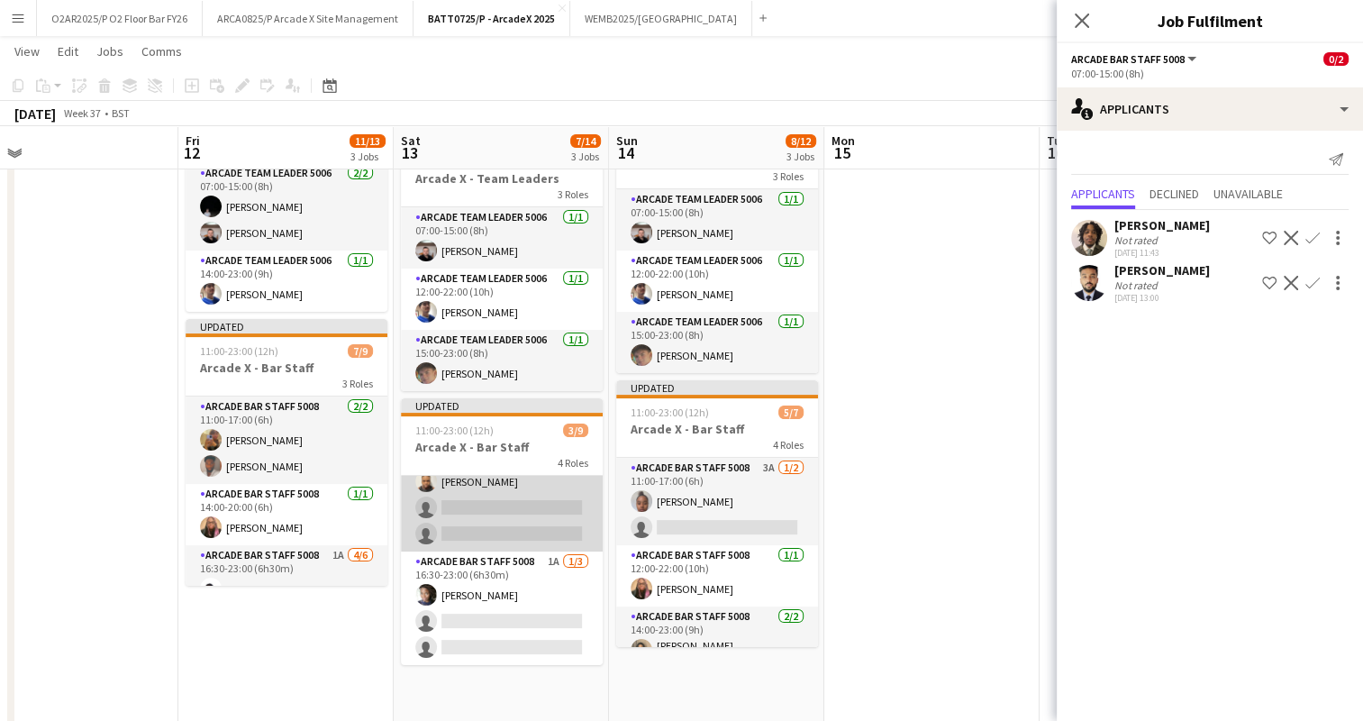
click at [532, 493] on app-card-role "Arcade Bar Staff 5008 2A [DATE] 14:00-23:00 (9h) [PERSON_NAME] single-neutral-a…" at bounding box center [502, 495] width 202 height 114
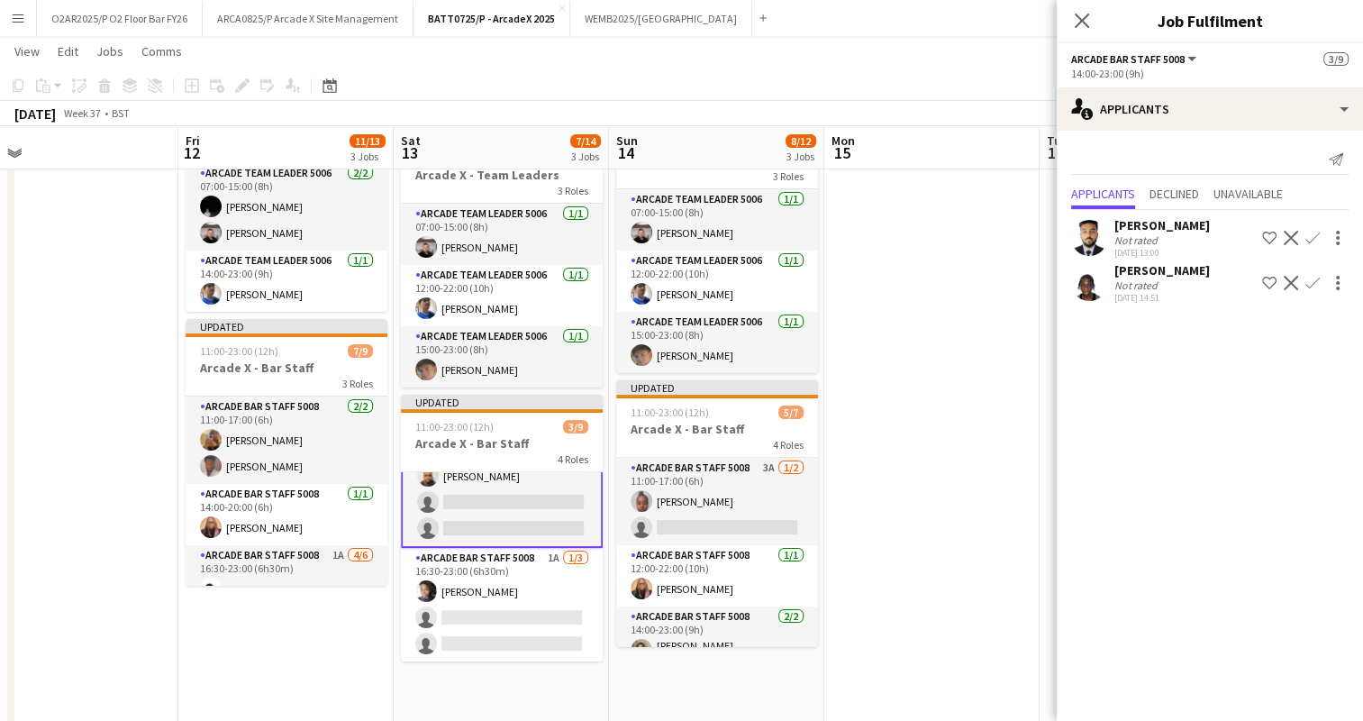
scroll to position [0, 0]
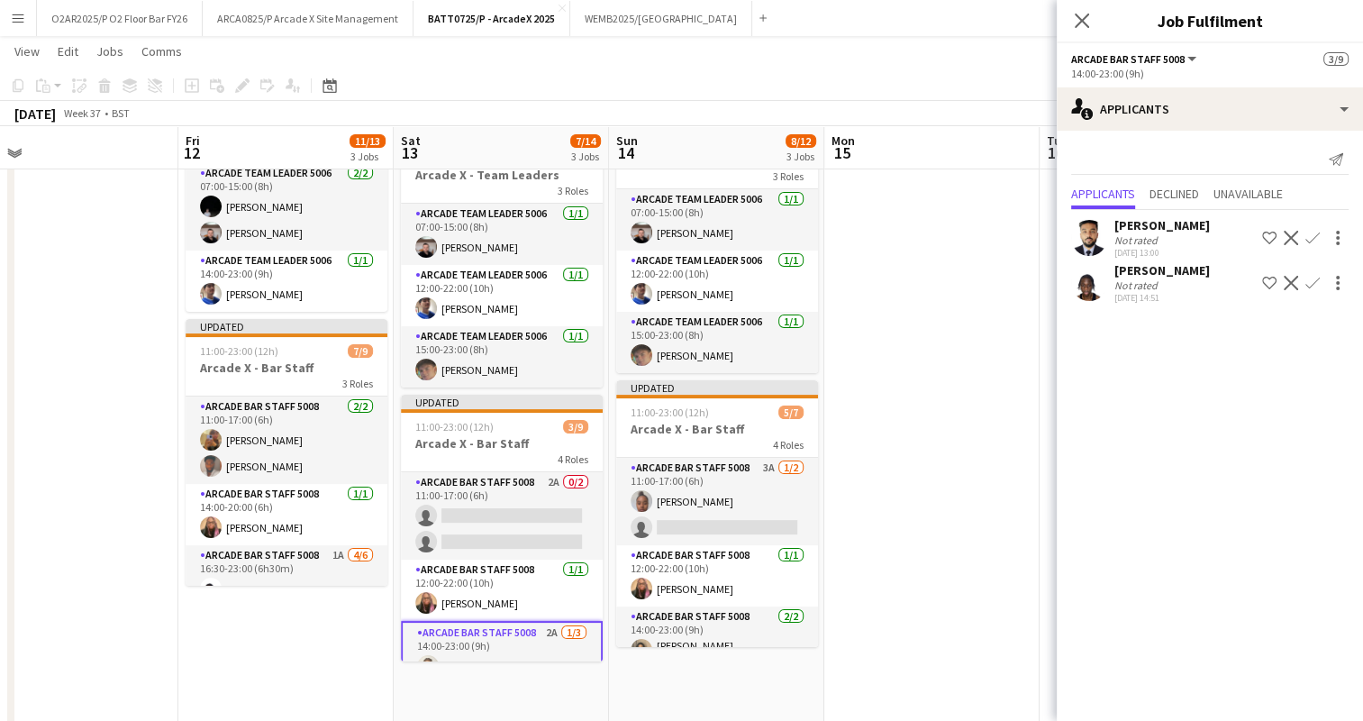
click at [508, 515] on app-card-role "Arcade Bar Staff 5008 2A 0/2 11:00-17:00 (6h) single-neutral-actions single-neu…" at bounding box center [502, 515] width 202 height 87
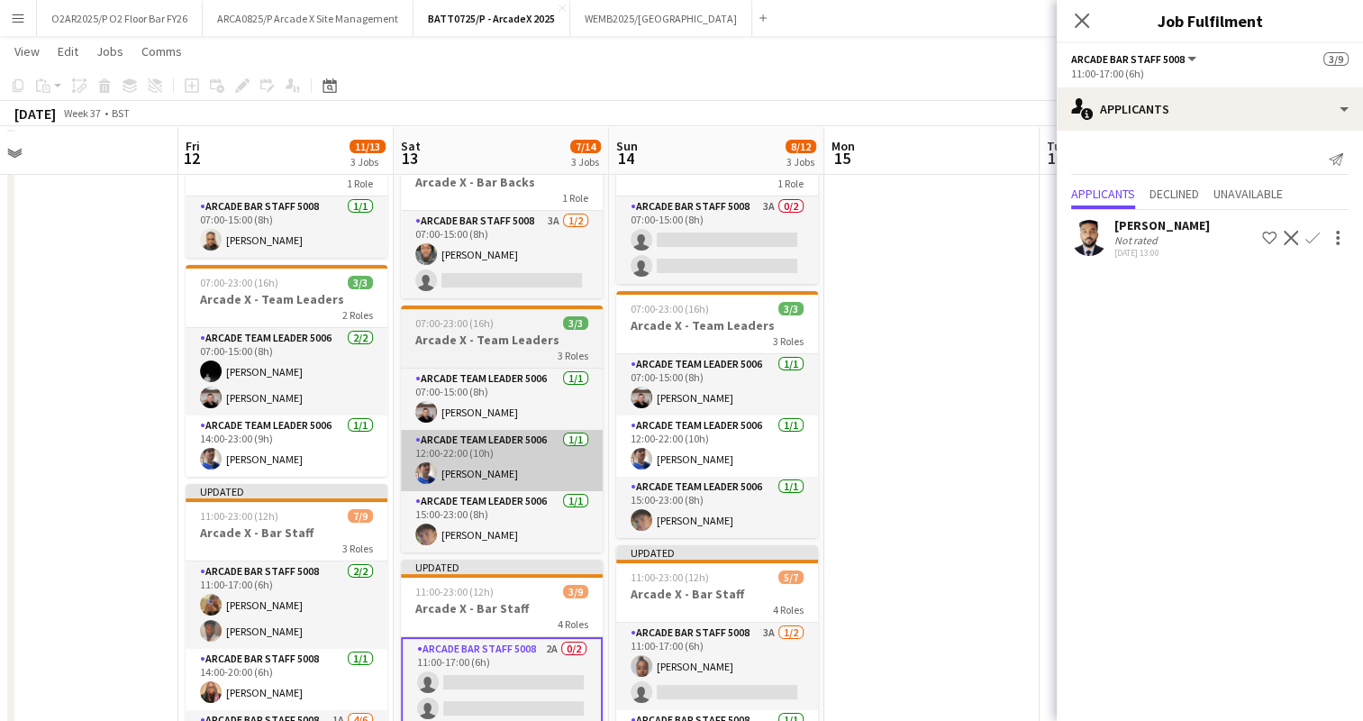
scroll to position [75, 0]
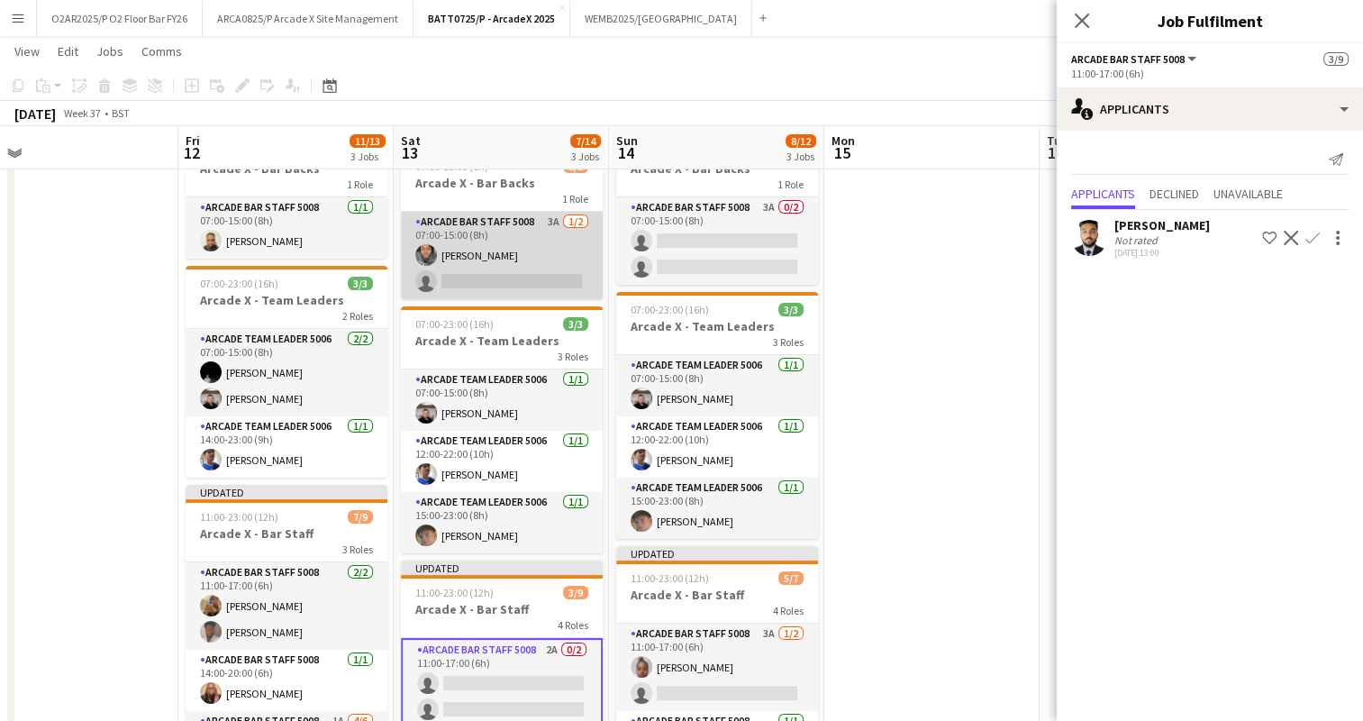
click at [506, 256] on app-card-role "Arcade Bar Staff 5008 3A [DATE] 07:00-15:00 (8h) [PERSON_NAME] single-neutral-a…" at bounding box center [502, 255] width 202 height 87
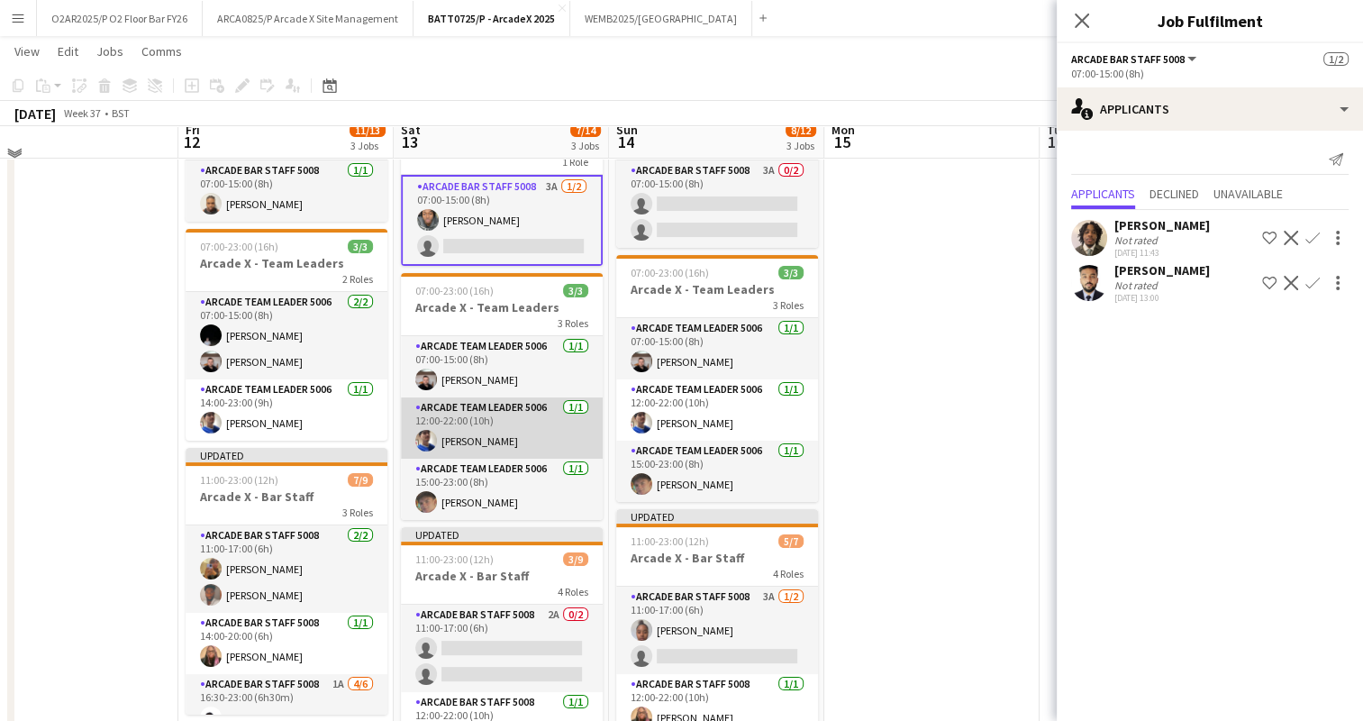
scroll to position [114, 0]
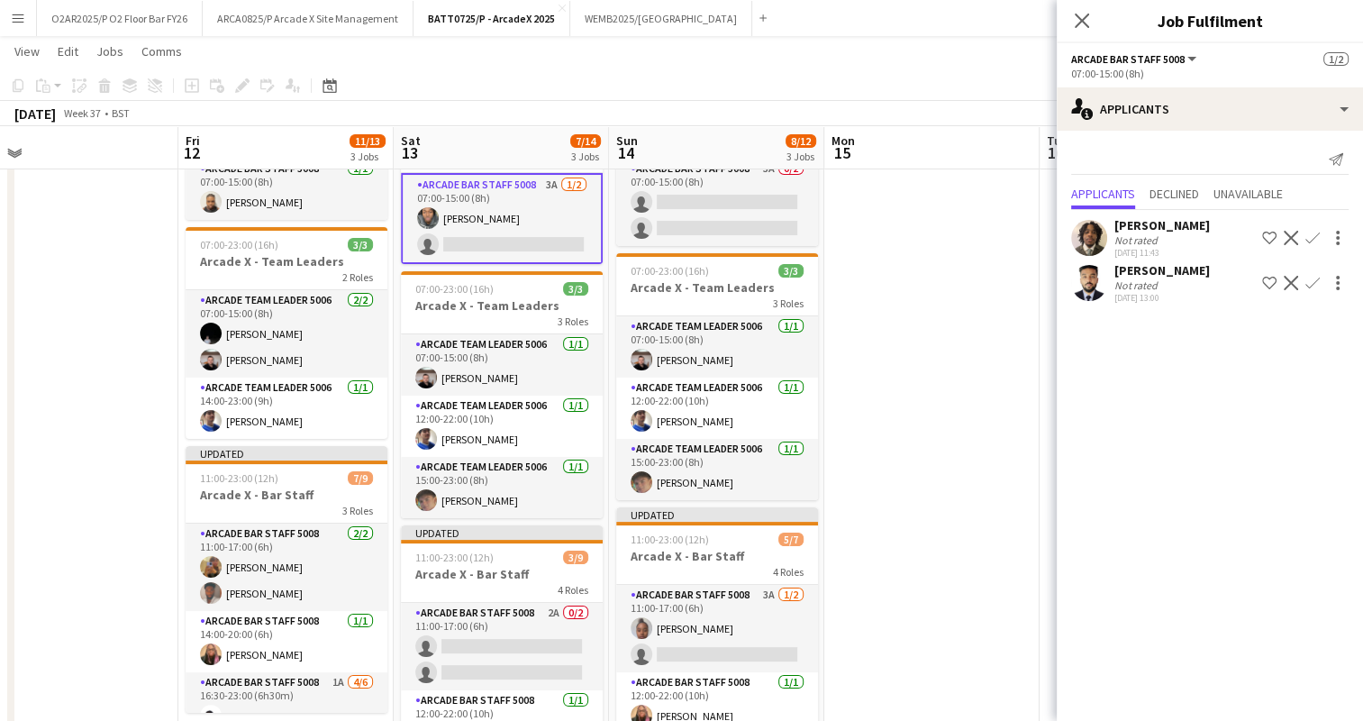
click at [1316, 237] on app-icon "Confirm" at bounding box center [1313, 238] width 14 height 14
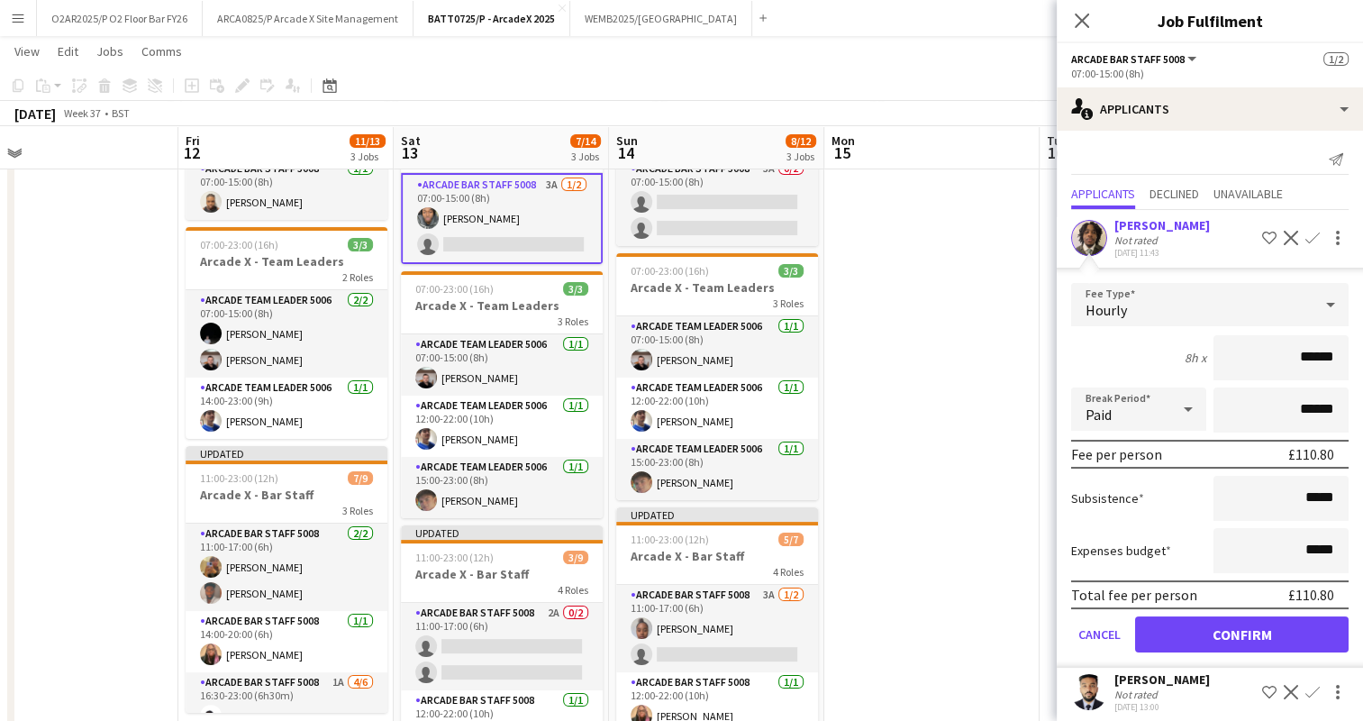
click at [862, 287] on app-date-cell at bounding box center [932, 476] width 215 height 776
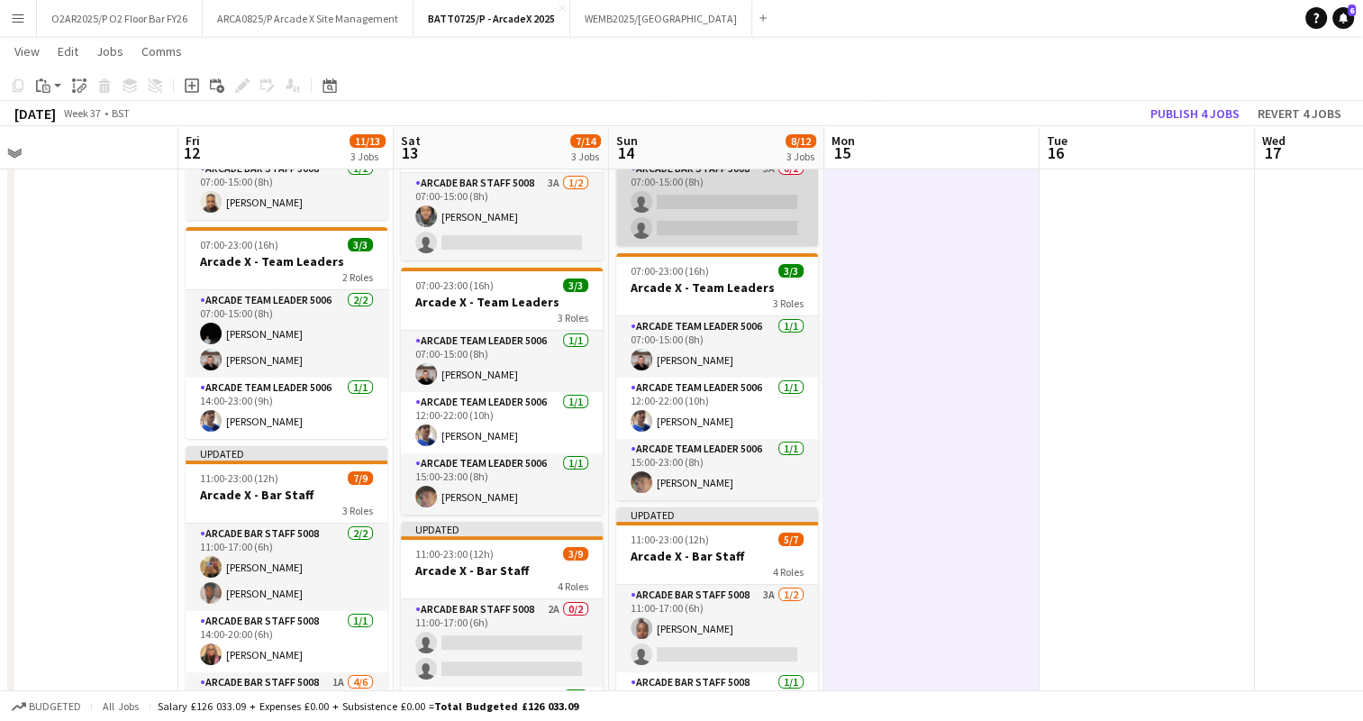
click at [753, 220] on app-card-role "Arcade Bar Staff 5008 3A 0/2 07:00-15:00 (8h) single-neutral-actions single-neu…" at bounding box center [717, 202] width 202 height 87
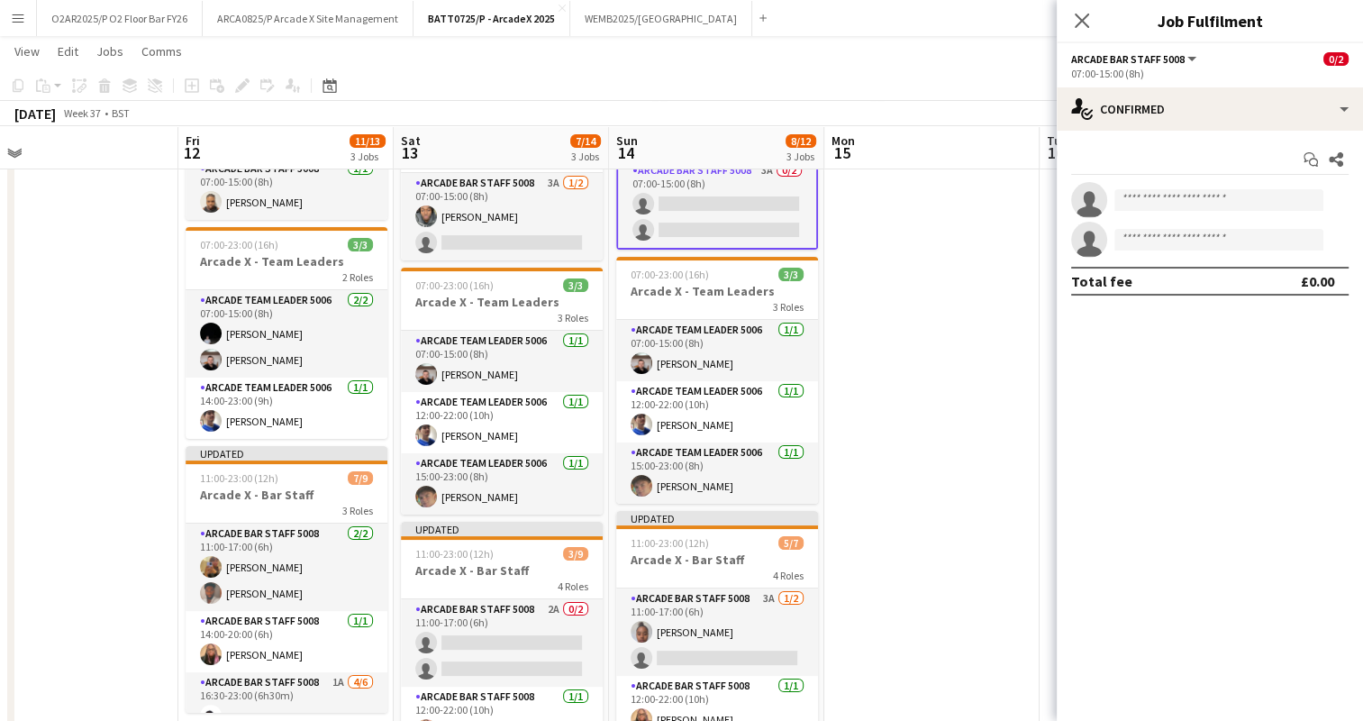
click at [1301, 85] on app-options-switcher "Arcade Bar Staff 5008 All roles Arcade Bar Staff 5008 0/2 07:00-15:00 (8h)" at bounding box center [1210, 65] width 306 height 44
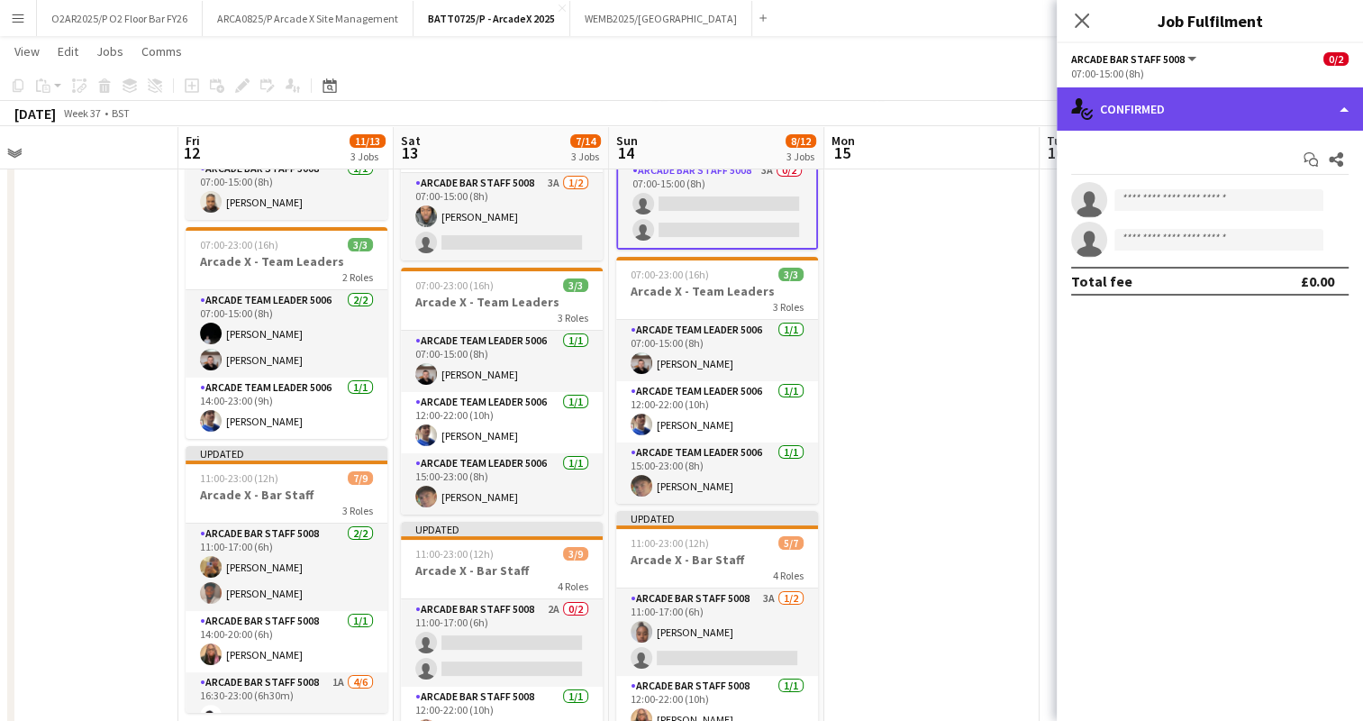
click at [1272, 107] on div "single-neutral-actions-check-2 Confirmed" at bounding box center [1210, 108] width 306 height 43
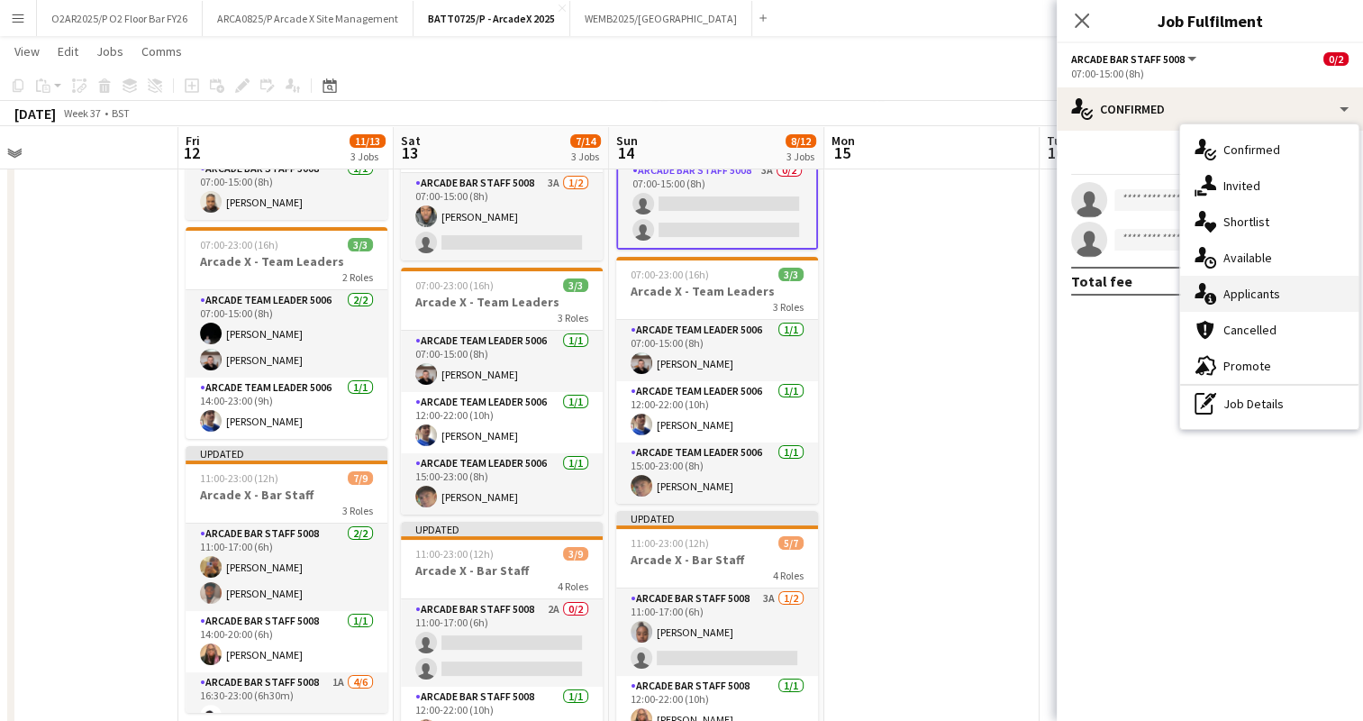
click at [1269, 286] on span "Applicants" at bounding box center [1252, 294] width 57 height 16
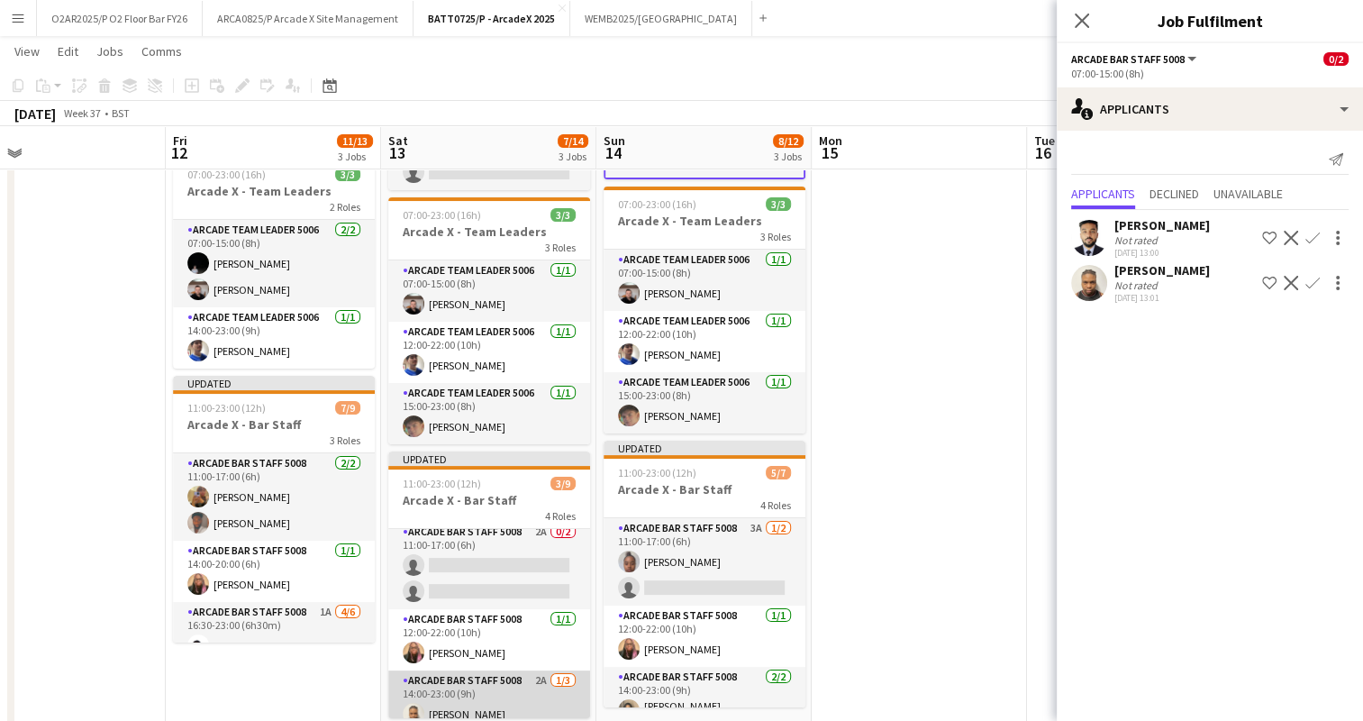
scroll to position [7, 0]
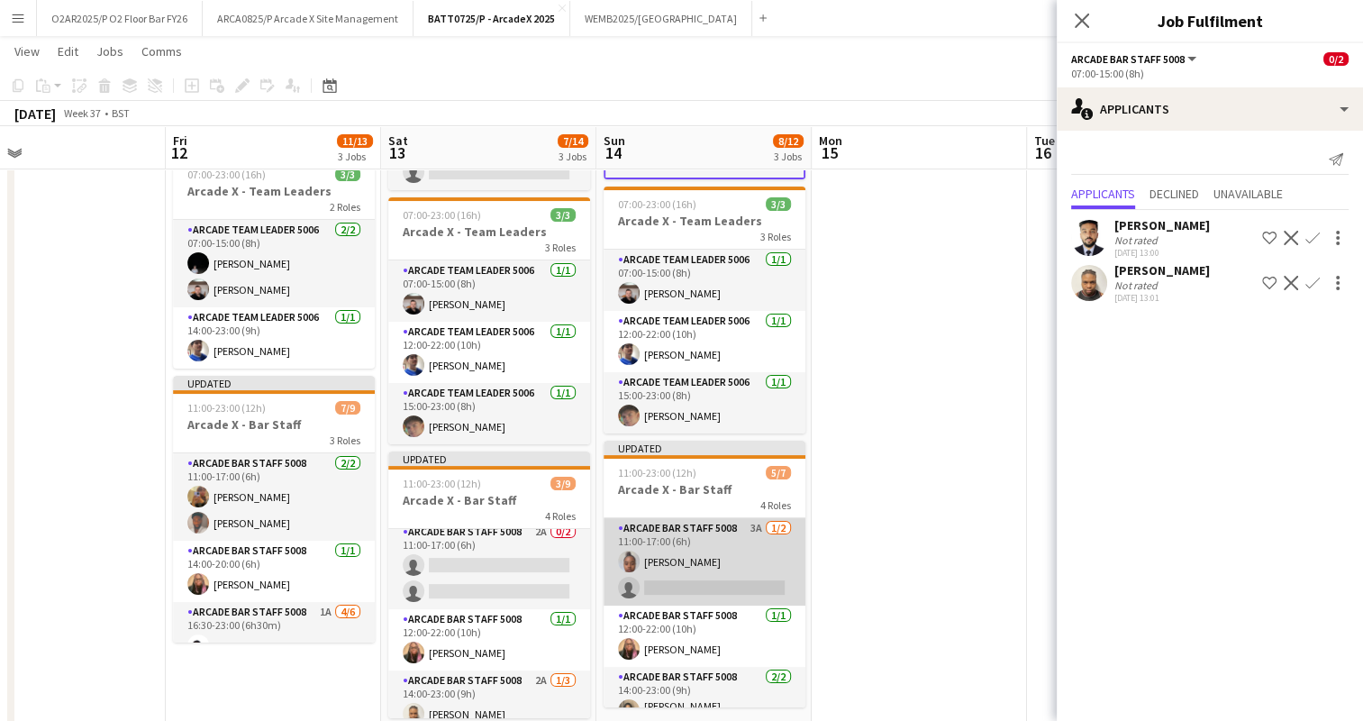
click at [738, 585] on app-card-role "Arcade Bar Staff 5008 3A [DATE] 11:00-17:00 (6h) [PERSON_NAME] single-neutral-a…" at bounding box center [705, 561] width 202 height 87
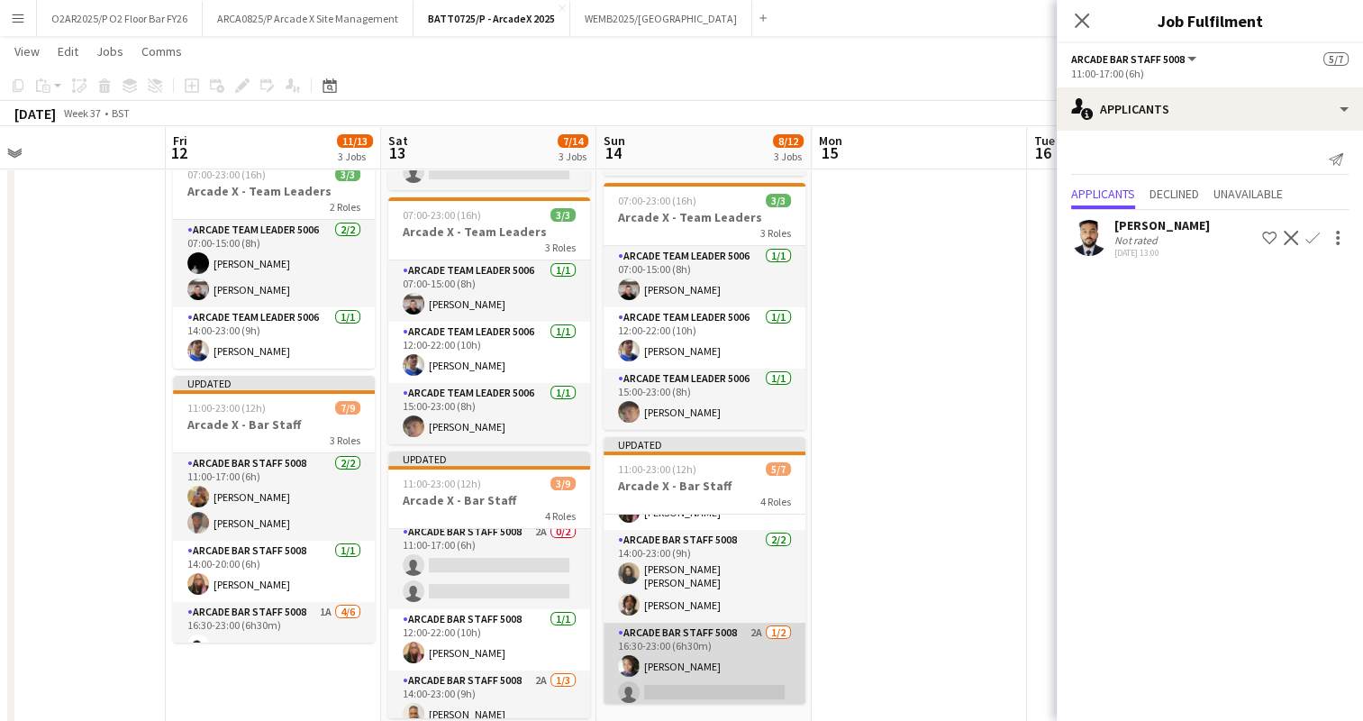
click at [717, 643] on app-card-role "Arcade Bar Staff 5008 2A [DATE] 16:30-23:00 (6h30m) [PERSON_NAME] single-neutra…" at bounding box center [705, 666] width 202 height 87
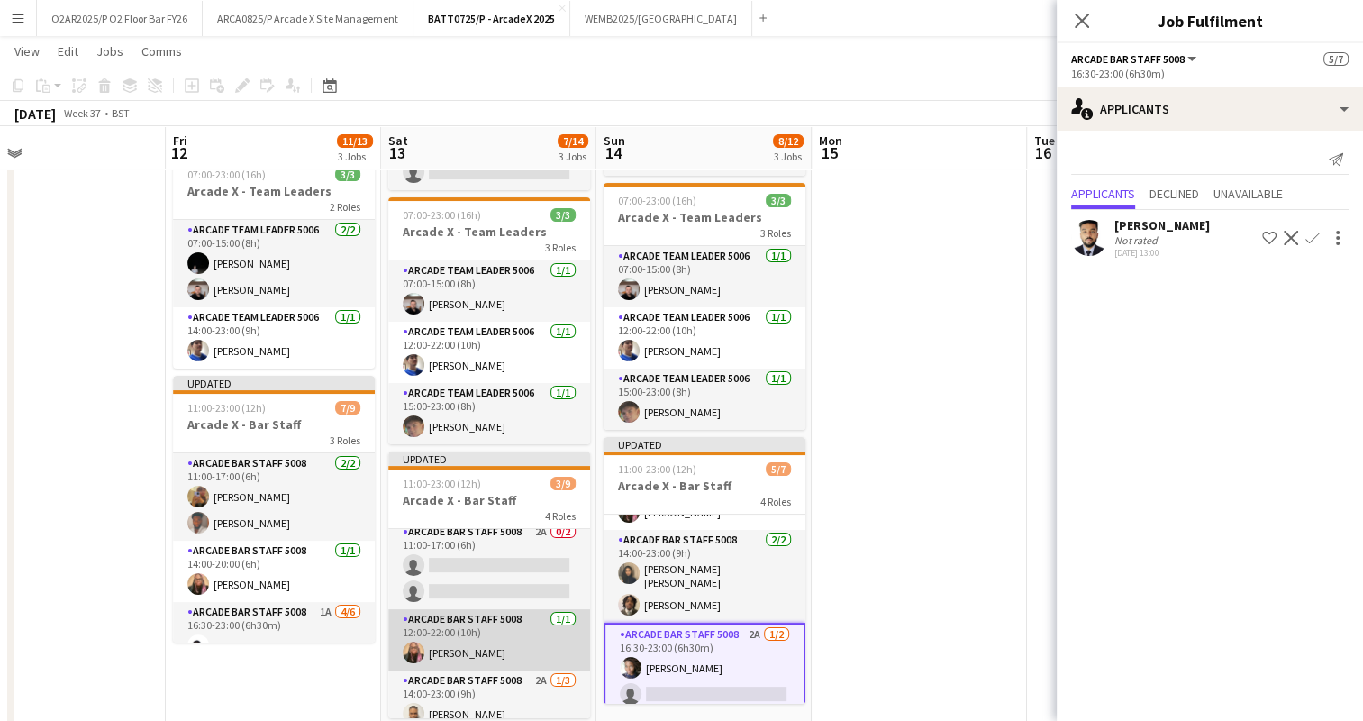
scroll to position [191, 0]
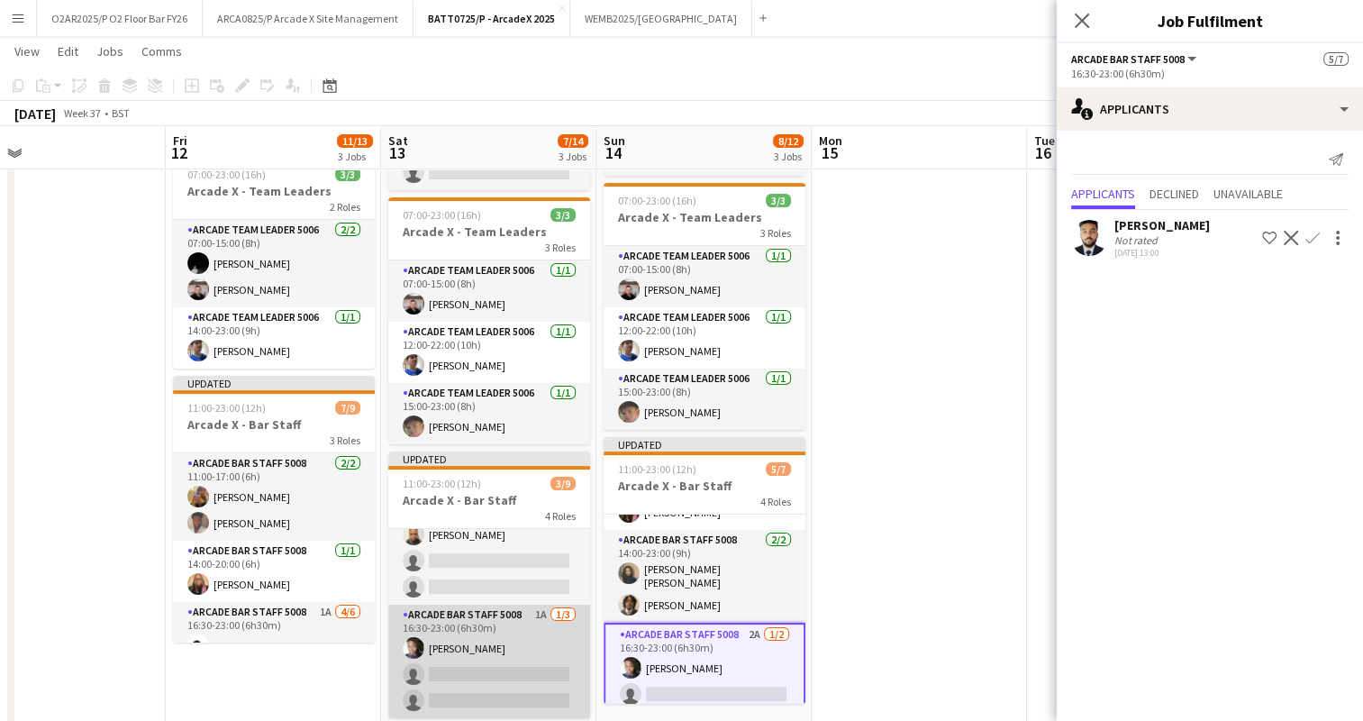
click at [483, 630] on app-card-role "Arcade Bar Staff 5008 1A [DATE] 16:30-23:00 (6h30m) [PERSON_NAME] single-neutra…" at bounding box center [489, 662] width 202 height 114
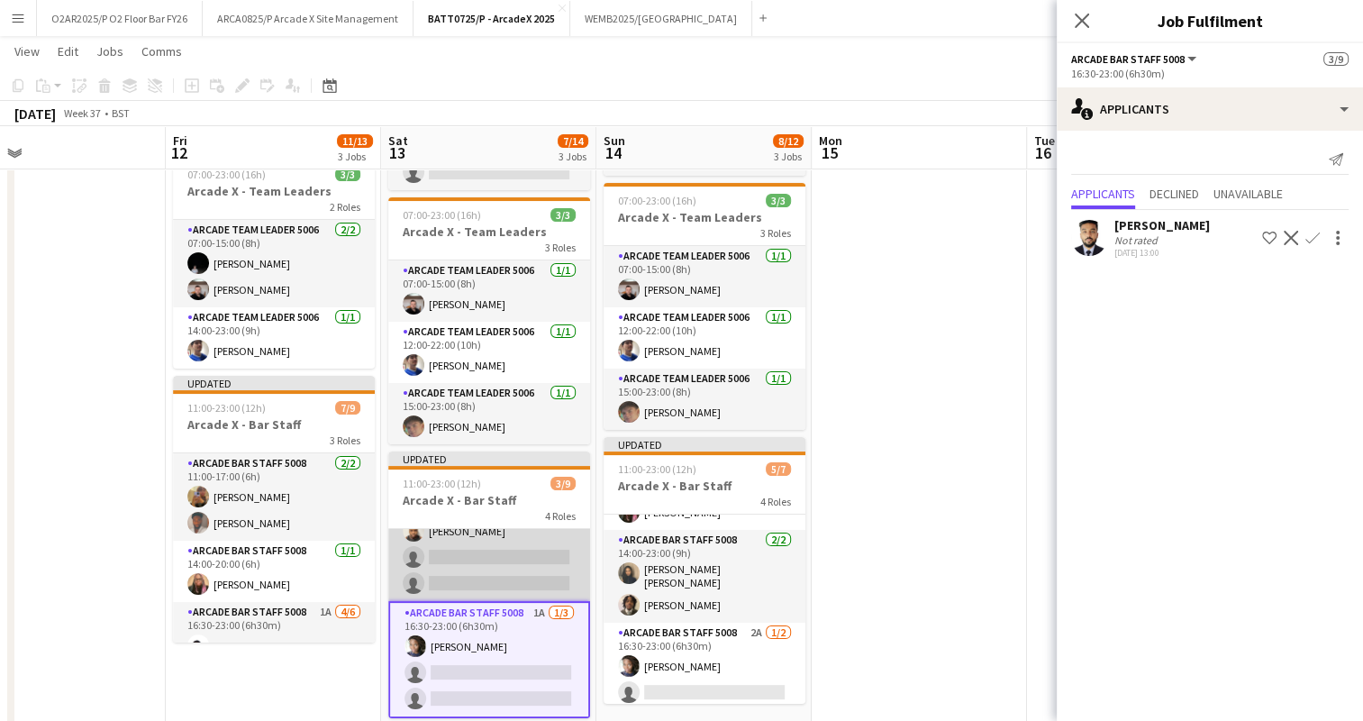
click at [497, 561] on app-card-role "Arcade Bar Staff 5008 2A [DATE] 14:00-23:00 (9h) [PERSON_NAME] single-neutral-a…" at bounding box center [489, 545] width 202 height 114
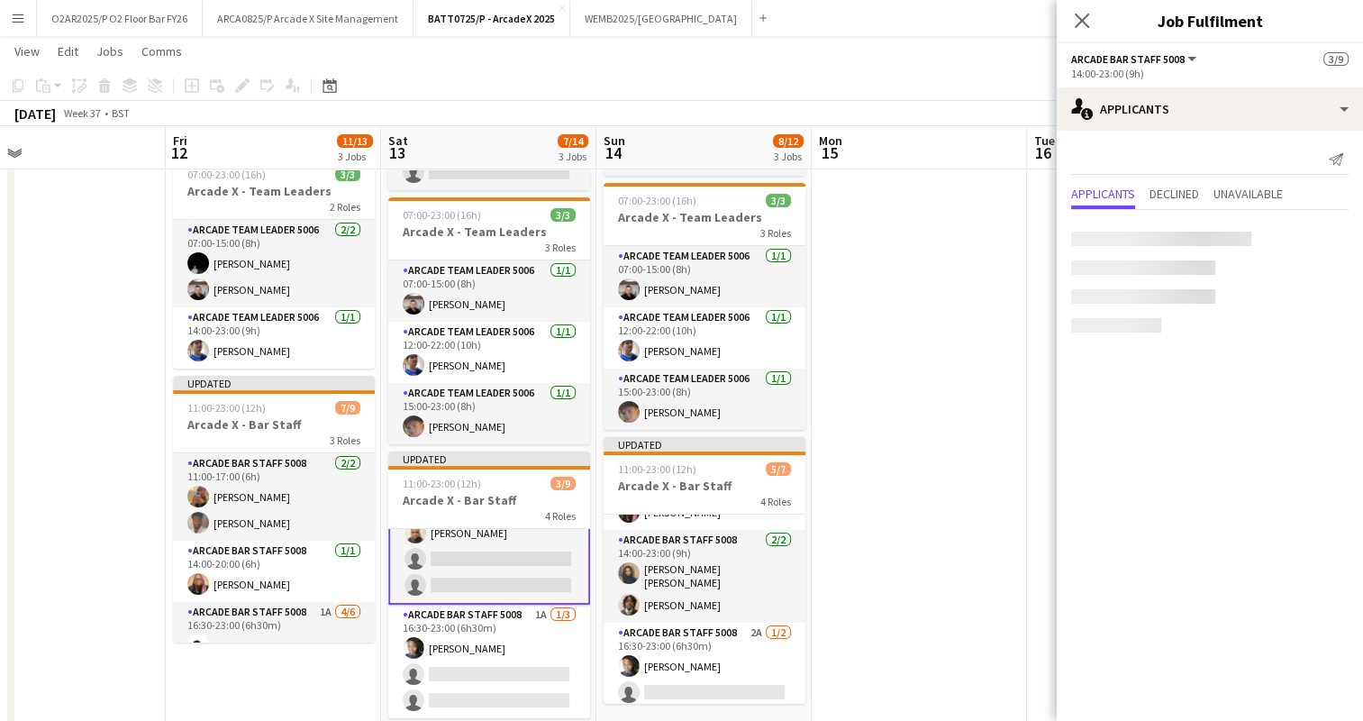
scroll to position [193, 0]
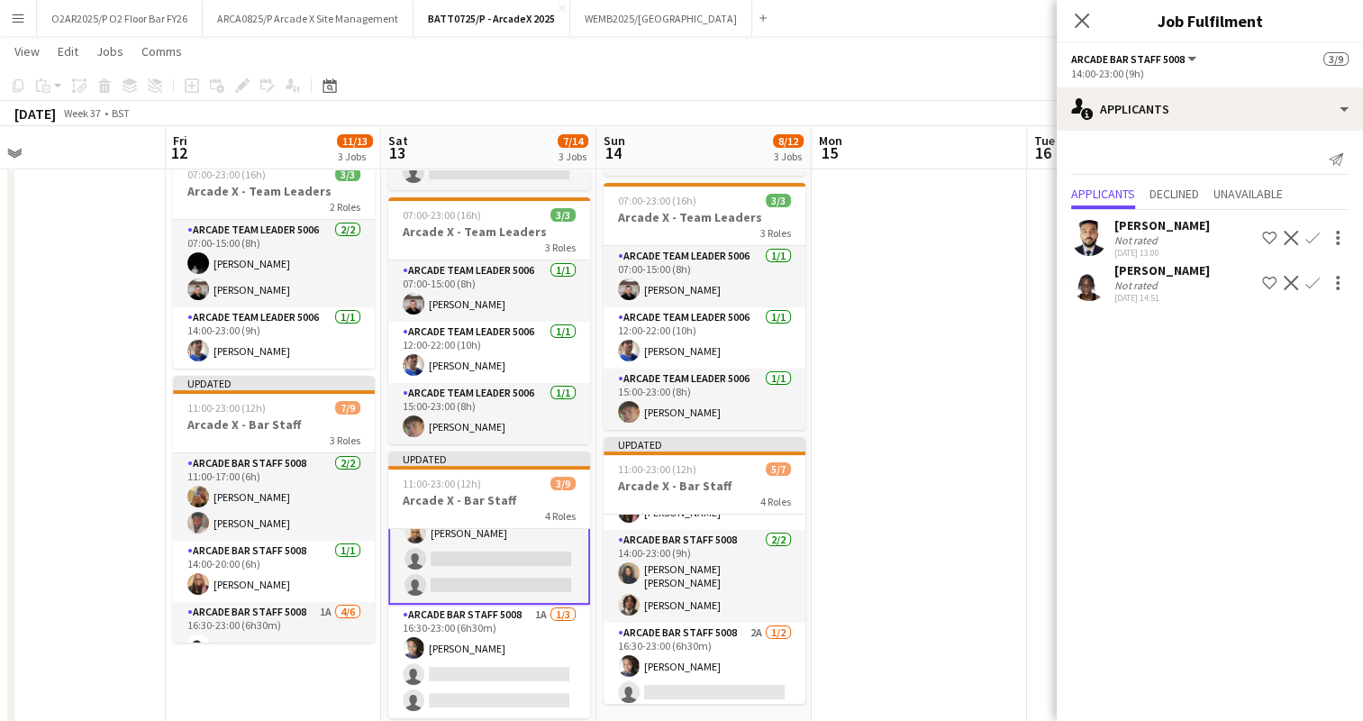
click at [1316, 281] on app-icon "Confirm" at bounding box center [1313, 283] width 14 height 14
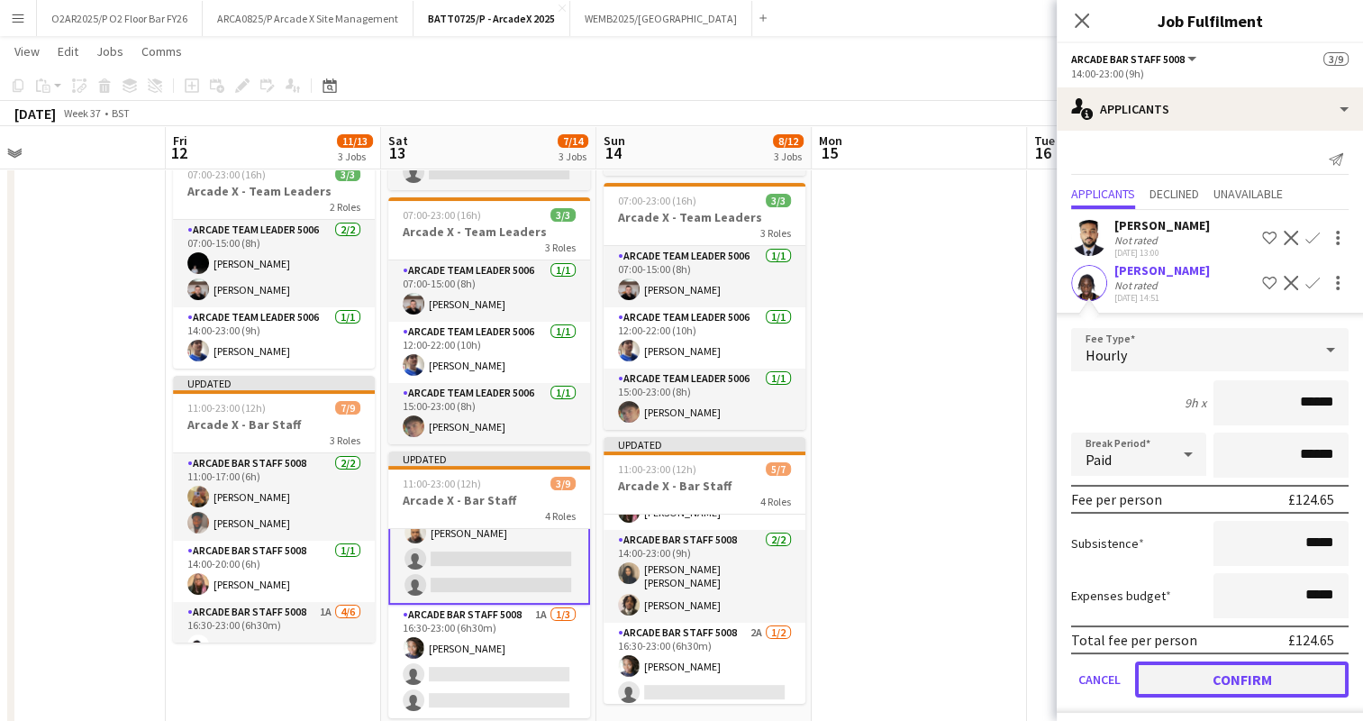
click at [1190, 695] on button "Confirm" at bounding box center [1242, 679] width 214 height 36
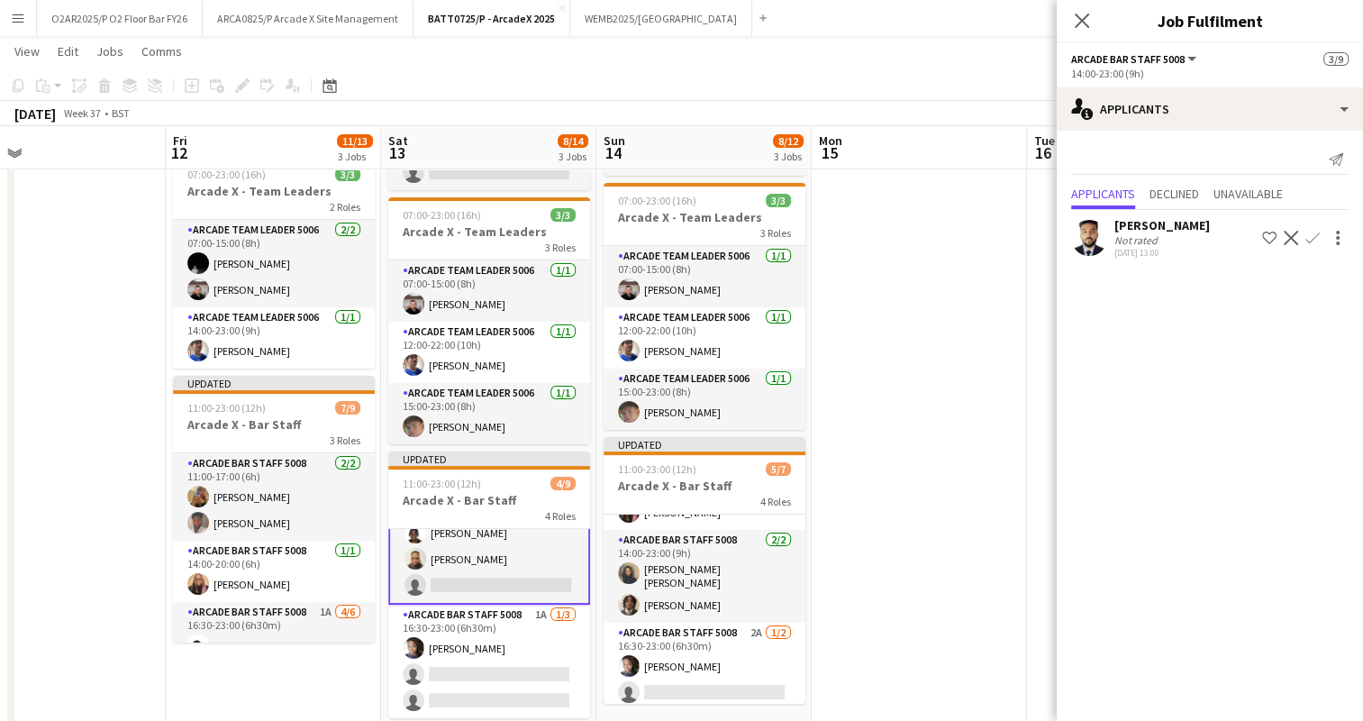
click at [840, 369] on app-date-cell at bounding box center [919, 406] width 215 height 776
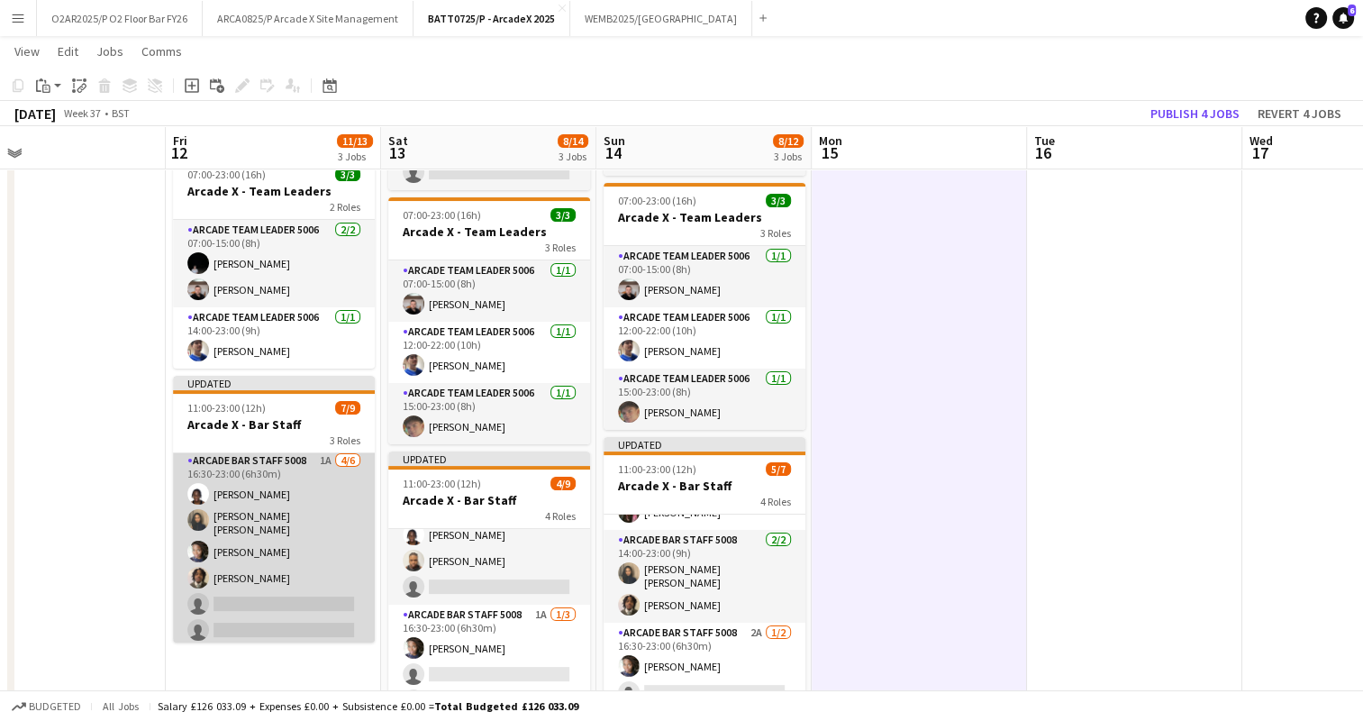
click at [292, 588] on app-card-role "Arcade Bar Staff 5008 1A [DATE] 16:30-23:00 (6h30m) [PERSON_NAME] [PERSON_NAME]…" at bounding box center [274, 549] width 202 height 197
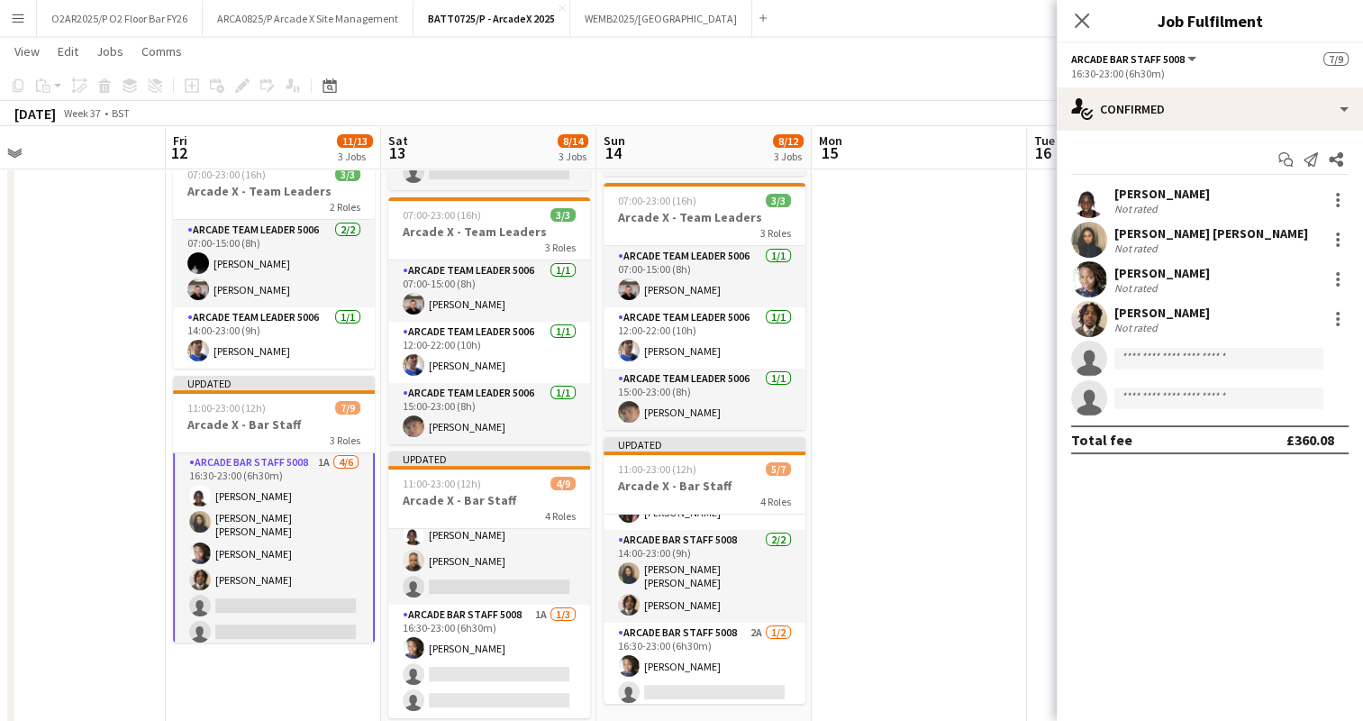
scroll to position [152, 0]
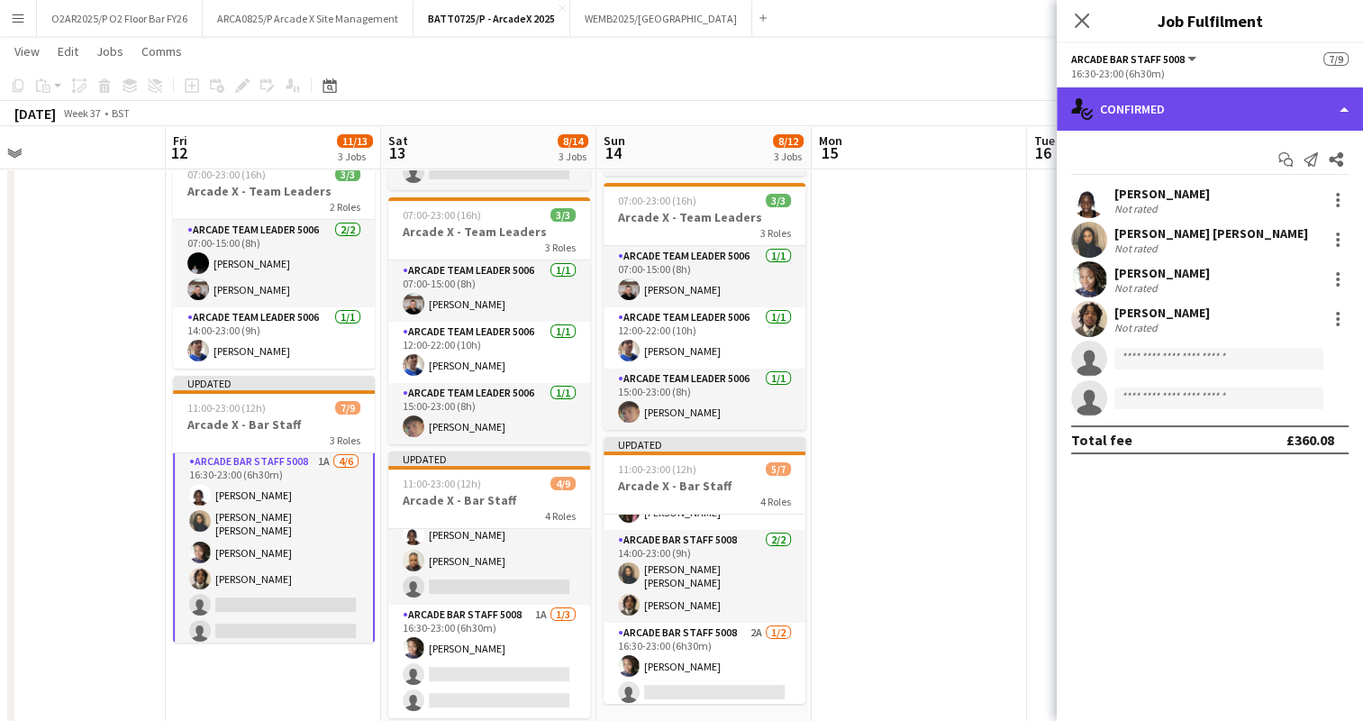
click at [1199, 120] on div "single-neutral-actions-check-2 Confirmed" at bounding box center [1210, 108] width 306 height 43
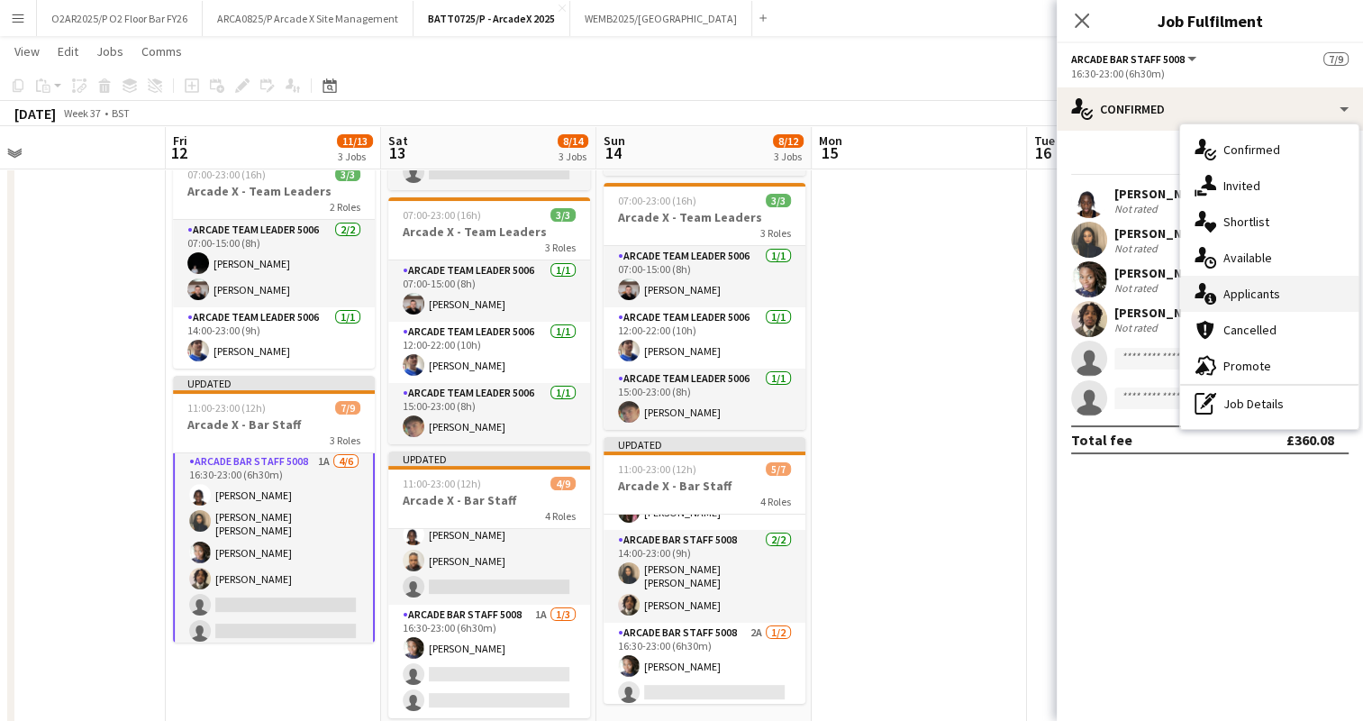
click at [1229, 285] on div "single-neutral-actions-information Applicants" at bounding box center [1270, 294] width 178 height 36
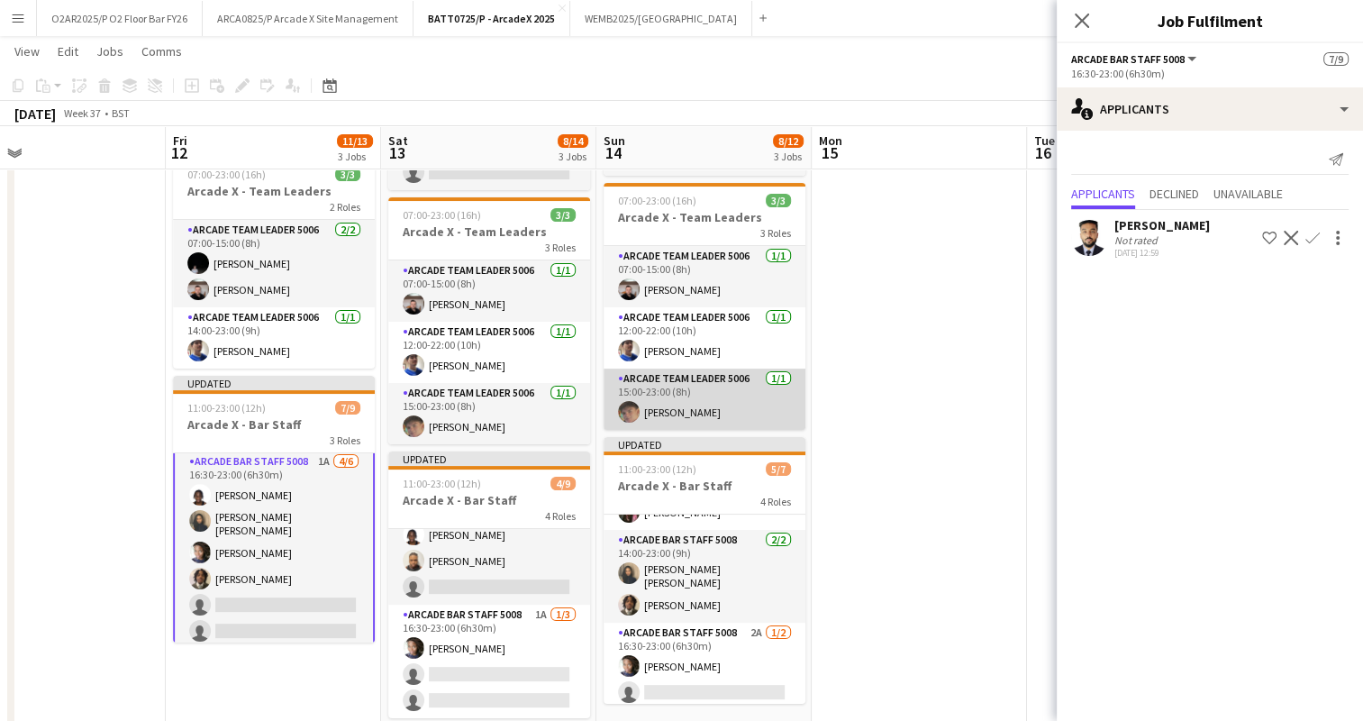
scroll to position [0, 0]
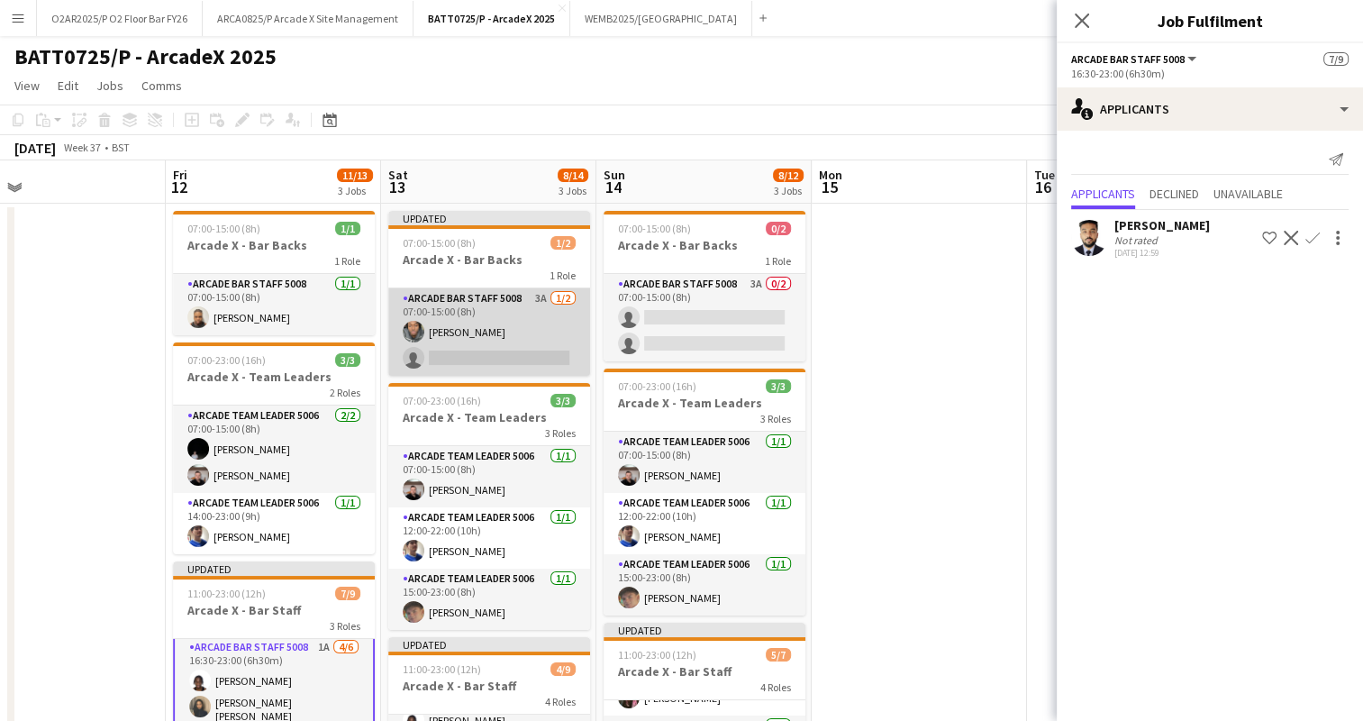
click at [501, 324] on app-card-role "Arcade Bar Staff 5008 3A [DATE] 07:00-15:00 (8h) [PERSON_NAME] single-neutral-a…" at bounding box center [489, 331] width 202 height 87
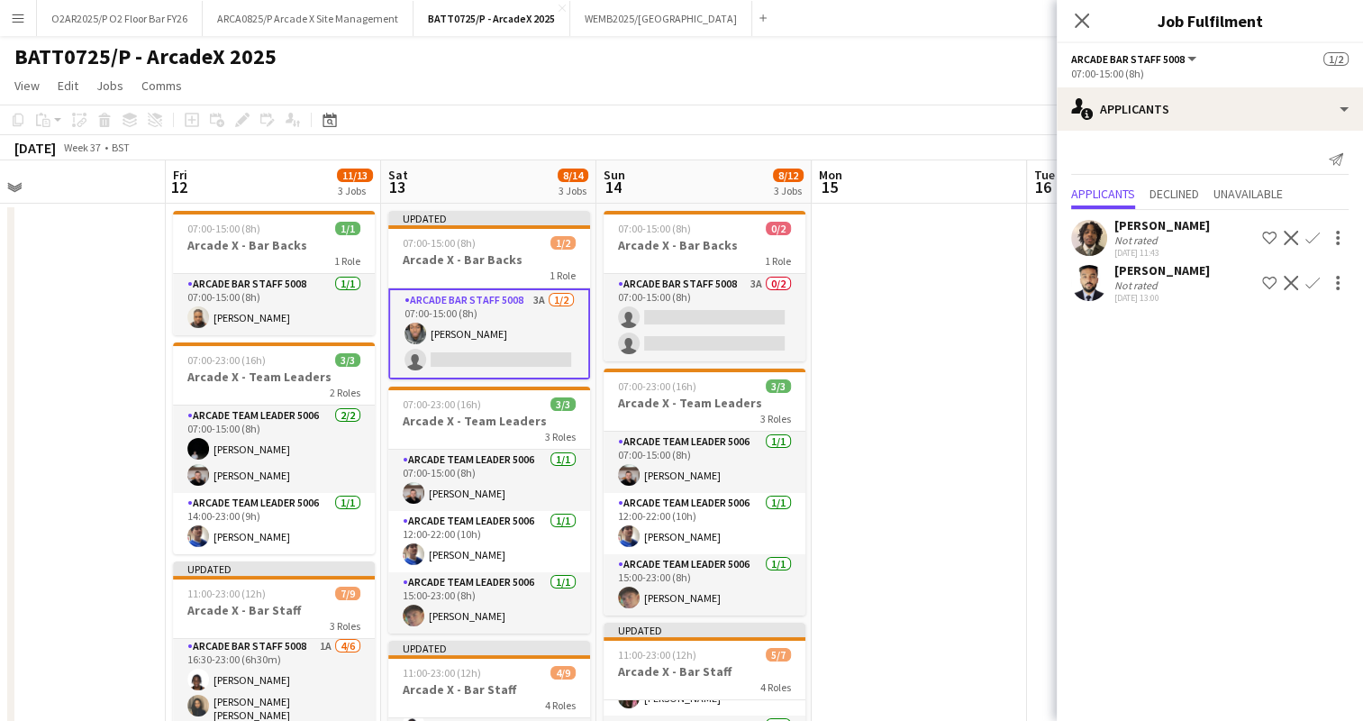
click at [743, 165] on app-board-header-date "Sun 14 8/12 3 Jobs" at bounding box center [704, 181] width 215 height 43
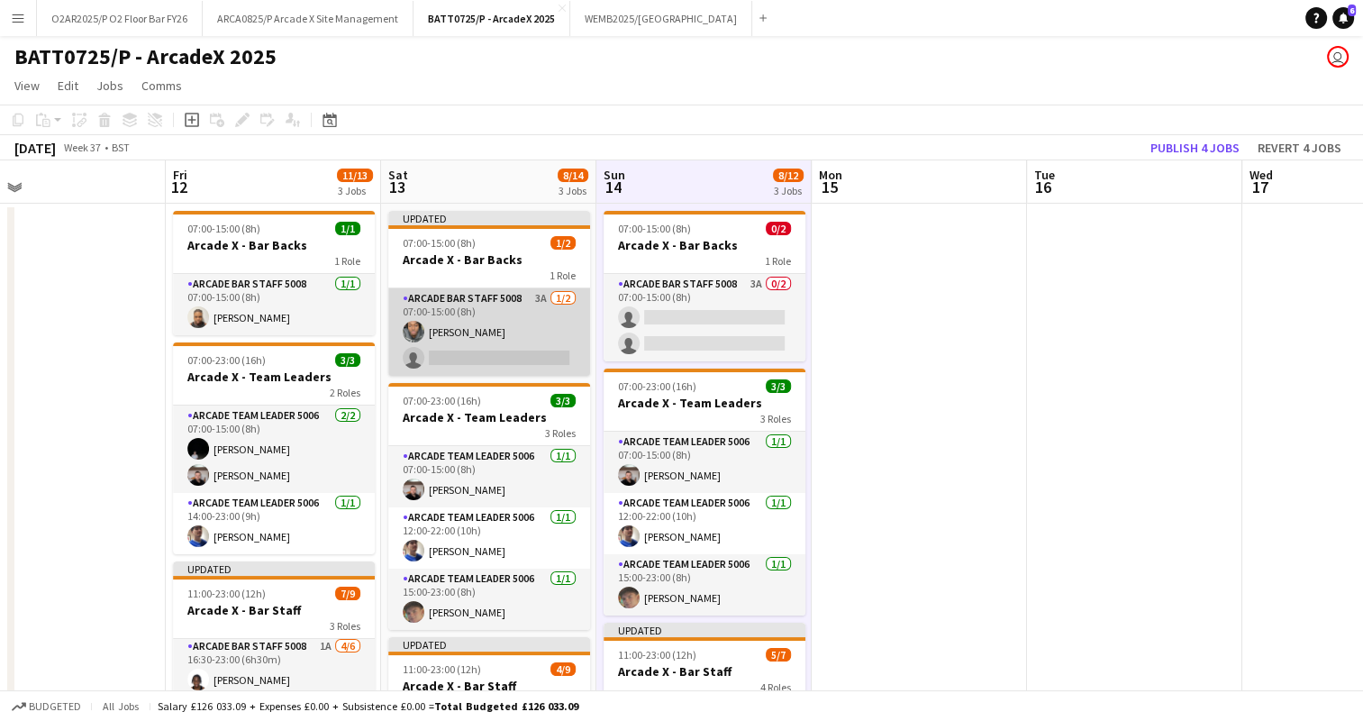
click at [532, 339] on app-card-role "Arcade Bar Staff 5008 3A [DATE] 07:00-15:00 (8h) [PERSON_NAME] single-neutral-a…" at bounding box center [489, 331] width 202 height 87
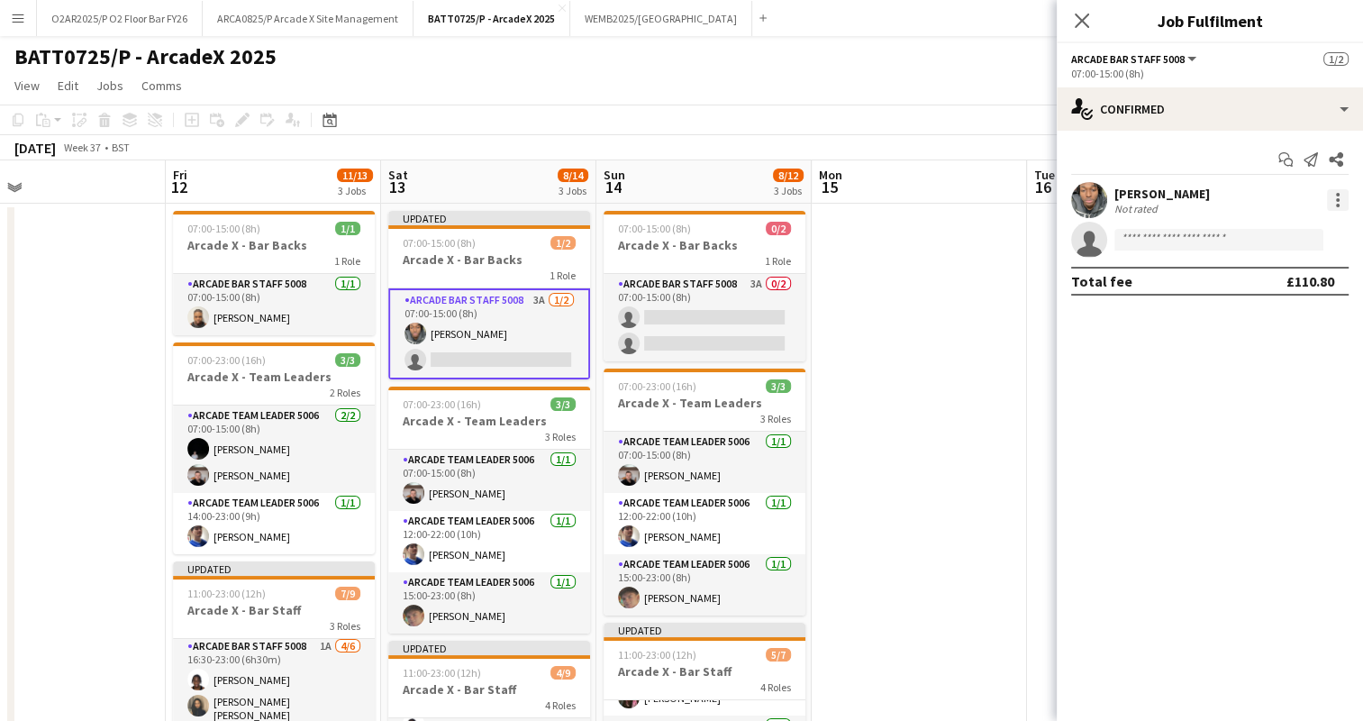
click at [1341, 206] on div at bounding box center [1338, 200] width 22 height 22
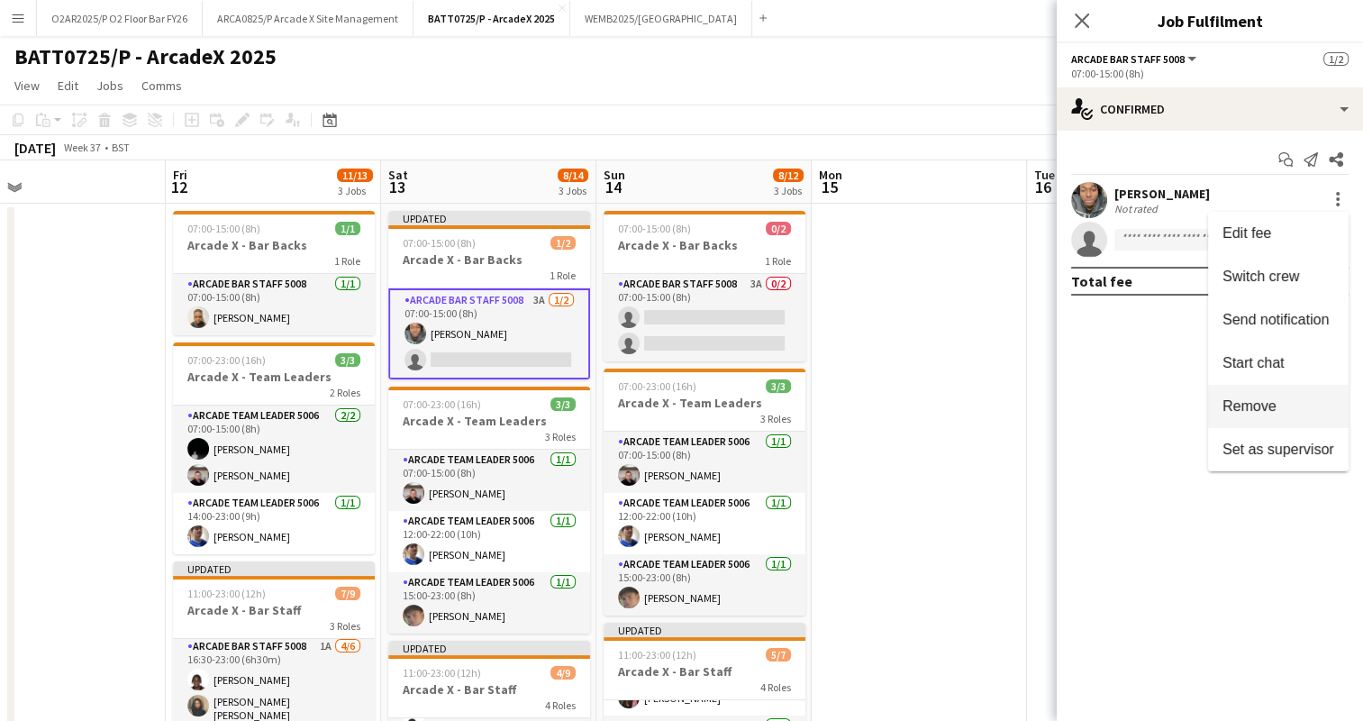
click at [1263, 400] on span "Remove" at bounding box center [1250, 405] width 54 height 15
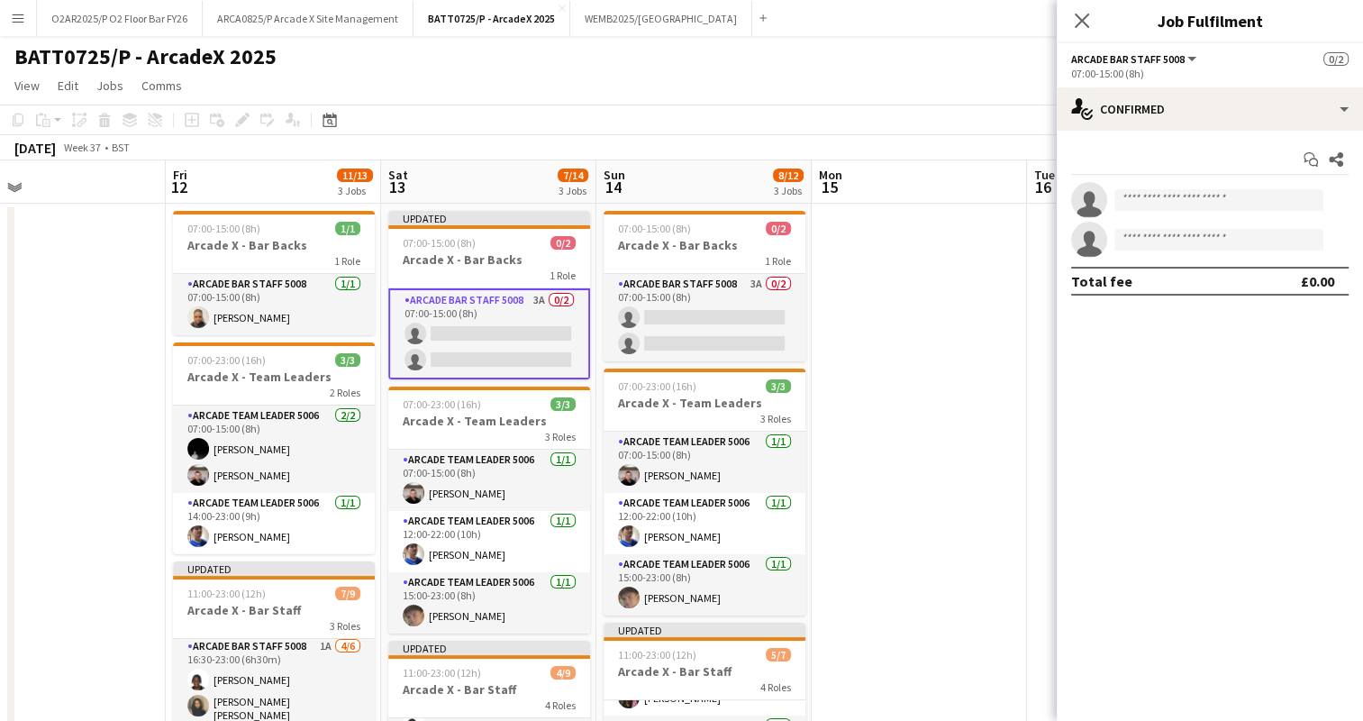
click at [911, 151] on div "[DATE] Week 37 • BST Publish 1 job Revert 1 job" at bounding box center [681, 147] width 1363 height 25
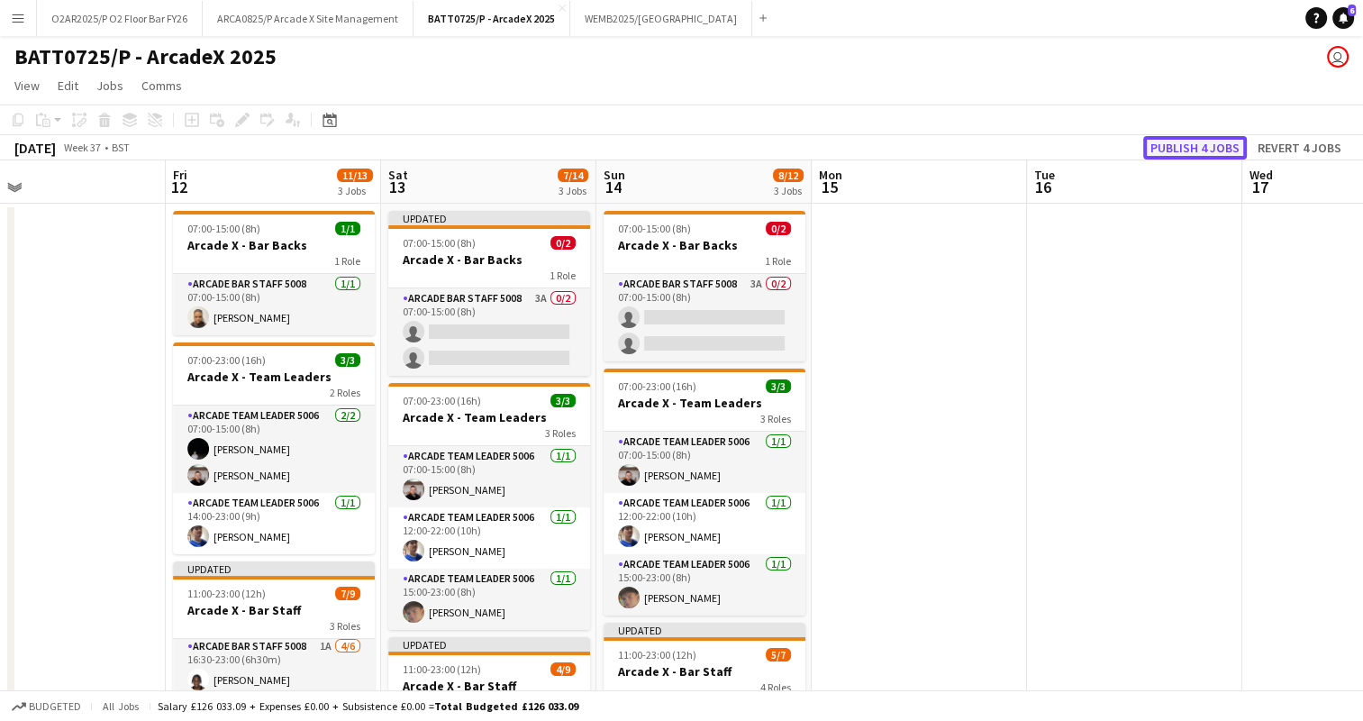
click at [1180, 143] on button "Publish 4 jobs" at bounding box center [1196, 147] width 104 height 23
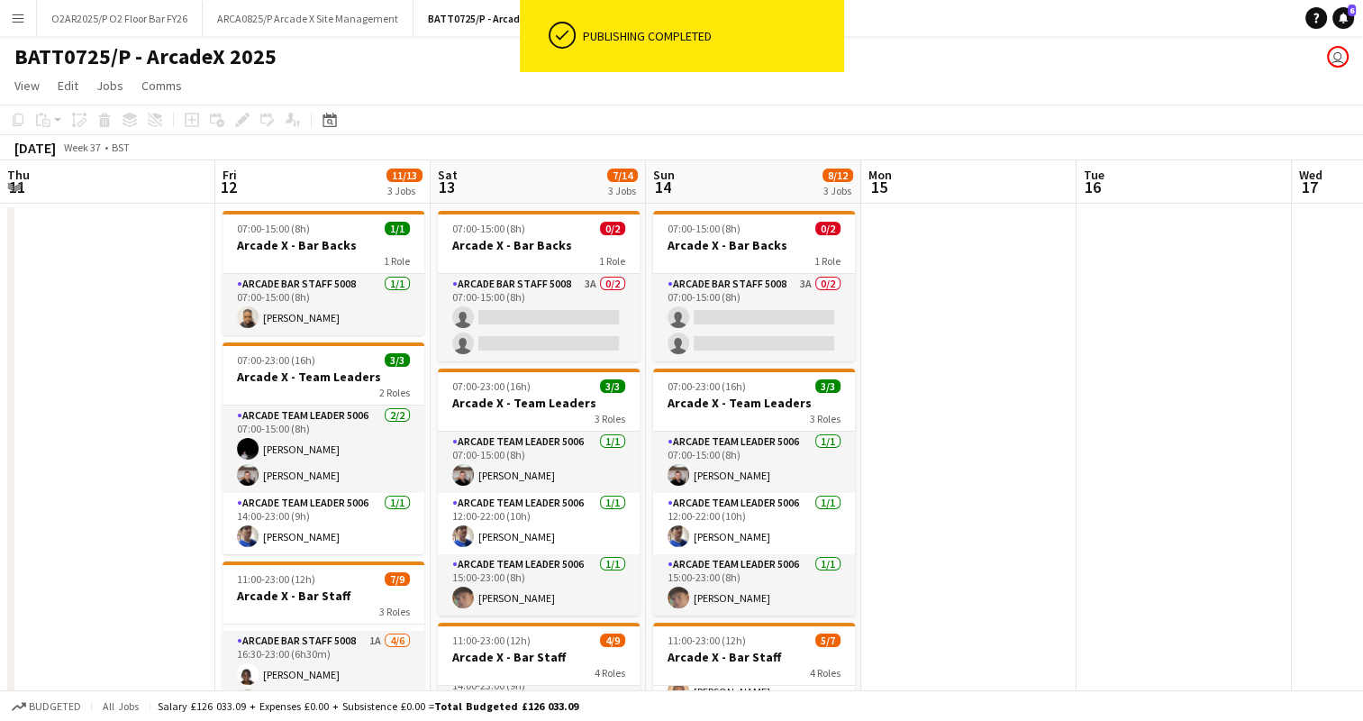
scroll to position [119, 0]
